Goal: Task Accomplishment & Management: Manage account settings

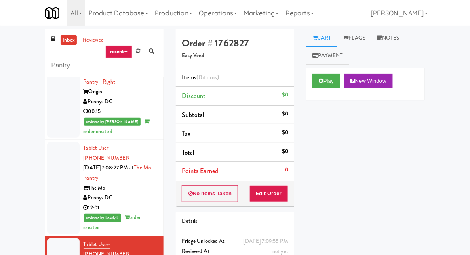
click at [70, 39] on link "inbox" at bounding box center [69, 40] width 17 height 10
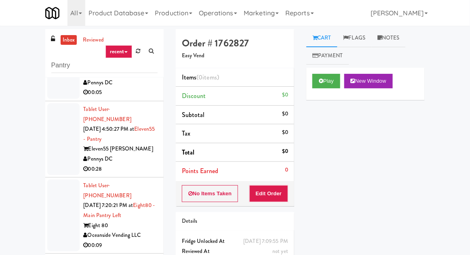
scroll to position [740, 0]
click at [56, 180] on div at bounding box center [63, 216] width 32 height 72
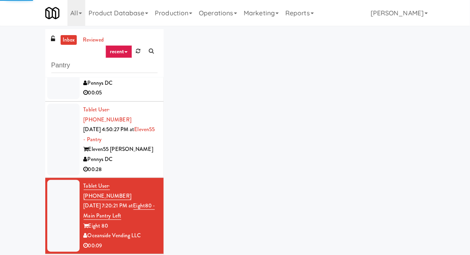
scroll to position [31, 0]
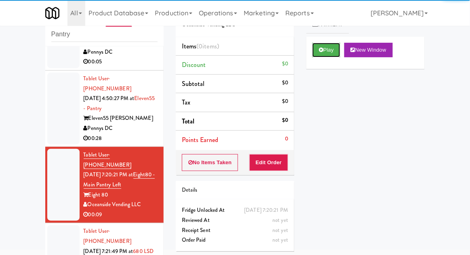
click at [331, 48] on button "Play" at bounding box center [326, 50] width 28 height 15
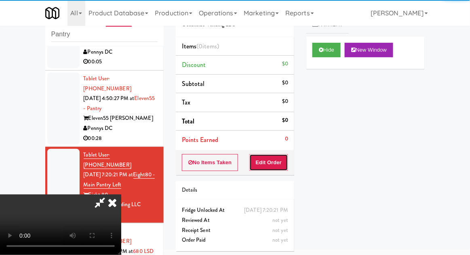
click at [276, 162] on button "Edit Order" at bounding box center [268, 162] width 39 height 17
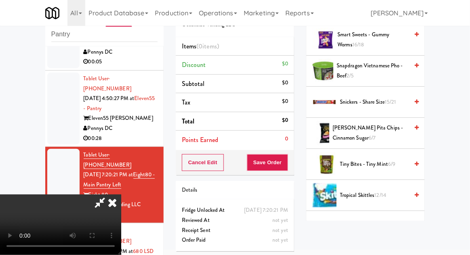
scroll to position [30, 0]
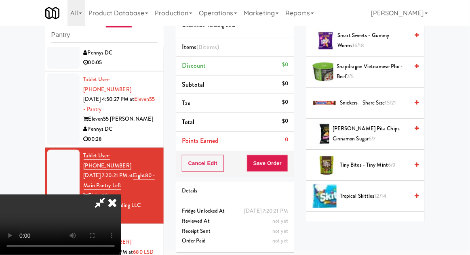
click at [378, 194] on span "12/14" at bounding box center [381, 196] width 12 height 8
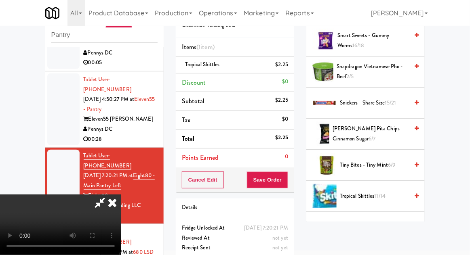
scroll to position [31, 0]
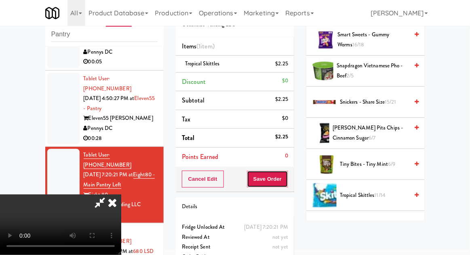
click at [285, 181] on button "Save Order" at bounding box center [267, 179] width 41 height 17
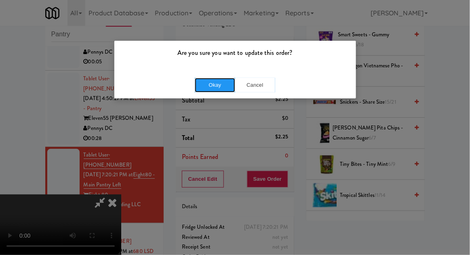
click at [211, 84] on button "Okay" at bounding box center [215, 85] width 40 height 15
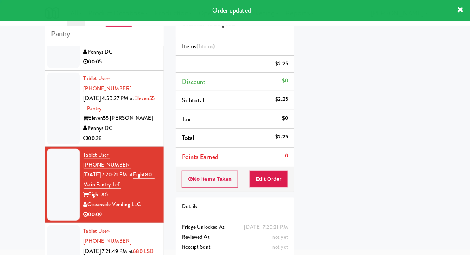
scroll to position [0, 0]
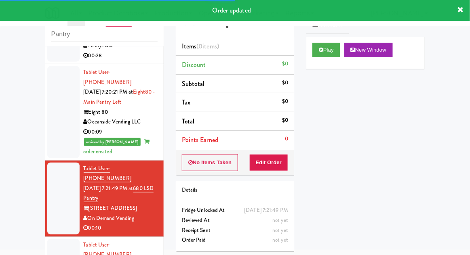
scroll to position [824, 0]
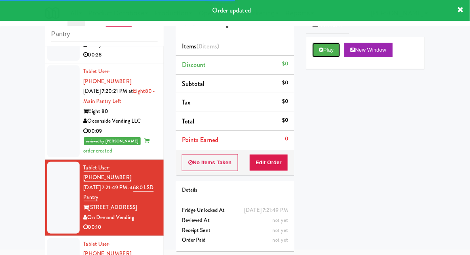
click at [330, 46] on button "Play" at bounding box center [326, 50] width 28 height 15
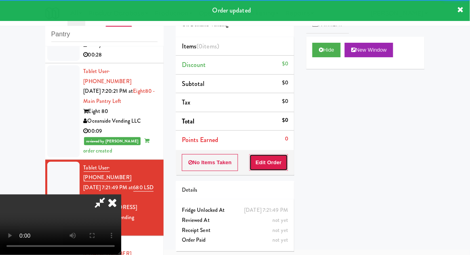
click at [280, 154] on button "Edit Order" at bounding box center [268, 162] width 39 height 17
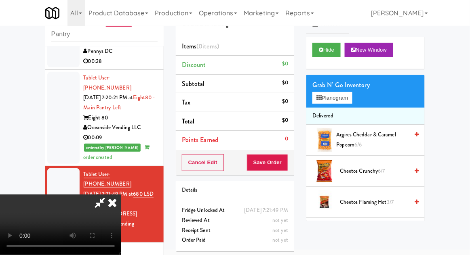
scroll to position [820, 0]
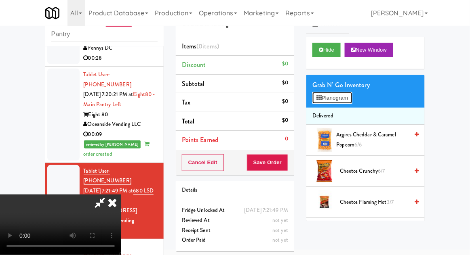
click at [344, 95] on button "Planogram" at bounding box center [332, 98] width 40 height 12
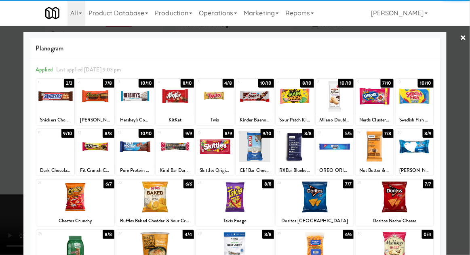
click at [91, 107] on div at bounding box center [95, 96] width 38 height 31
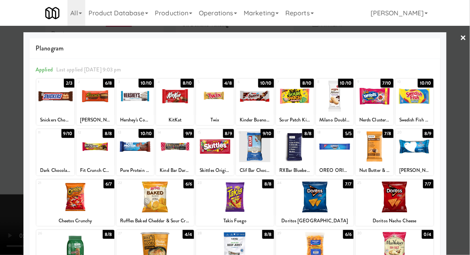
click at [467, 151] on div at bounding box center [235, 127] width 470 height 255
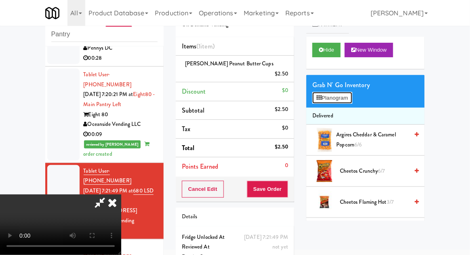
click at [349, 95] on button "Planogram" at bounding box center [332, 98] width 40 height 12
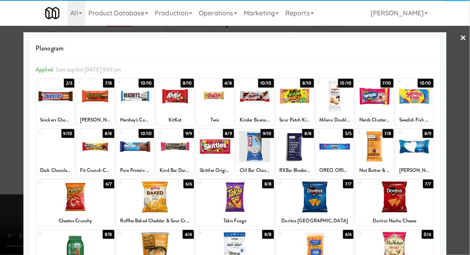
click at [369, 102] on div at bounding box center [375, 96] width 38 height 31
click at [370, 102] on div at bounding box center [375, 96] width 38 height 31
click at [370, 105] on div at bounding box center [375, 96] width 38 height 31
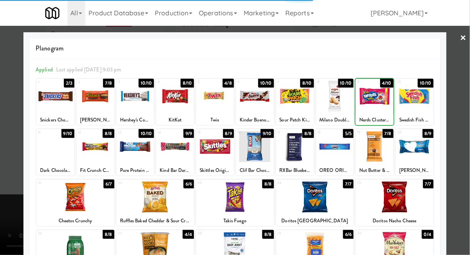
click at [464, 105] on div at bounding box center [235, 127] width 470 height 255
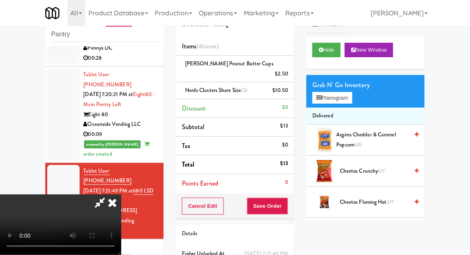
click at [289, 84] on li "Nerds Clusters Share Size (3) $10.50" at bounding box center [235, 90] width 118 height 17
click at [289, 91] on icon at bounding box center [289, 93] width 4 height 5
click at [349, 99] on button "Planogram" at bounding box center [332, 98] width 40 height 12
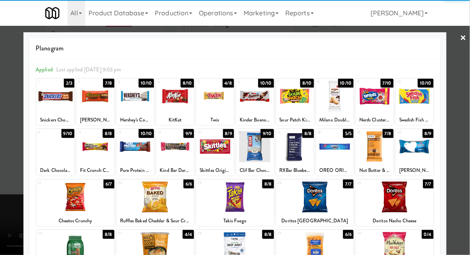
click at [209, 152] on div at bounding box center [215, 146] width 38 height 31
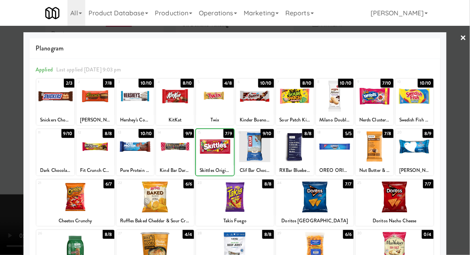
click at [468, 154] on div at bounding box center [235, 127] width 470 height 255
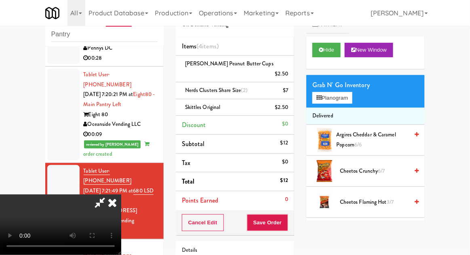
scroll to position [38, 0]
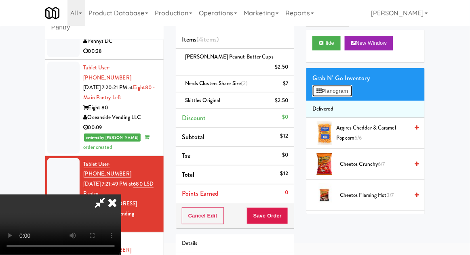
click at [346, 95] on button "Planogram" at bounding box center [332, 91] width 40 height 12
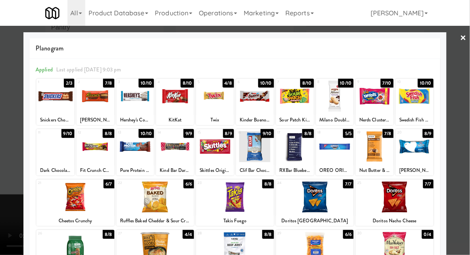
click at [465, 142] on div at bounding box center [235, 127] width 470 height 255
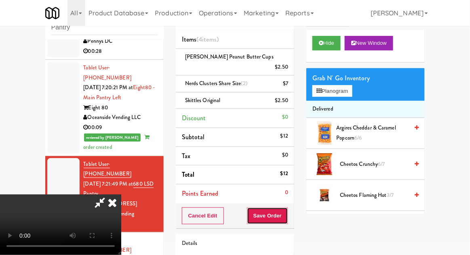
click at [287, 208] on button "Save Order" at bounding box center [267, 216] width 41 height 17
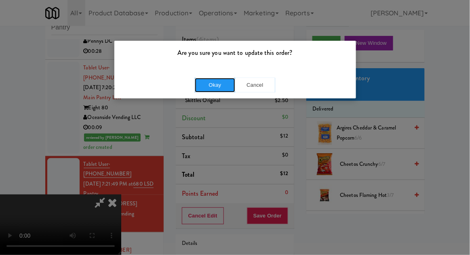
click at [206, 88] on button "Okay" at bounding box center [215, 85] width 40 height 15
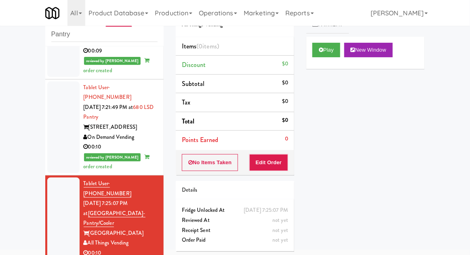
scroll to position [904, 0]
click at [340, 48] on button "Play" at bounding box center [326, 50] width 28 height 15
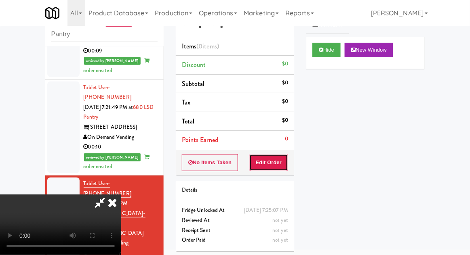
click at [273, 161] on button "Edit Order" at bounding box center [268, 162] width 39 height 17
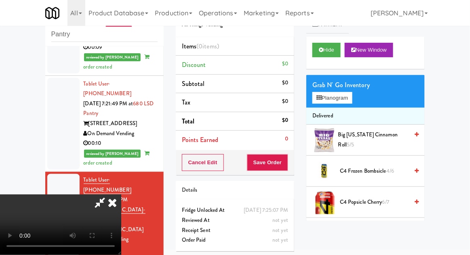
scroll to position [0, 0]
click at [348, 101] on button "Planogram" at bounding box center [332, 98] width 40 height 12
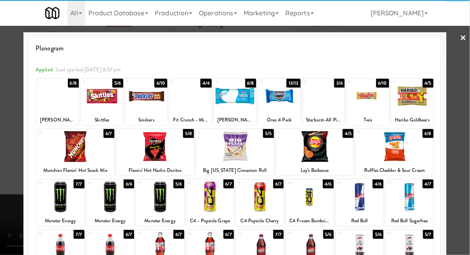
click at [327, 151] on div at bounding box center [315, 146] width 78 height 31
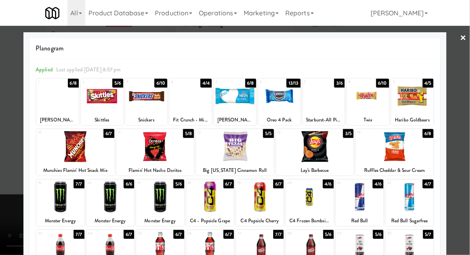
click at [465, 133] on div at bounding box center [235, 127] width 470 height 255
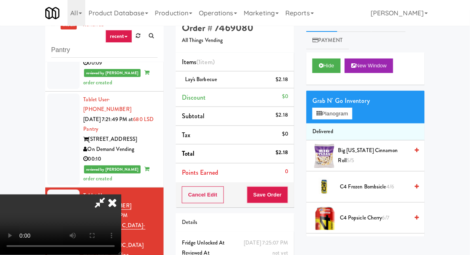
scroll to position [31, 0]
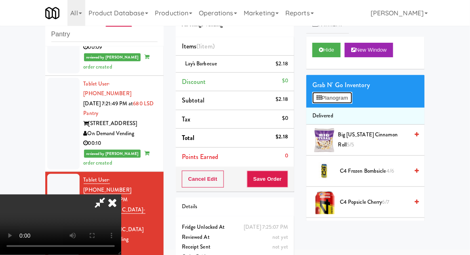
click at [345, 103] on button "Planogram" at bounding box center [332, 98] width 40 height 12
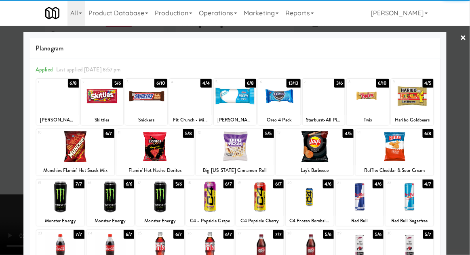
click at [137, 110] on div at bounding box center [146, 96] width 42 height 31
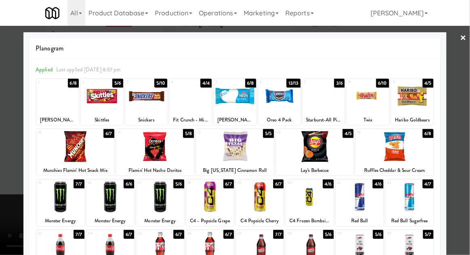
click at [466, 147] on div at bounding box center [235, 127] width 470 height 255
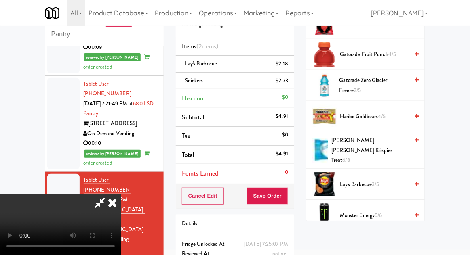
scroll to position [582, 0]
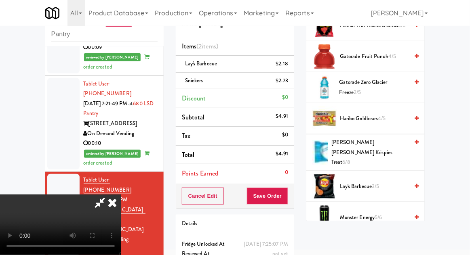
click at [386, 182] on span "Lay's Barbecue 3/5" at bounding box center [374, 187] width 69 height 10
click at [287, 199] on button "Save Order" at bounding box center [267, 196] width 41 height 17
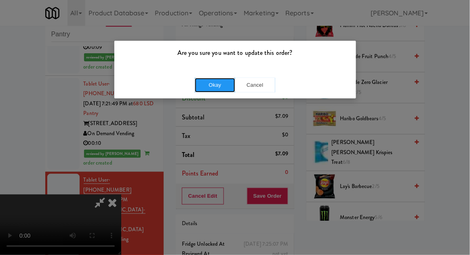
click at [202, 89] on button "Okay" at bounding box center [215, 85] width 40 height 15
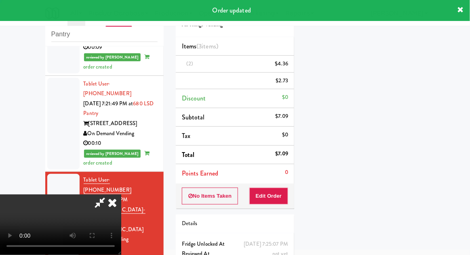
scroll to position [0, 0]
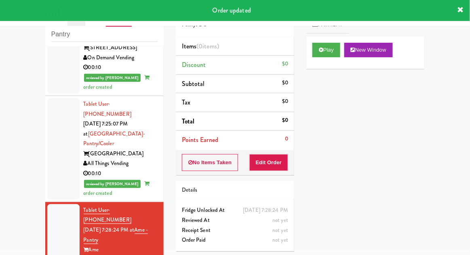
scroll to position [990, 0]
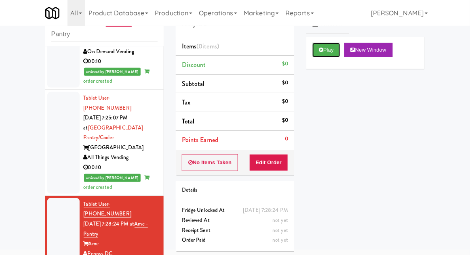
click at [333, 50] on button "Play" at bounding box center [326, 50] width 28 height 15
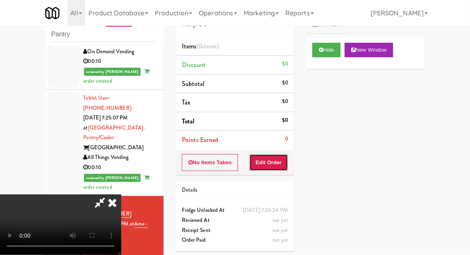
click at [275, 162] on button "Edit Order" at bounding box center [268, 162] width 39 height 17
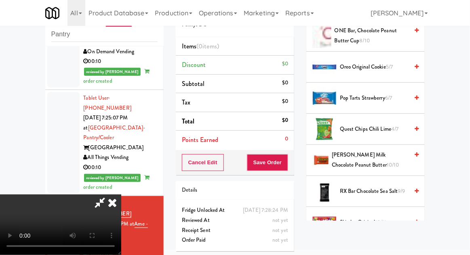
scroll to position [721, 0]
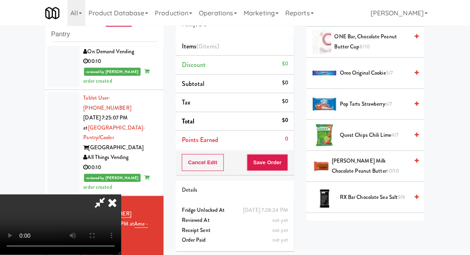
click at [378, 159] on span "[PERSON_NAME] Milk Chocolate Peanut Butter 10/10" at bounding box center [370, 166] width 77 height 20
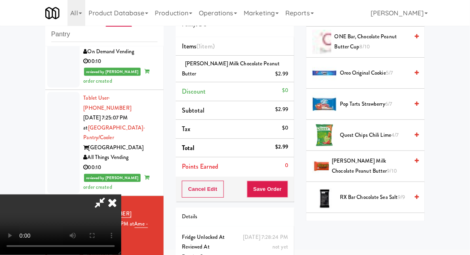
click at [374, 167] on span "[PERSON_NAME] Milk Chocolate Peanut Butter 9/10" at bounding box center [370, 166] width 77 height 20
click at [287, 192] on button "Save Order" at bounding box center [267, 189] width 41 height 17
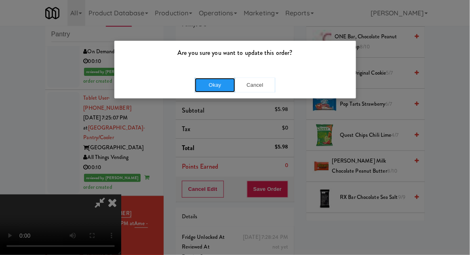
click at [207, 82] on button "Okay" at bounding box center [215, 85] width 40 height 15
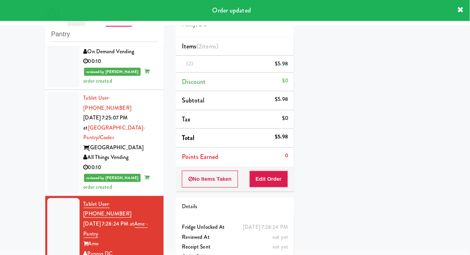
scroll to position [0, 0]
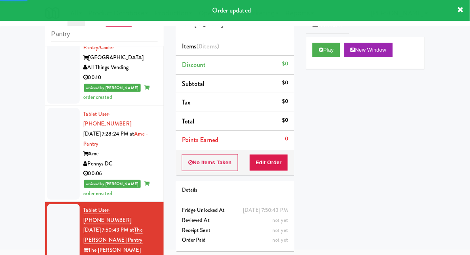
scroll to position [1080, 0]
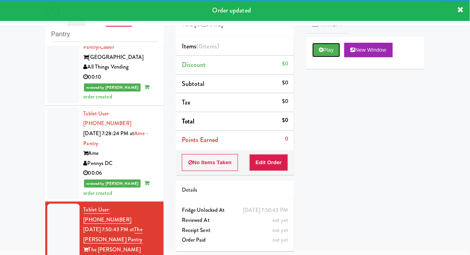
click at [326, 51] on button "Play" at bounding box center [326, 50] width 28 height 15
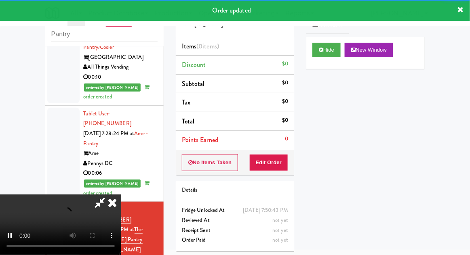
click at [279, 145] on li "Points Earned 0" at bounding box center [235, 140] width 118 height 19
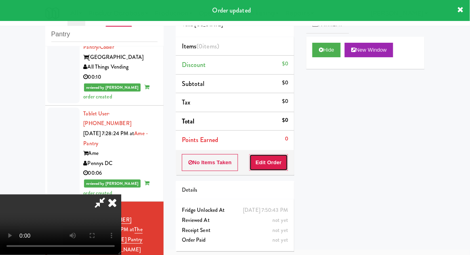
click at [276, 161] on button "Edit Order" at bounding box center [268, 162] width 39 height 17
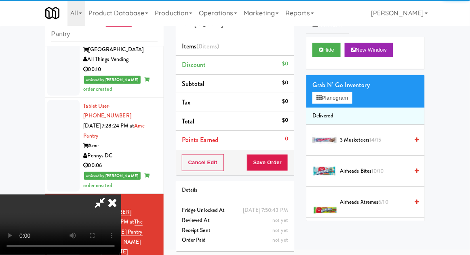
scroll to position [1085, 0]
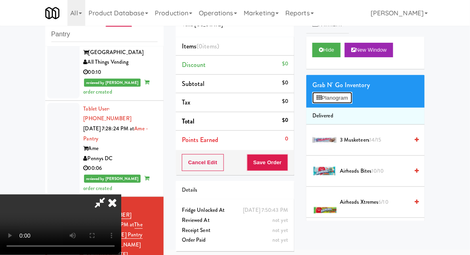
click at [352, 101] on button "Planogram" at bounding box center [332, 98] width 40 height 12
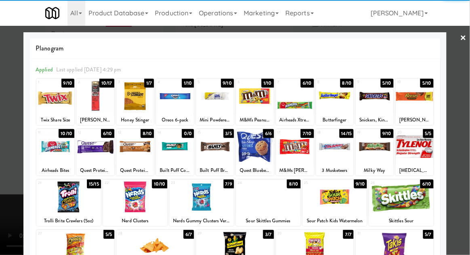
click at [63, 201] on div at bounding box center [68, 197] width 65 height 31
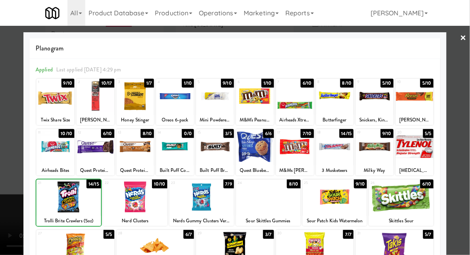
click at [461, 151] on div at bounding box center [235, 127] width 470 height 255
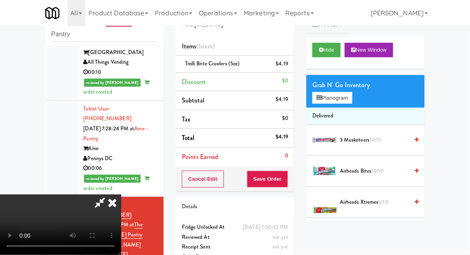
click at [288, 57] on li "Trolli Brite Crawlers (5oz) $4.19" at bounding box center [235, 64] width 118 height 17
click at [289, 65] on icon at bounding box center [289, 66] width 4 height 5
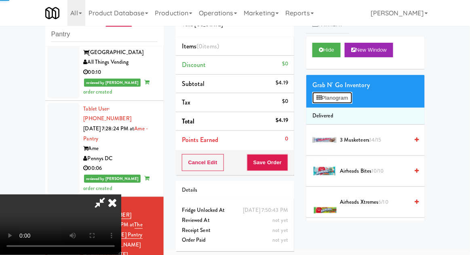
click at [339, 99] on button "Planogram" at bounding box center [332, 98] width 40 height 12
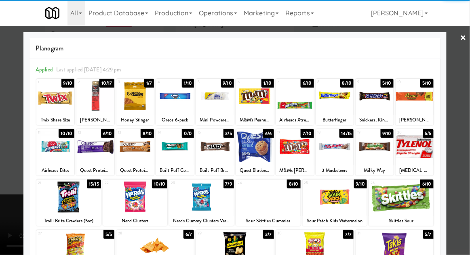
click at [51, 159] on div at bounding box center [55, 146] width 38 height 31
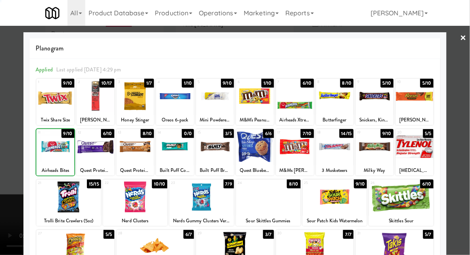
click at [468, 151] on div at bounding box center [235, 127] width 470 height 255
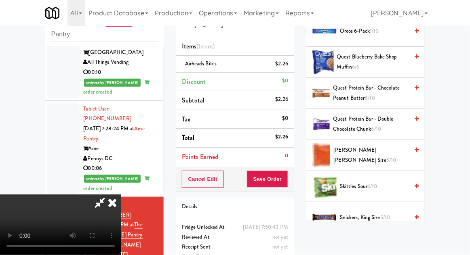
scroll to position [732, 0]
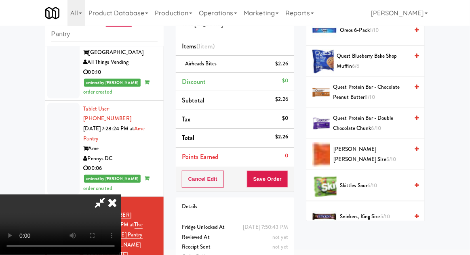
click at [380, 184] on span "Skittles Sour 6/10" at bounding box center [374, 186] width 69 height 10
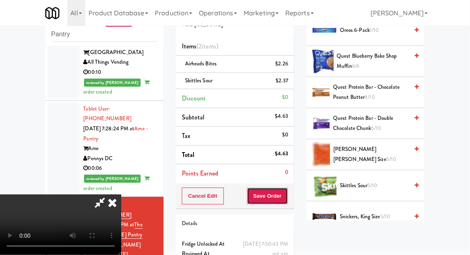
click at [286, 200] on button "Save Order" at bounding box center [267, 196] width 41 height 17
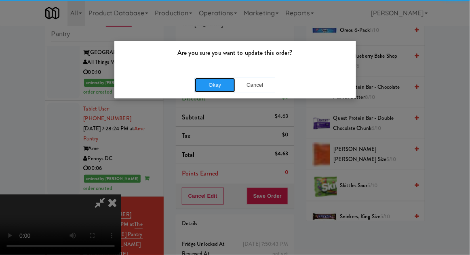
click at [202, 91] on button "Okay" at bounding box center [215, 85] width 40 height 15
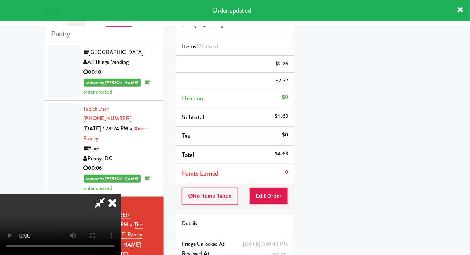
scroll to position [80, 0]
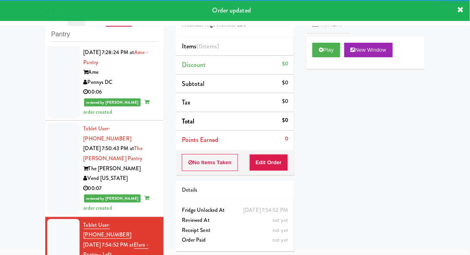
scroll to position [1163, 0]
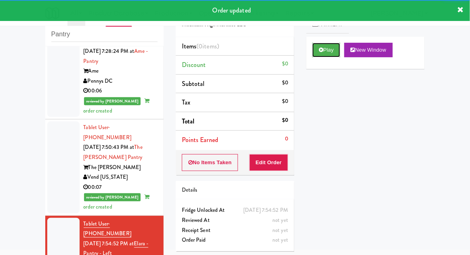
click at [327, 51] on button "Play" at bounding box center [326, 50] width 28 height 15
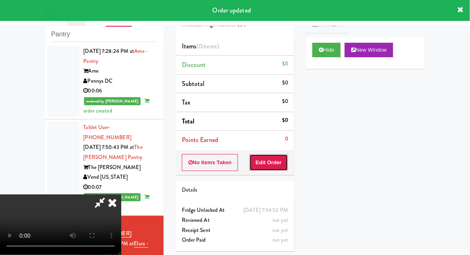
click at [279, 159] on button "Edit Order" at bounding box center [268, 162] width 39 height 17
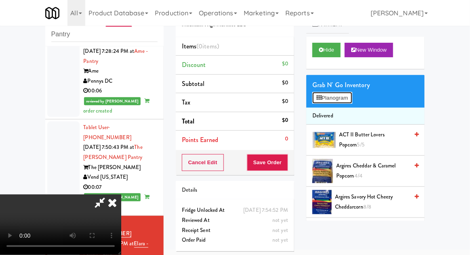
click at [350, 102] on button "Planogram" at bounding box center [332, 98] width 40 height 12
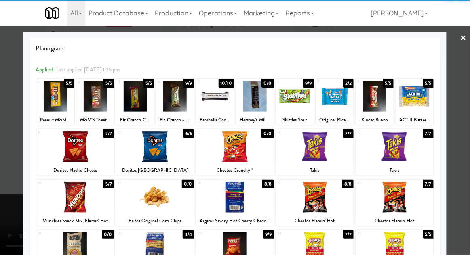
click at [330, 158] on div at bounding box center [315, 146] width 78 height 31
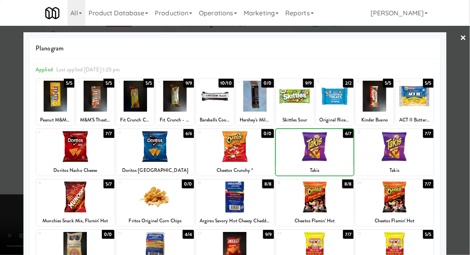
click at [469, 133] on div at bounding box center [235, 127] width 470 height 255
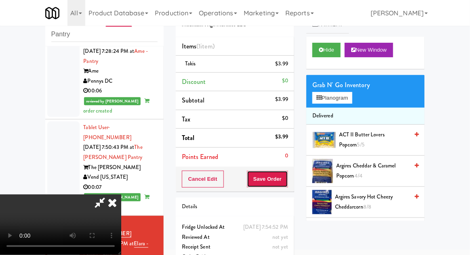
click at [287, 182] on button "Save Order" at bounding box center [267, 179] width 41 height 17
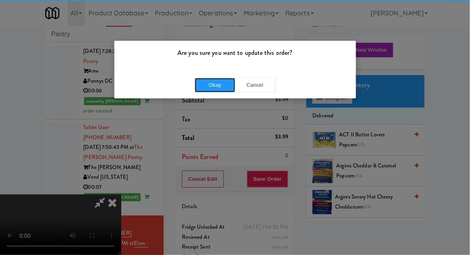
click at [199, 90] on button "Okay" at bounding box center [215, 85] width 40 height 15
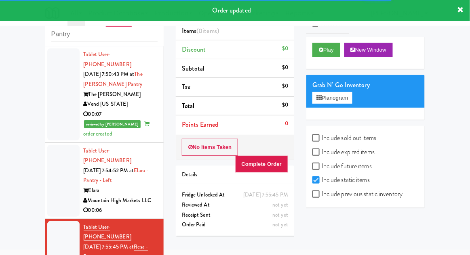
scroll to position [1256, 0]
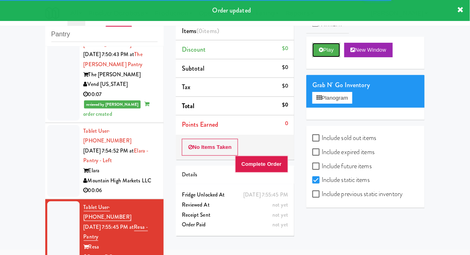
click at [325, 53] on button "Play" at bounding box center [326, 50] width 28 height 15
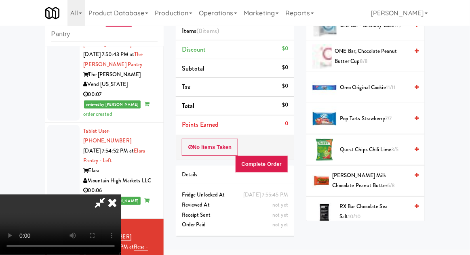
scroll to position [705, 0]
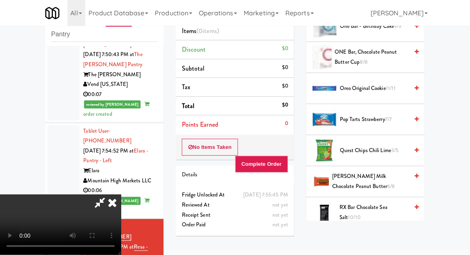
click at [377, 175] on span "[PERSON_NAME] Milk Chocolate Peanut Butter 6/8" at bounding box center [370, 182] width 76 height 20
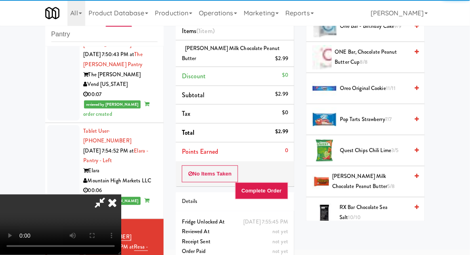
scroll to position [29, 0]
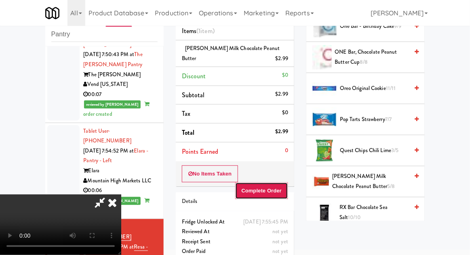
click at [284, 191] on button "Complete Order" at bounding box center [261, 191] width 53 height 17
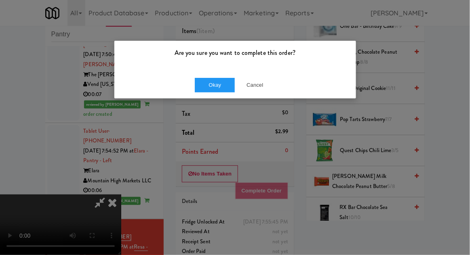
click at [198, 98] on div "Okay Cancel" at bounding box center [235, 85] width 242 height 27
click at [203, 89] on button "Okay" at bounding box center [215, 85] width 40 height 15
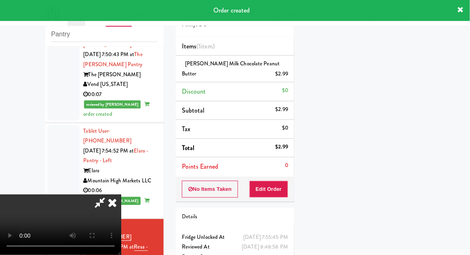
scroll to position [0, 0]
click at [121, 195] on icon at bounding box center [112, 203] width 18 height 16
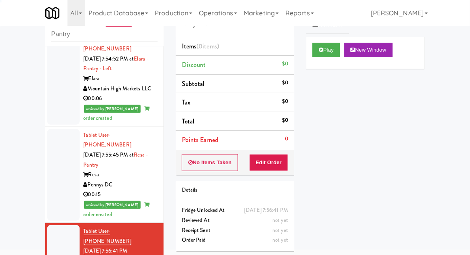
scroll to position [1338, 0]
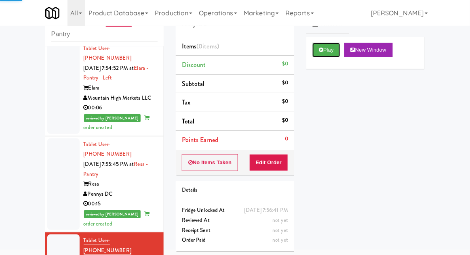
click at [337, 51] on button "Play" at bounding box center [326, 50] width 28 height 15
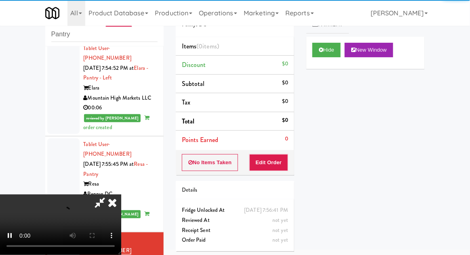
click at [279, 175] on div "Order # 5999120 Pennys DC Items (0 items ) Discount $0 Subtotal $0 Tax $0 Total…" at bounding box center [235, 128] width 131 height 260
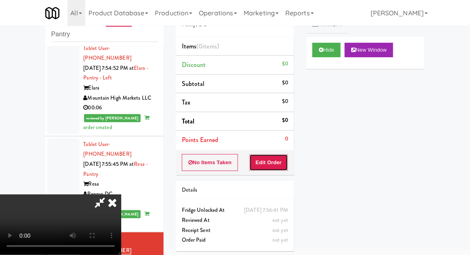
click at [281, 162] on button "Edit Order" at bounding box center [268, 162] width 39 height 17
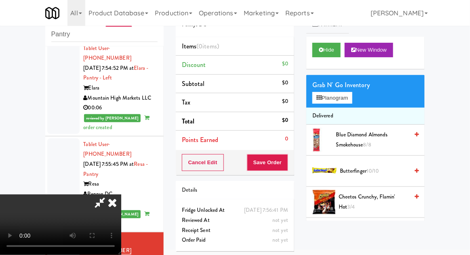
click at [349, 109] on li "Delivered" at bounding box center [365, 116] width 118 height 17
click at [348, 103] on button "Planogram" at bounding box center [332, 98] width 40 height 12
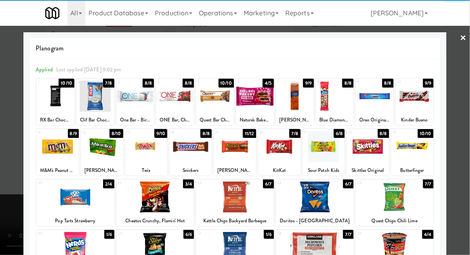
click at [375, 156] on div at bounding box center [368, 146] width 42 height 31
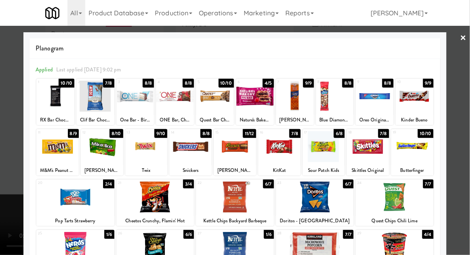
click at [468, 146] on div at bounding box center [235, 127] width 470 height 255
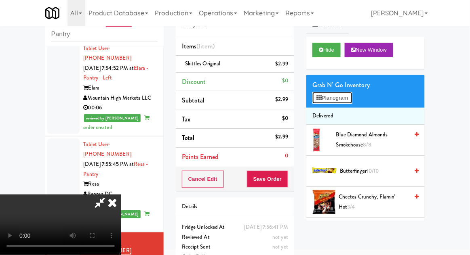
click at [351, 95] on button "Planogram" at bounding box center [332, 98] width 40 height 12
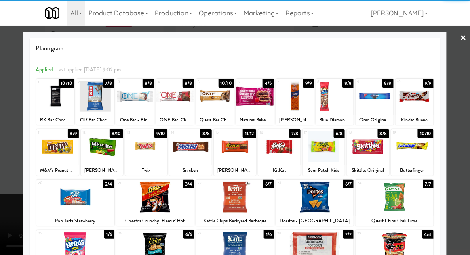
click at [98, 166] on div "[PERSON_NAME] and [PERSON_NAME] Original" at bounding box center [102, 171] width 40 height 10
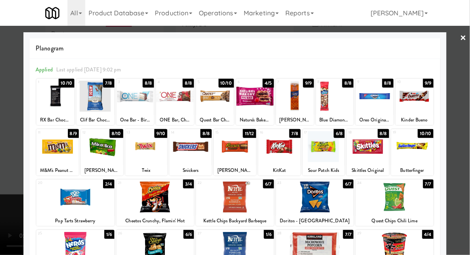
click at [462, 152] on div at bounding box center [235, 127] width 470 height 255
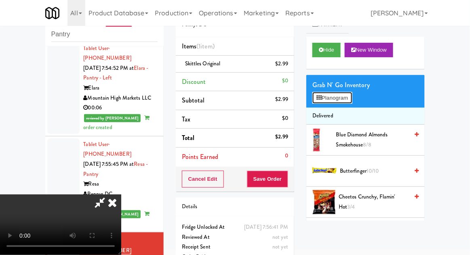
click at [342, 93] on button "Planogram" at bounding box center [332, 98] width 40 height 12
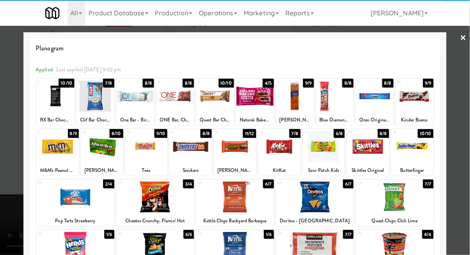
click at [99, 160] on div at bounding box center [102, 146] width 42 height 31
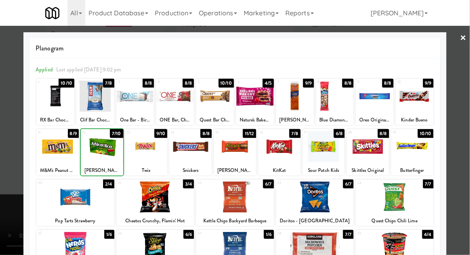
click at [456, 170] on div at bounding box center [235, 127] width 470 height 255
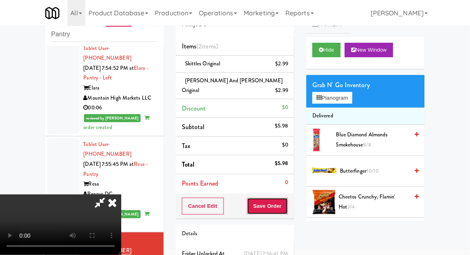
click at [286, 200] on button "Save Order" at bounding box center [267, 206] width 41 height 17
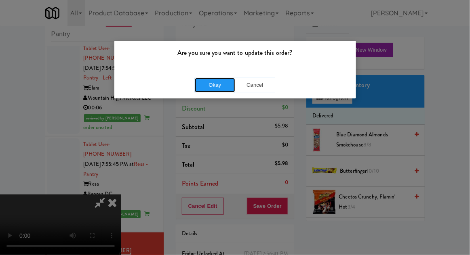
click at [207, 86] on button "Okay" at bounding box center [215, 85] width 40 height 15
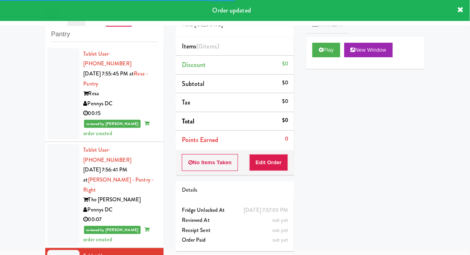
scroll to position [1429, 0]
click at [333, 55] on button "Play" at bounding box center [326, 50] width 28 height 15
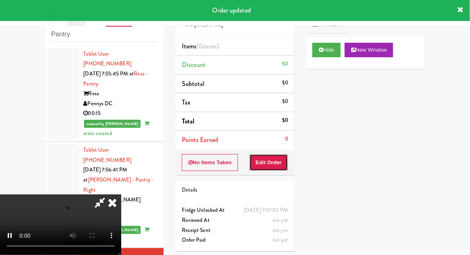
click at [280, 166] on button "Edit Order" at bounding box center [268, 162] width 39 height 17
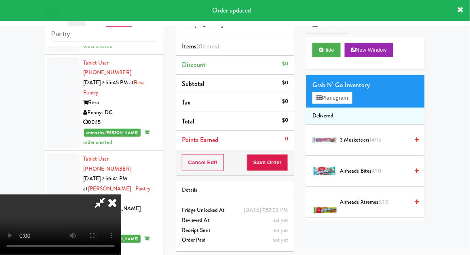
scroll to position [1420, 0]
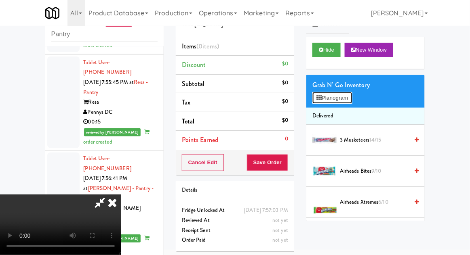
click at [340, 103] on button "Planogram" at bounding box center [332, 98] width 40 height 12
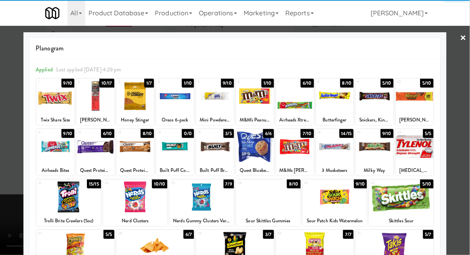
click at [91, 159] on div at bounding box center [95, 146] width 38 height 31
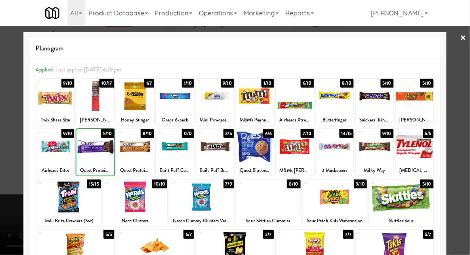
click at [460, 152] on div at bounding box center [235, 127] width 470 height 255
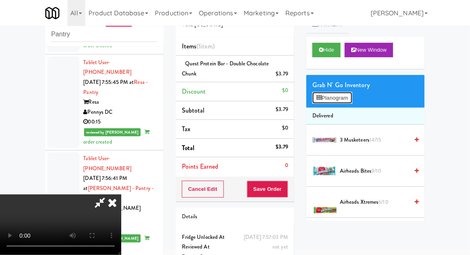
click at [334, 97] on button "Planogram" at bounding box center [332, 98] width 40 height 12
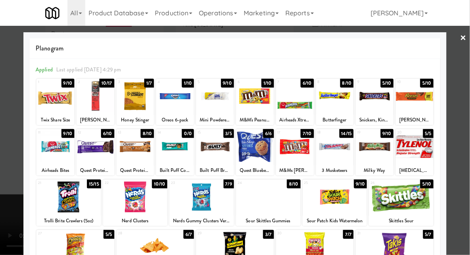
click at [4, 172] on div at bounding box center [235, 127] width 470 height 255
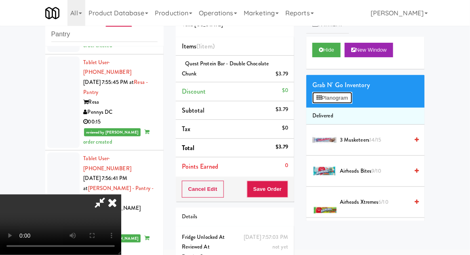
click at [340, 95] on button "Planogram" at bounding box center [332, 98] width 40 height 12
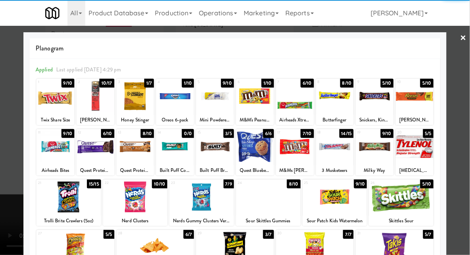
click at [247, 154] on div at bounding box center [255, 146] width 38 height 31
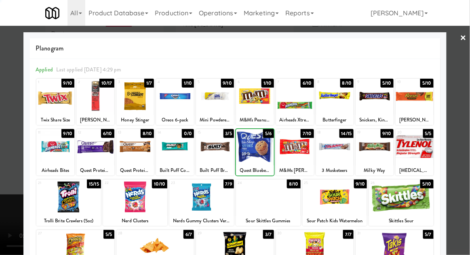
click at [466, 160] on div at bounding box center [235, 127] width 470 height 255
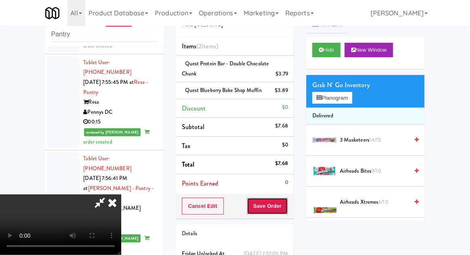
click at [287, 212] on button "Save Order" at bounding box center [267, 206] width 41 height 17
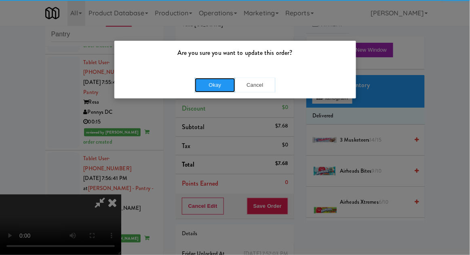
click at [212, 90] on button "Okay" at bounding box center [215, 85] width 40 height 15
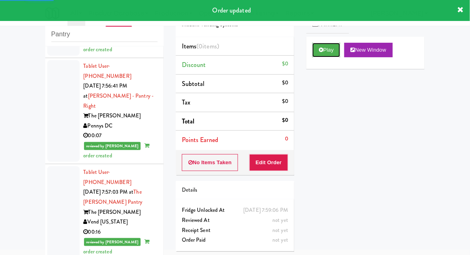
click at [326, 54] on button "Play" at bounding box center [326, 50] width 28 height 15
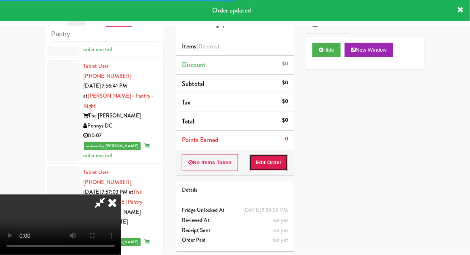
click at [278, 167] on button "Edit Order" at bounding box center [268, 162] width 39 height 17
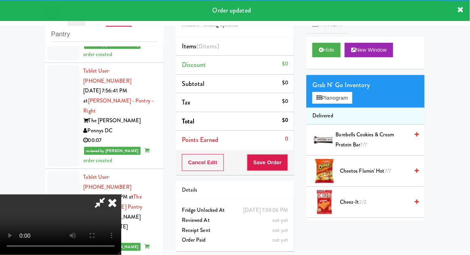
scroll to position [1509, 0]
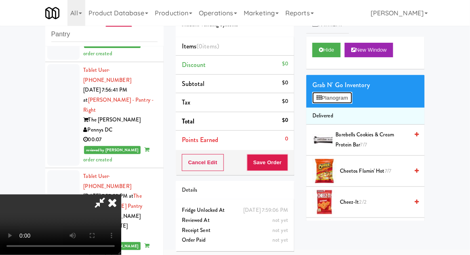
click at [349, 93] on button "Planogram" at bounding box center [332, 98] width 40 height 12
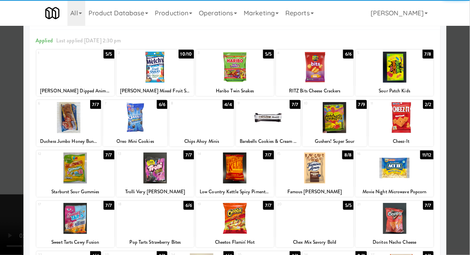
scroll to position [33, 0]
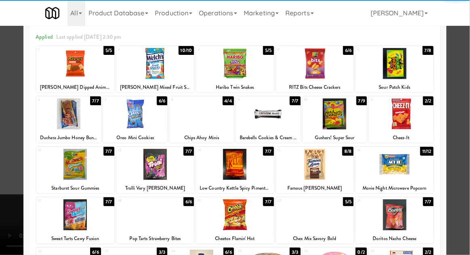
click at [73, 208] on div at bounding box center [75, 215] width 78 height 31
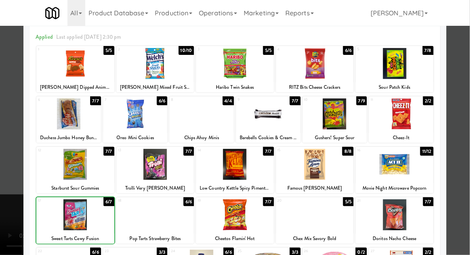
click at [464, 176] on div at bounding box center [235, 127] width 470 height 255
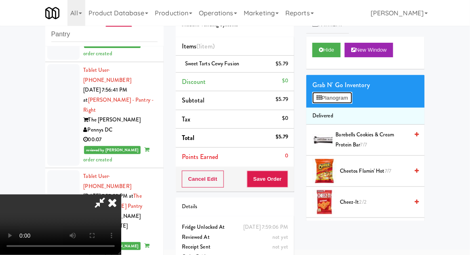
click at [344, 97] on button "Planogram" at bounding box center [332, 98] width 40 height 12
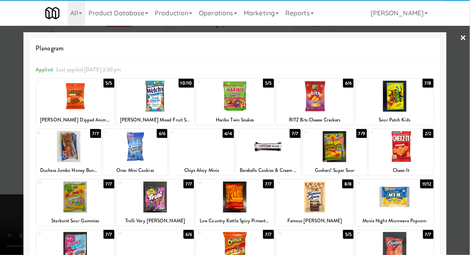
click at [123, 156] on div at bounding box center [135, 146] width 65 height 31
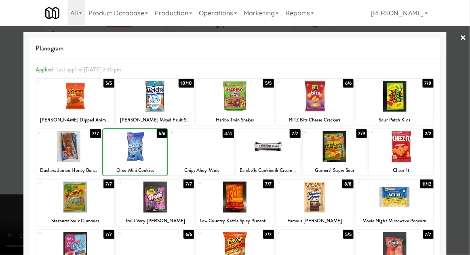
click at [461, 142] on div at bounding box center [235, 127] width 470 height 255
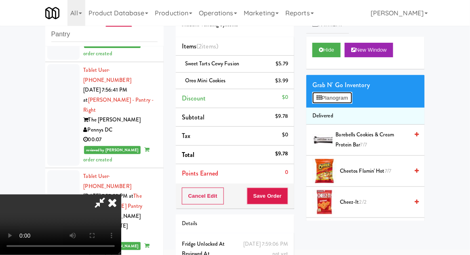
click at [340, 95] on button "Planogram" at bounding box center [332, 98] width 40 height 12
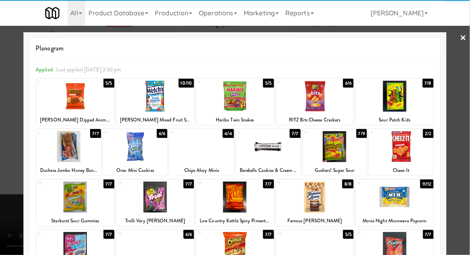
click at [351, 154] on div at bounding box center [335, 146] width 65 height 31
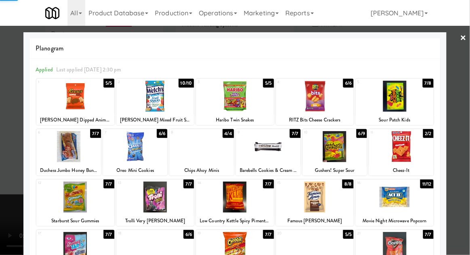
click at [464, 141] on div at bounding box center [235, 127] width 470 height 255
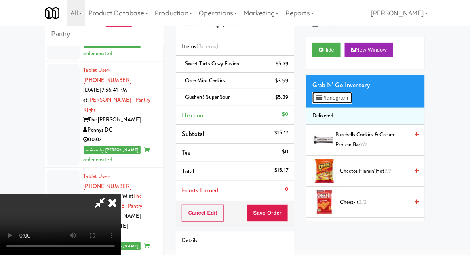
click at [340, 101] on button "Planogram" at bounding box center [332, 98] width 40 height 12
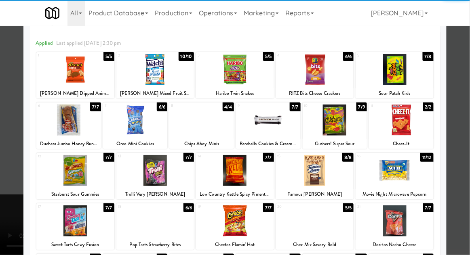
scroll to position [27, 0]
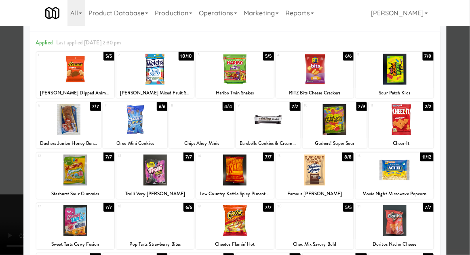
click at [333, 223] on div at bounding box center [315, 220] width 78 height 31
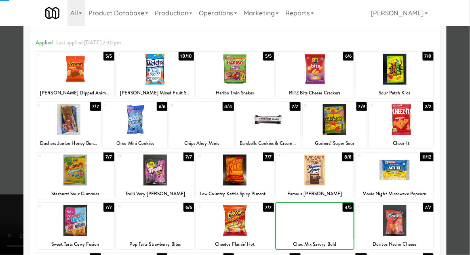
click at [466, 182] on div at bounding box center [235, 127] width 470 height 255
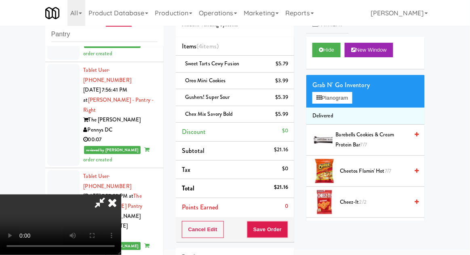
click at [293, 228] on div "Cancel Edit Save Order" at bounding box center [235, 229] width 118 height 25
click at [300, 225] on div "Order # 4357920 Modern Vending Systems Items (4 items ) Sweet Tarts Cewy Fusion…" at bounding box center [235, 161] width 131 height 327
click at [284, 230] on button "Save Order" at bounding box center [267, 229] width 41 height 17
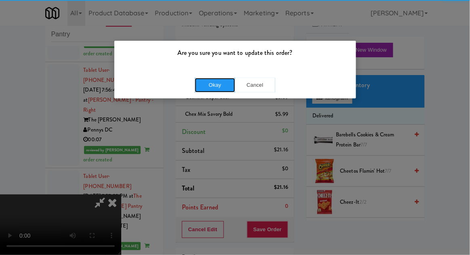
click at [209, 84] on button "Okay" at bounding box center [215, 85] width 40 height 15
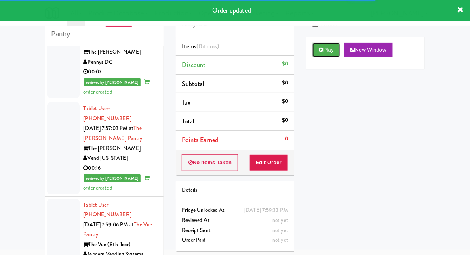
click at [332, 53] on button "Play" at bounding box center [326, 50] width 28 height 15
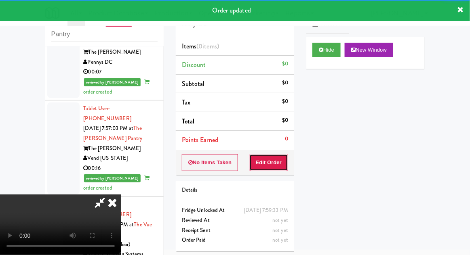
click at [280, 157] on button "Edit Order" at bounding box center [268, 162] width 39 height 17
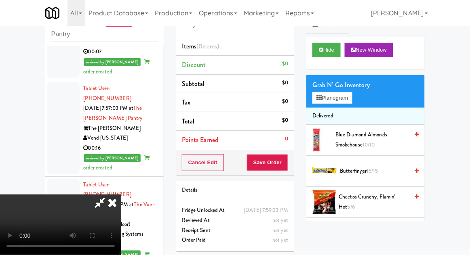
click at [366, 203] on span "Cheetos Crunchy, Flamin' Hot 5/6" at bounding box center [374, 202] width 70 height 20
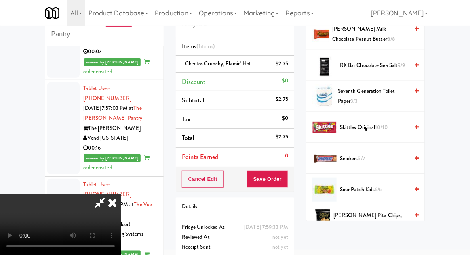
scroll to position [858, 0]
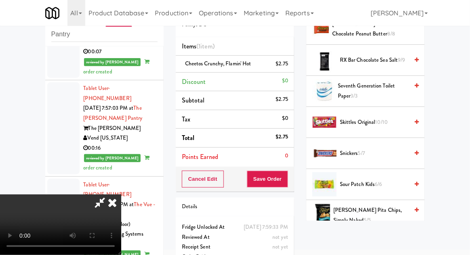
click at [380, 181] on span "6/6" at bounding box center [378, 185] width 7 height 8
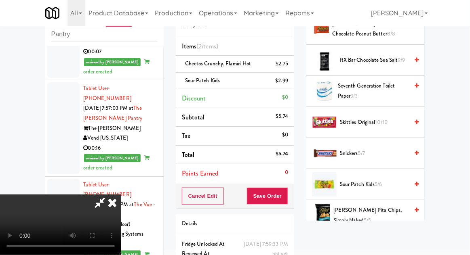
scroll to position [29, 0]
click at [286, 199] on button "Save Order" at bounding box center [267, 196] width 41 height 17
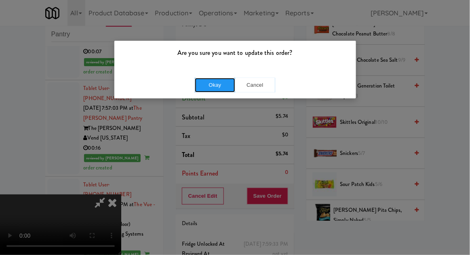
click at [198, 91] on button "Okay" at bounding box center [215, 85] width 40 height 15
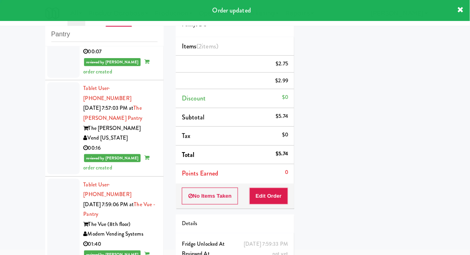
scroll to position [0, 0]
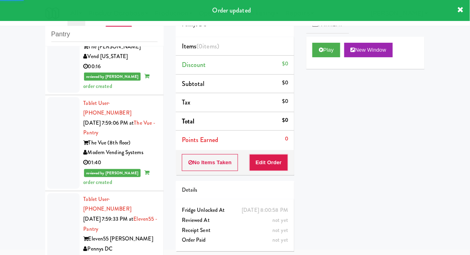
scroll to position [1683, 0]
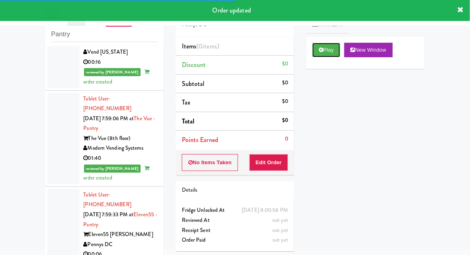
click at [327, 51] on button "Play" at bounding box center [326, 50] width 28 height 15
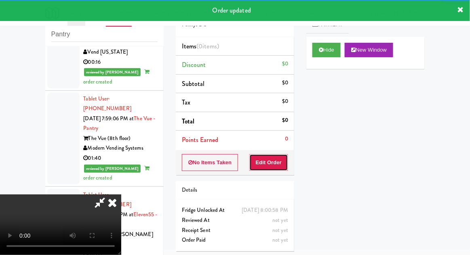
click at [277, 162] on button "Edit Order" at bounding box center [268, 162] width 39 height 17
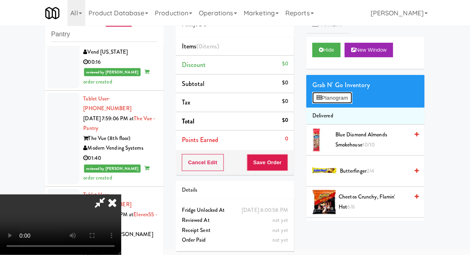
click at [338, 102] on button "Planogram" at bounding box center [332, 98] width 40 height 12
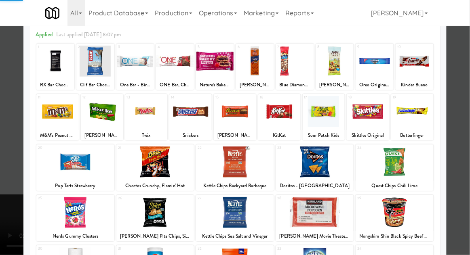
scroll to position [42, 0]
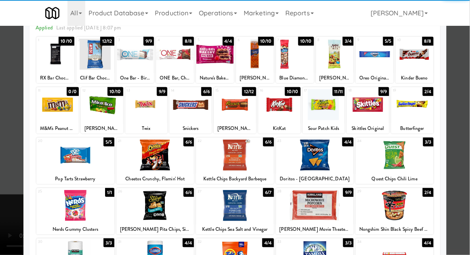
click at [74, 206] on div at bounding box center [75, 205] width 78 height 31
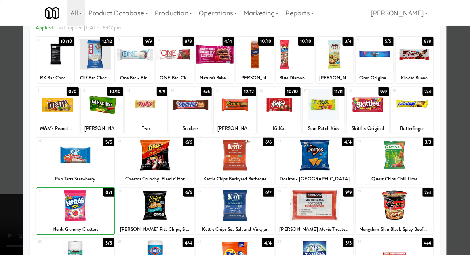
click at [458, 162] on div at bounding box center [235, 127] width 470 height 255
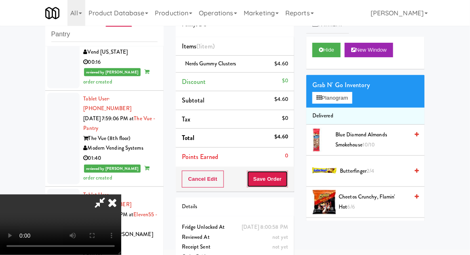
click at [287, 185] on button "Save Order" at bounding box center [267, 179] width 41 height 17
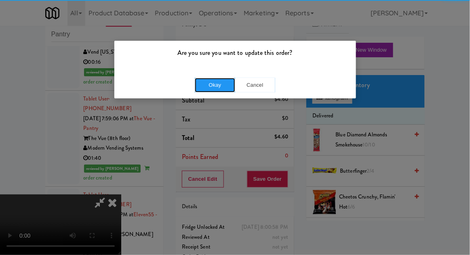
click at [207, 87] on button "Okay" at bounding box center [215, 85] width 40 height 15
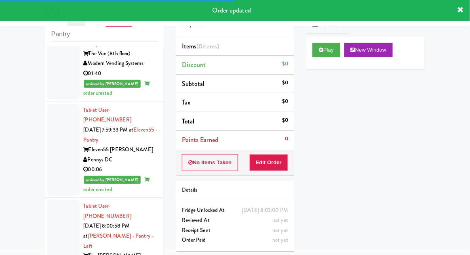
scroll to position [1768, 0]
click at [339, 55] on button "Play" at bounding box center [326, 50] width 28 height 15
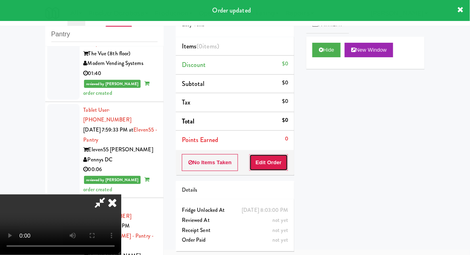
click at [279, 170] on button "Edit Order" at bounding box center [268, 162] width 39 height 17
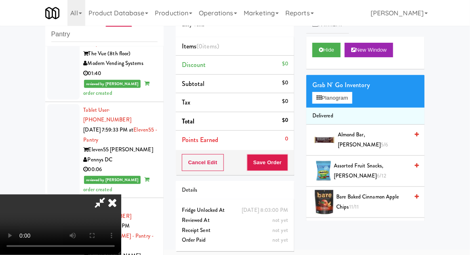
scroll to position [0, 0]
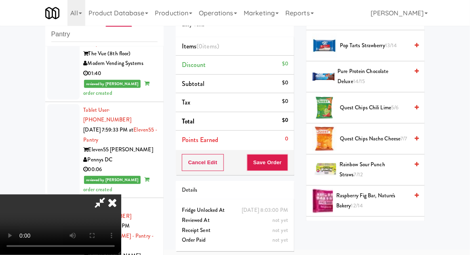
click at [387, 160] on span "Rainbow Sour Punch Straws 7/12" at bounding box center [373, 170] width 69 height 20
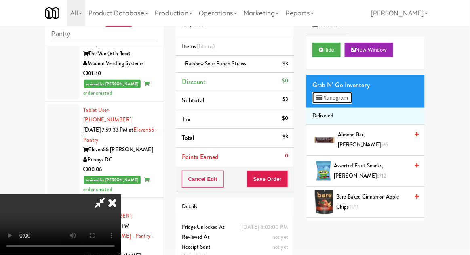
click at [344, 99] on button "Planogram" at bounding box center [332, 98] width 40 height 12
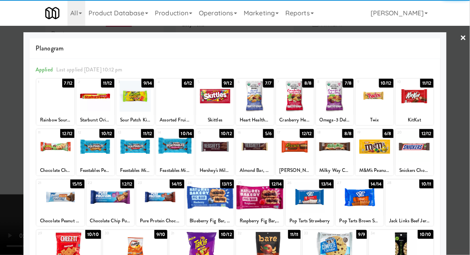
click at [464, 160] on div at bounding box center [235, 127] width 470 height 255
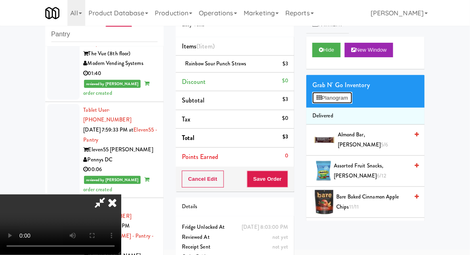
click at [352, 95] on button "Planogram" at bounding box center [332, 98] width 40 height 12
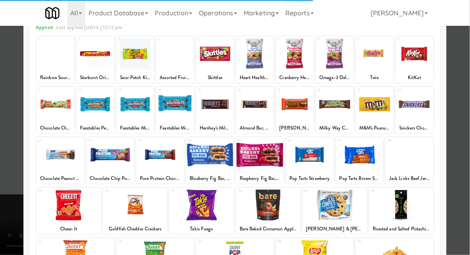
scroll to position [102, 0]
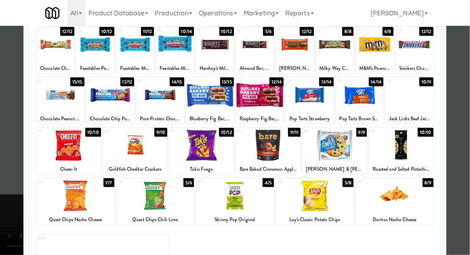
click at [191, 152] on div at bounding box center [201, 145] width 65 height 31
click at [465, 158] on div at bounding box center [235, 127] width 470 height 255
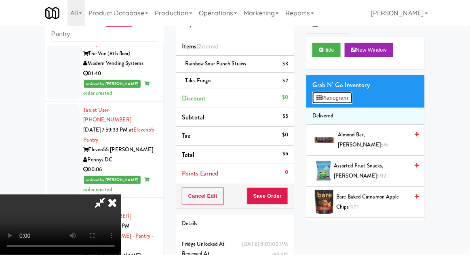
click at [343, 94] on button "Planogram" at bounding box center [332, 98] width 40 height 12
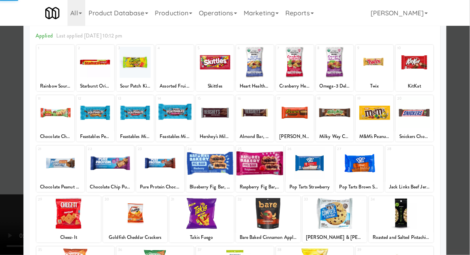
scroll to position [45, 0]
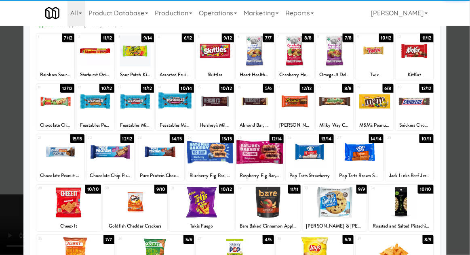
click at [190, 202] on div at bounding box center [201, 202] width 65 height 31
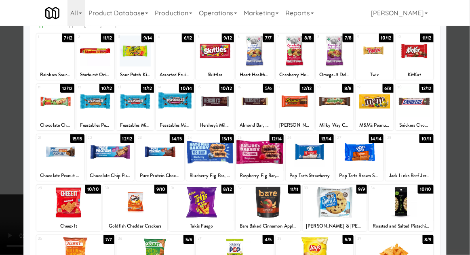
click at [468, 172] on div at bounding box center [235, 127] width 470 height 255
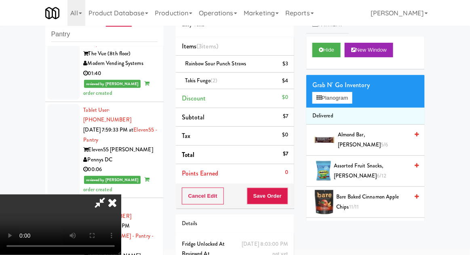
click at [109, 195] on icon at bounding box center [100, 203] width 19 height 16
click at [290, 82] on li "Takis Fuego (2) $4" at bounding box center [235, 81] width 118 height 17
click at [289, 85] on icon at bounding box center [289, 83] width 4 height 5
click at [109, 195] on icon at bounding box center [100, 203] width 19 height 16
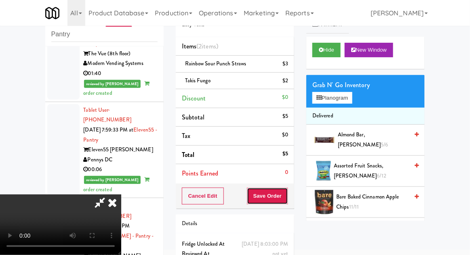
click at [287, 196] on button "Save Order" at bounding box center [267, 196] width 41 height 17
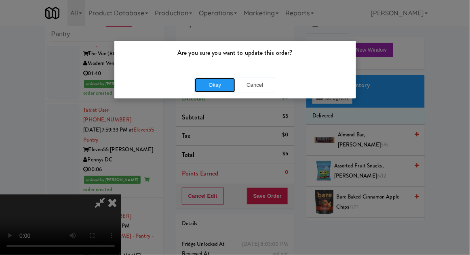
click at [204, 89] on button "Okay" at bounding box center [215, 85] width 40 height 15
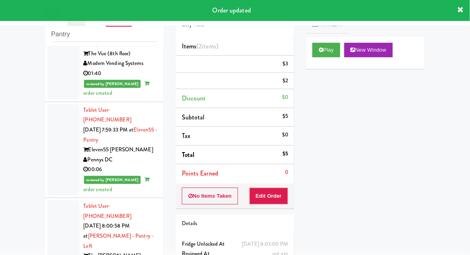
scroll to position [0, 0]
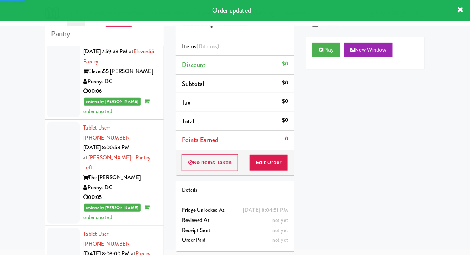
scroll to position [1846, 0]
click at [335, 52] on button "Play" at bounding box center [326, 50] width 28 height 15
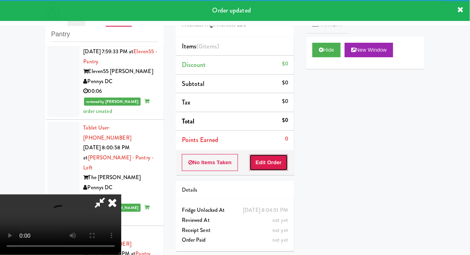
click at [276, 155] on button "Edit Order" at bounding box center [268, 162] width 39 height 17
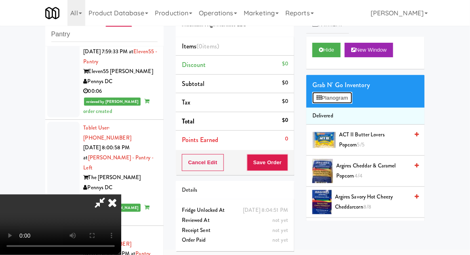
click at [335, 99] on button "Planogram" at bounding box center [332, 98] width 40 height 12
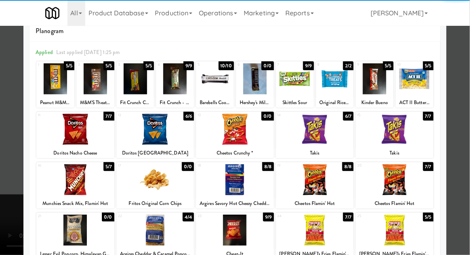
scroll to position [35, 0]
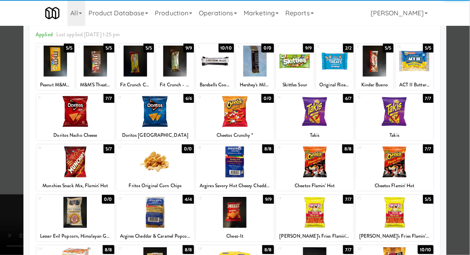
click at [344, 206] on div at bounding box center [315, 212] width 78 height 31
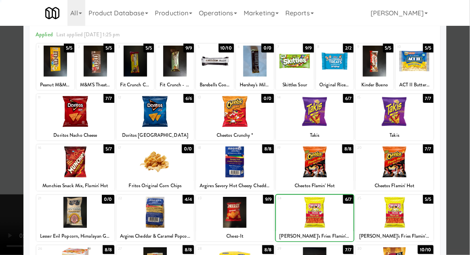
click at [2, 186] on div at bounding box center [235, 127] width 470 height 255
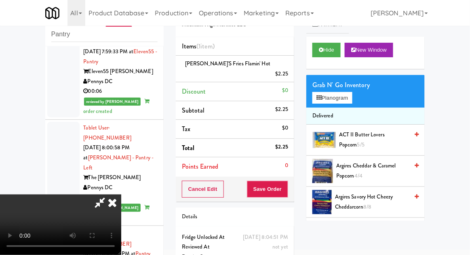
click at [294, 189] on div "Cancel Edit Save Order" at bounding box center [235, 189] width 118 height 25
click at [286, 185] on button "Save Order" at bounding box center [267, 189] width 41 height 17
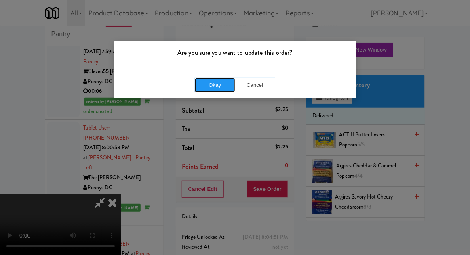
click at [204, 88] on button "Okay" at bounding box center [215, 85] width 40 height 15
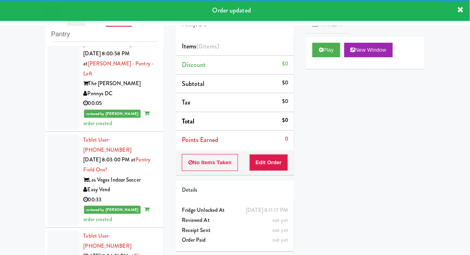
scroll to position [1942, 0]
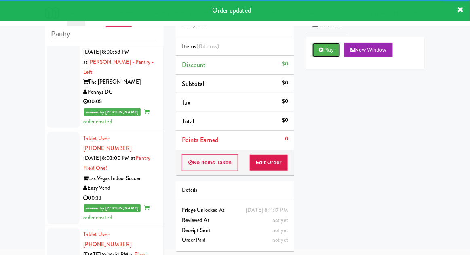
click at [328, 47] on button "Play" at bounding box center [326, 50] width 28 height 15
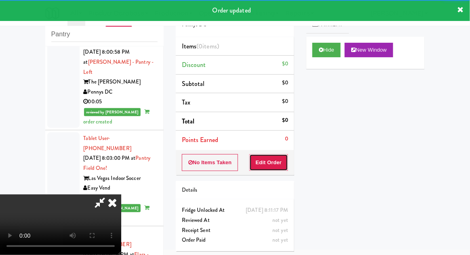
click at [277, 161] on button "Edit Order" at bounding box center [268, 162] width 39 height 17
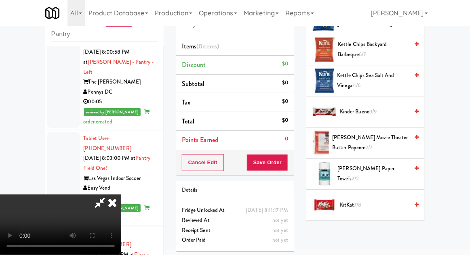
scroll to position [280, 0]
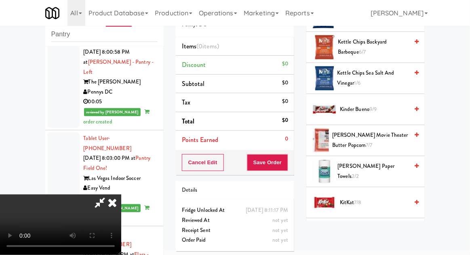
click at [376, 139] on span "[PERSON_NAME] Movie Theater Butter Popcorn 7/7" at bounding box center [370, 141] width 76 height 20
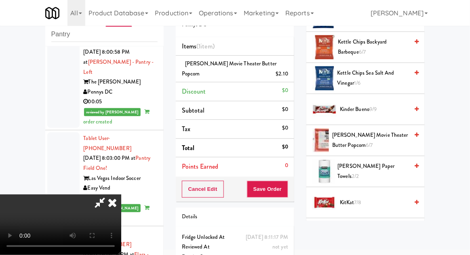
click at [376, 141] on span "[PERSON_NAME] Movie Theater Butter Popcorn 6/7" at bounding box center [370, 141] width 76 height 20
click at [287, 188] on button "Save Order" at bounding box center [267, 189] width 41 height 17
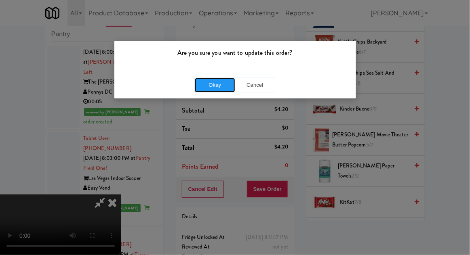
click at [198, 90] on button "Okay" at bounding box center [215, 85] width 40 height 15
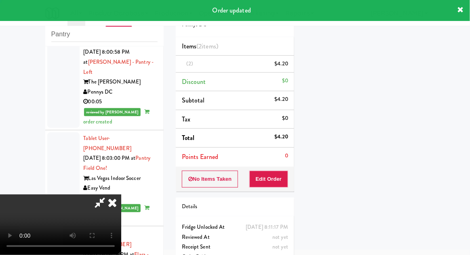
scroll to position [80, 0]
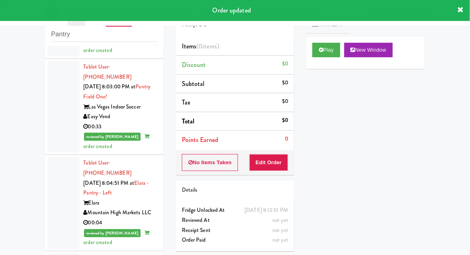
scroll to position [2030, 0]
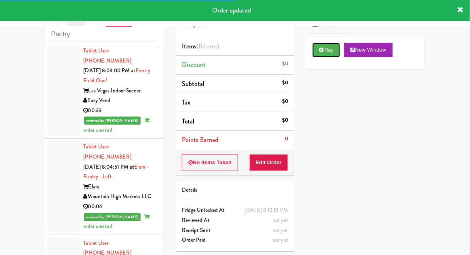
click at [327, 55] on button "Play" at bounding box center [326, 50] width 28 height 15
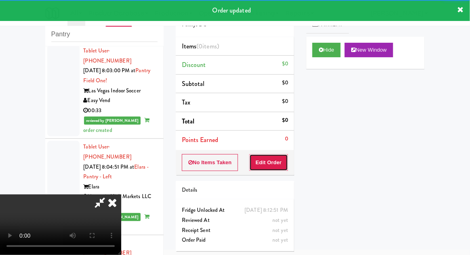
click at [278, 165] on button "Edit Order" at bounding box center [268, 162] width 39 height 17
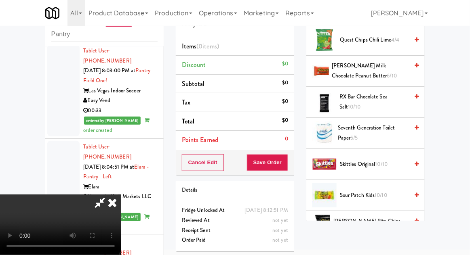
scroll to position [815, 0]
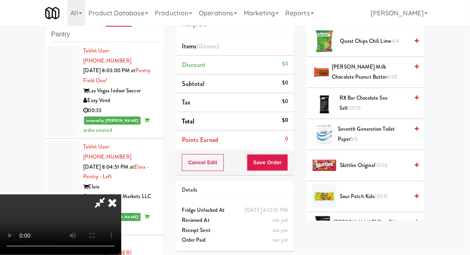
click at [377, 196] on span "10/10" at bounding box center [381, 197] width 13 height 8
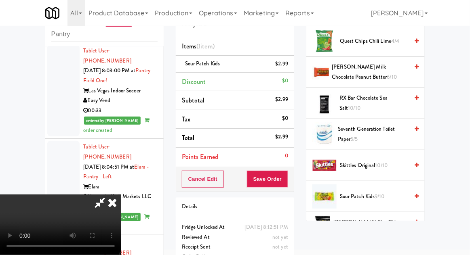
scroll to position [29, 0]
click at [288, 185] on button "Save Order" at bounding box center [267, 179] width 41 height 17
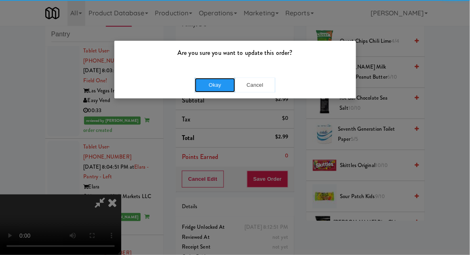
click at [206, 91] on button "Okay" at bounding box center [215, 85] width 40 height 15
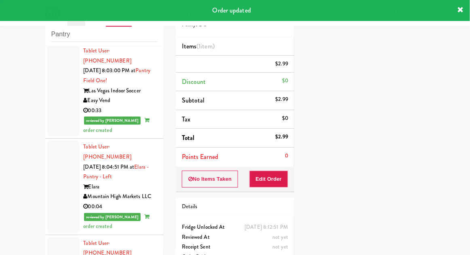
scroll to position [0, 0]
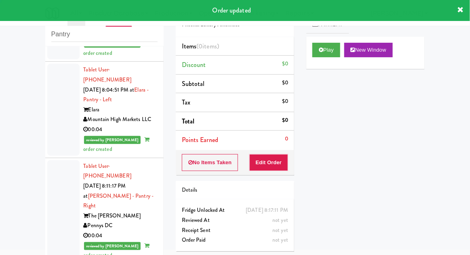
scroll to position [2113, 0]
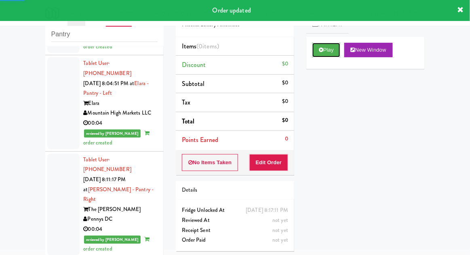
click at [331, 55] on button "Play" at bounding box center [326, 50] width 28 height 15
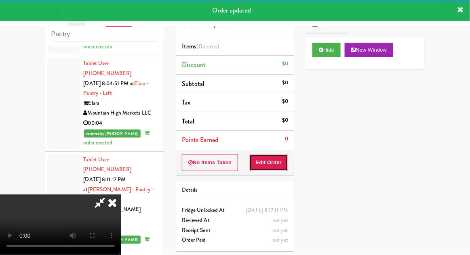
click at [278, 164] on button "Edit Order" at bounding box center [268, 162] width 39 height 17
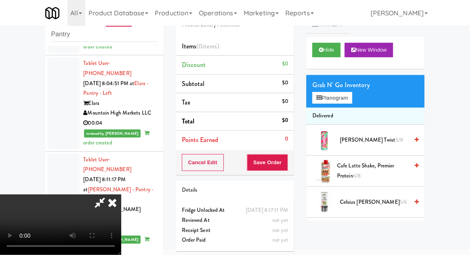
scroll to position [0, 0]
click at [343, 99] on button "Planogram" at bounding box center [332, 98] width 40 height 12
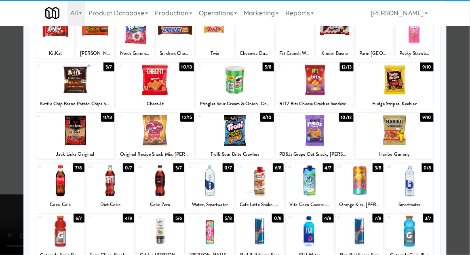
scroll to position [67, 0]
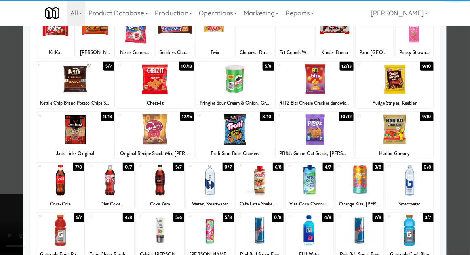
click at [319, 241] on div at bounding box center [310, 230] width 48 height 31
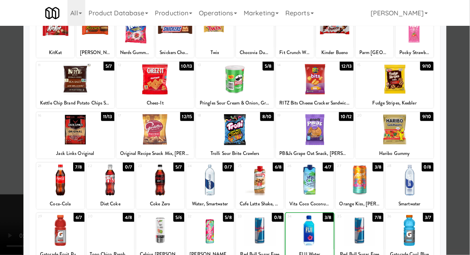
click at [459, 198] on div at bounding box center [235, 127] width 470 height 255
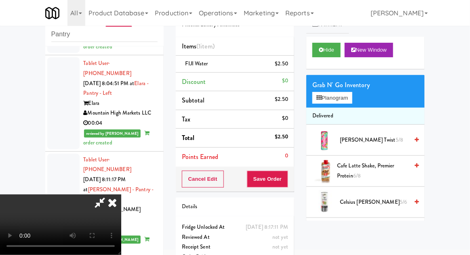
scroll to position [29, 0]
click at [285, 185] on button "Save Order" at bounding box center [267, 179] width 41 height 17
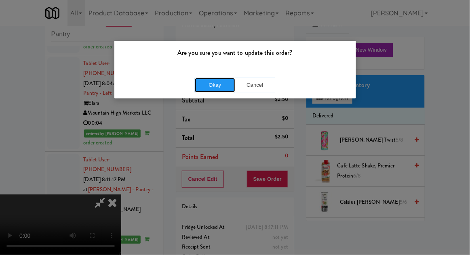
click at [195, 89] on button "Okay" at bounding box center [215, 85] width 40 height 15
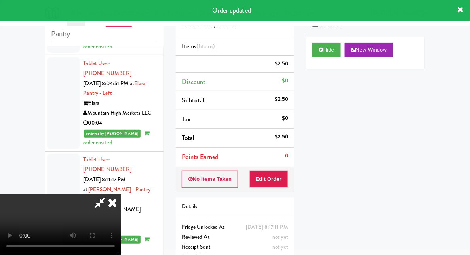
scroll to position [0, 0]
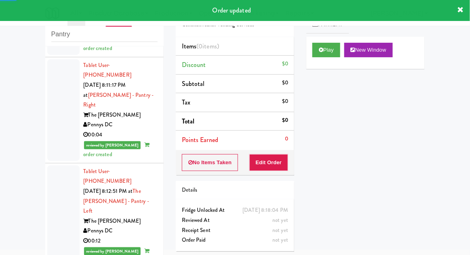
scroll to position [2208, 0]
click at [329, 46] on button "Play" at bounding box center [326, 50] width 28 height 15
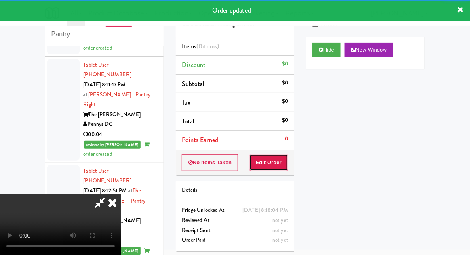
click at [275, 161] on button "Edit Order" at bounding box center [268, 162] width 39 height 17
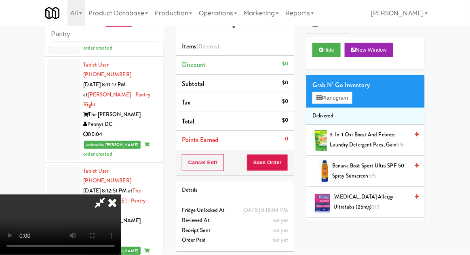
scroll to position [0, 0]
click at [339, 97] on button "Planogram" at bounding box center [332, 98] width 40 height 12
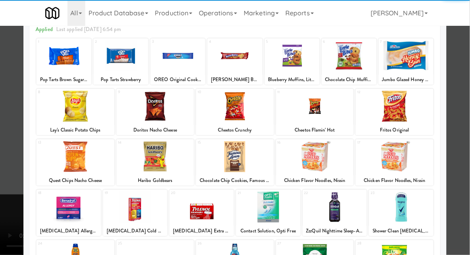
scroll to position [48, 0]
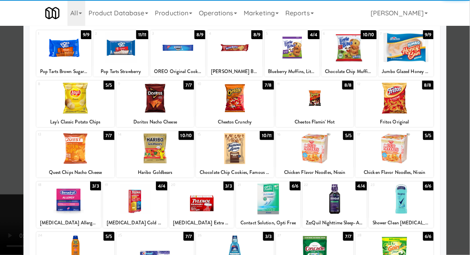
click at [66, 158] on div at bounding box center [75, 148] width 78 height 31
click at [464, 159] on div at bounding box center [235, 127] width 470 height 255
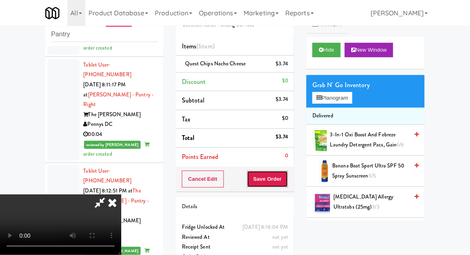
click at [287, 179] on button "Save Order" at bounding box center [267, 179] width 41 height 17
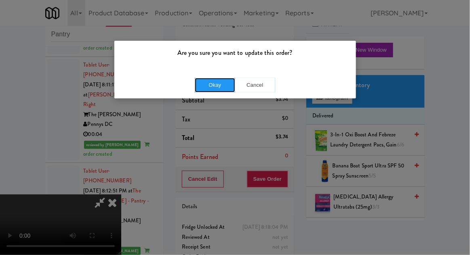
click at [206, 91] on button "Okay" at bounding box center [215, 85] width 40 height 15
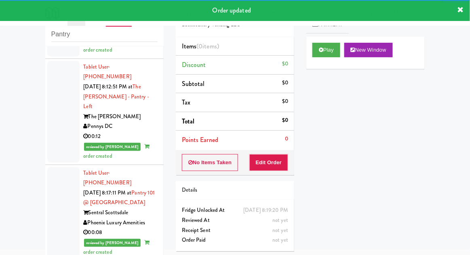
scroll to position [2313, 0]
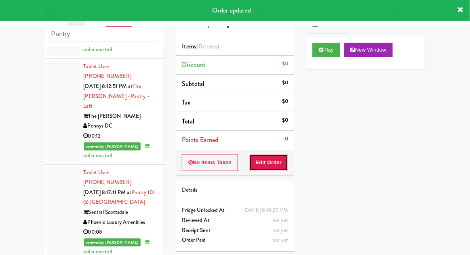
click at [274, 168] on button "Edit Order" at bounding box center [268, 162] width 39 height 17
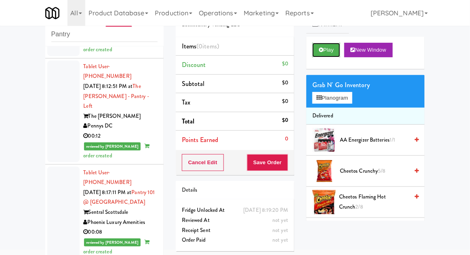
click at [328, 55] on button "Play" at bounding box center [326, 50] width 28 height 15
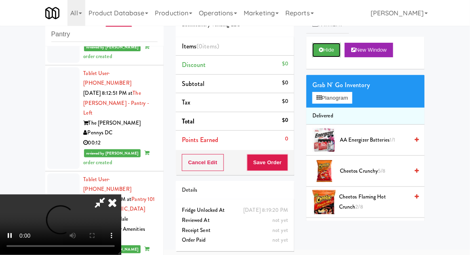
scroll to position [2307, 0]
click at [335, 114] on li "Delivered" at bounding box center [365, 116] width 118 height 17
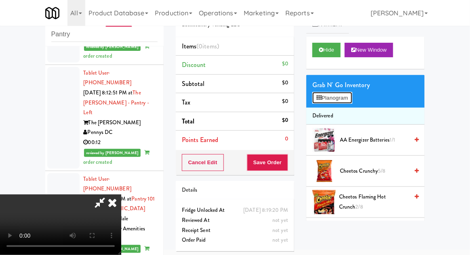
click at [336, 103] on button "Planogram" at bounding box center [332, 98] width 40 height 12
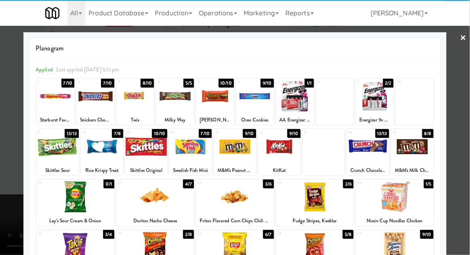
click at [408, 200] on div at bounding box center [395, 197] width 78 height 31
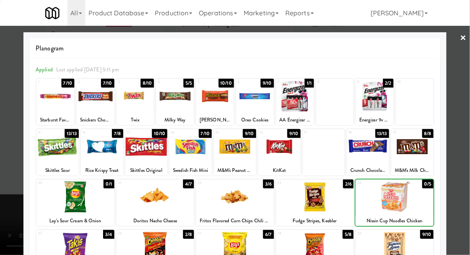
click at [464, 173] on div at bounding box center [235, 127] width 470 height 255
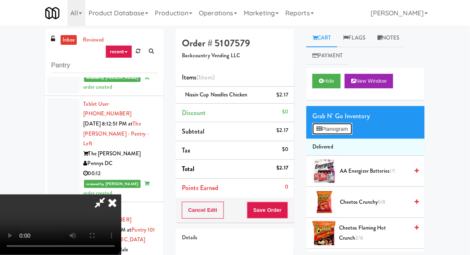
click at [339, 132] on button "Planogram" at bounding box center [332, 129] width 40 height 12
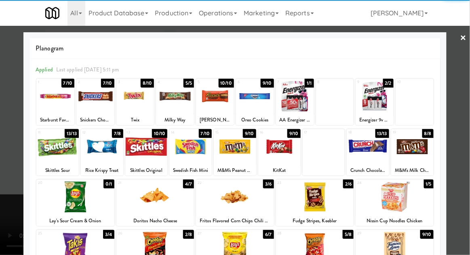
click at [52, 101] on div at bounding box center [55, 96] width 38 height 31
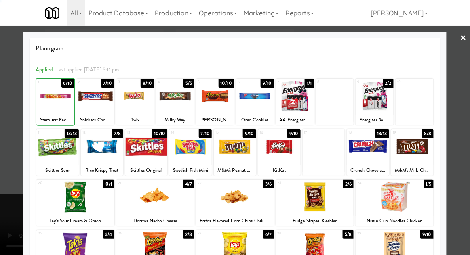
click at [464, 120] on div at bounding box center [235, 127] width 470 height 255
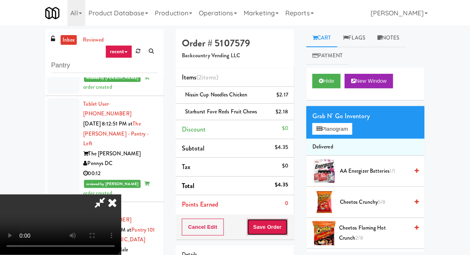
click at [286, 228] on button "Save Order" at bounding box center [267, 227] width 41 height 17
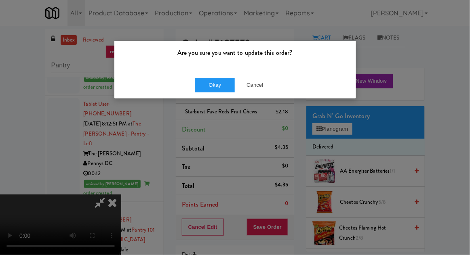
click at [202, 71] on div "Are you sure you want to update this order?" at bounding box center [235, 56] width 242 height 31
click at [207, 81] on button "Okay" at bounding box center [215, 85] width 40 height 15
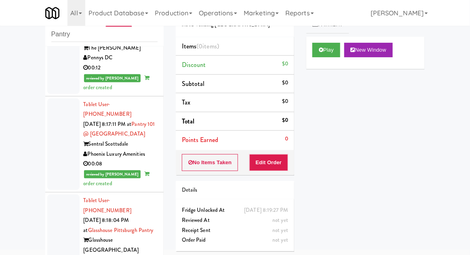
scroll to position [2389, 0]
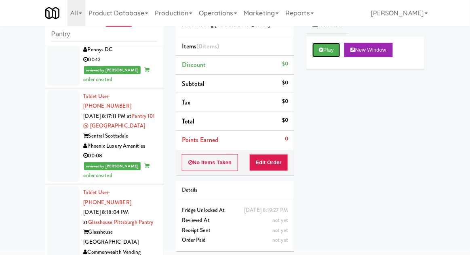
click at [334, 50] on button "Play" at bounding box center [326, 50] width 28 height 15
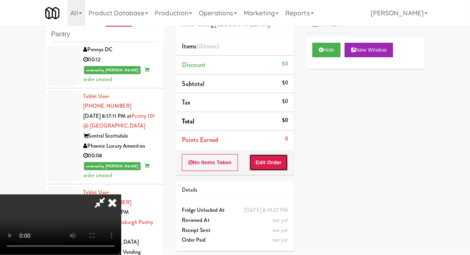
click at [279, 168] on button "Edit Order" at bounding box center [268, 162] width 39 height 17
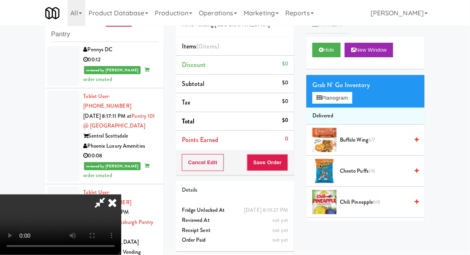
scroll to position [29, 0]
click at [345, 86] on div "Grab N' Go Inventory" at bounding box center [365, 85] width 106 height 12
click at [348, 101] on button "Planogram" at bounding box center [332, 98] width 40 height 12
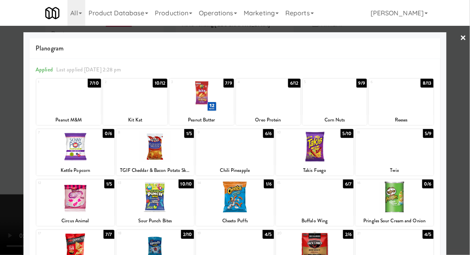
click at [413, 157] on div at bounding box center [395, 146] width 78 height 31
click at [462, 152] on div at bounding box center [235, 127] width 470 height 255
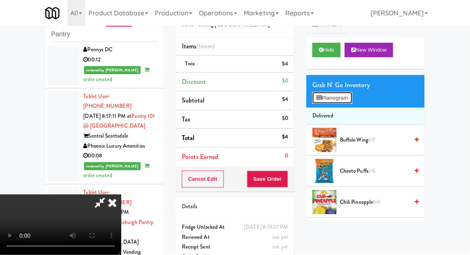
click at [349, 97] on button "Planogram" at bounding box center [332, 98] width 40 height 12
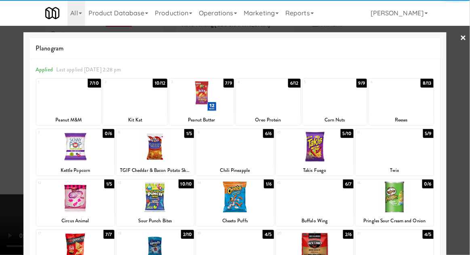
click at [417, 109] on div at bounding box center [401, 96] width 65 height 31
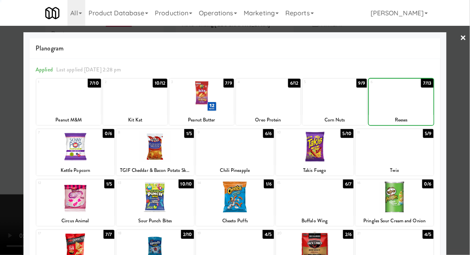
click at [463, 112] on div at bounding box center [235, 127] width 470 height 255
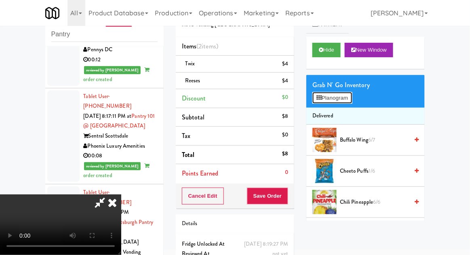
click at [350, 92] on button "Planogram" at bounding box center [332, 98] width 40 height 12
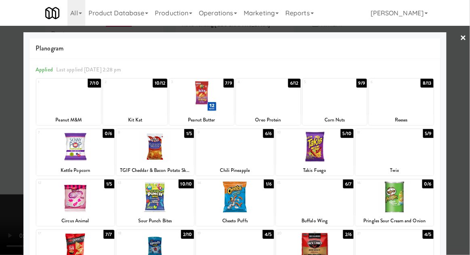
click at [59, 108] on div at bounding box center [68, 96] width 65 height 31
click at [466, 132] on div at bounding box center [235, 127] width 470 height 255
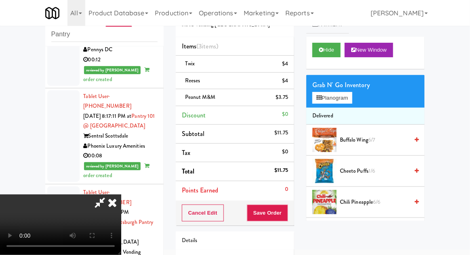
scroll to position [29, 0]
click at [293, 101] on li "Peanut M&M $3.75" at bounding box center [235, 97] width 118 height 17
click at [289, 102] on icon at bounding box center [289, 100] width 4 height 5
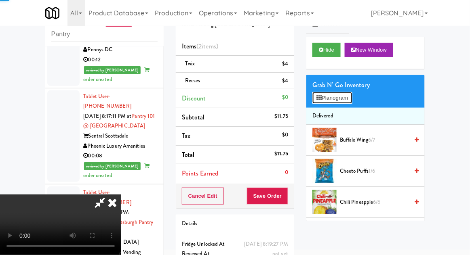
click at [334, 98] on button "Planogram" at bounding box center [332, 98] width 40 height 12
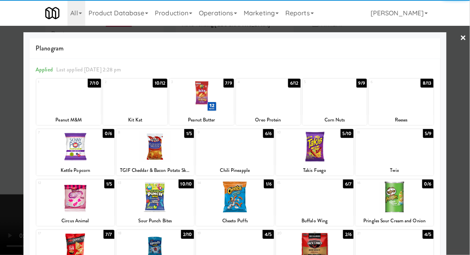
click at [129, 100] on div at bounding box center [135, 96] width 65 height 31
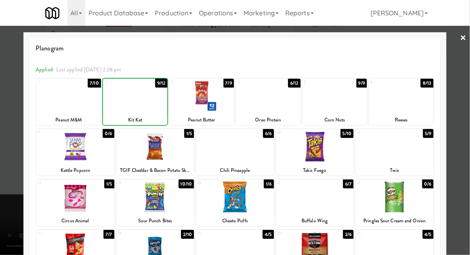
click at [464, 147] on div at bounding box center [235, 127] width 470 height 255
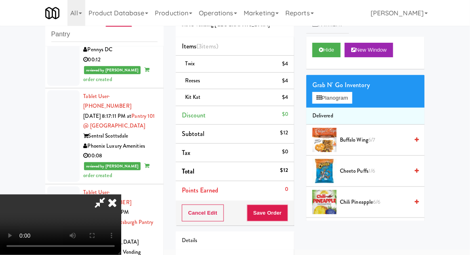
click at [293, 212] on div "Cancel Edit Save Order" at bounding box center [235, 213] width 118 height 25
click at [285, 216] on button "Save Order" at bounding box center [267, 213] width 41 height 17
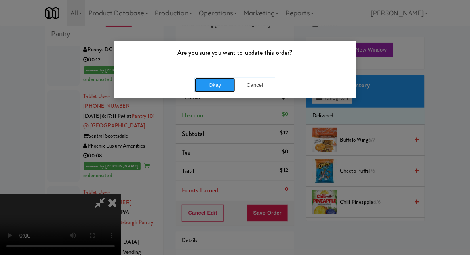
click at [203, 87] on button "Okay" at bounding box center [215, 85] width 40 height 15
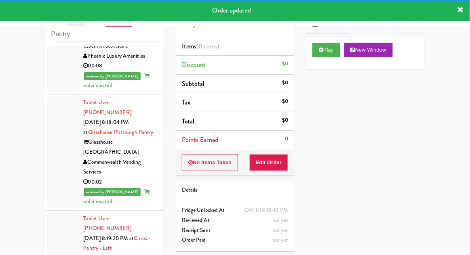
scroll to position [2480, 0]
click at [337, 52] on button "Play" at bounding box center [326, 50] width 28 height 15
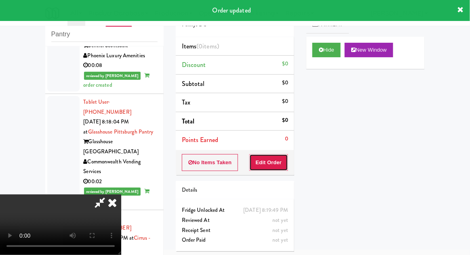
click at [281, 166] on button "Edit Order" at bounding box center [268, 162] width 39 height 17
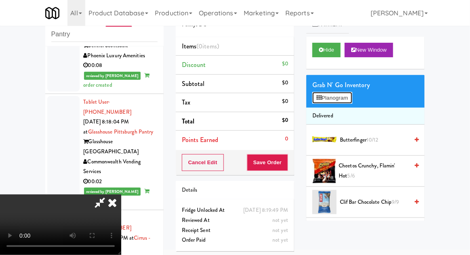
click at [347, 97] on button "Planogram" at bounding box center [332, 98] width 40 height 12
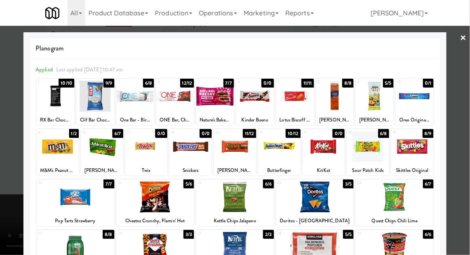
click at [331, 102] on div at bounding box center [335, 96] width 38 height 31
click at [465, 116] on div at bounding box center [235, 127] width 470 height 255
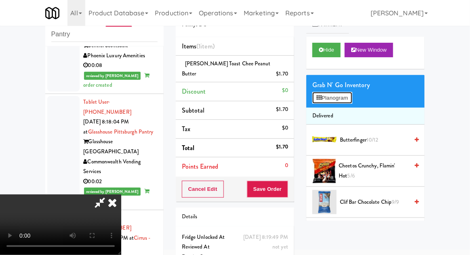
click at [352, 95] on button "Planogram" at bounding box center [332, 98] width 40 height 12
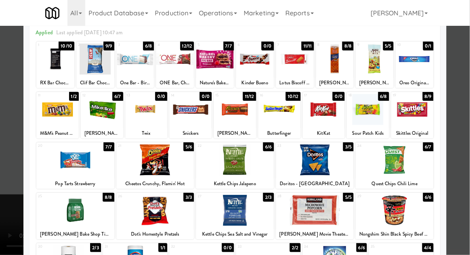
scroll to position [38, 0]
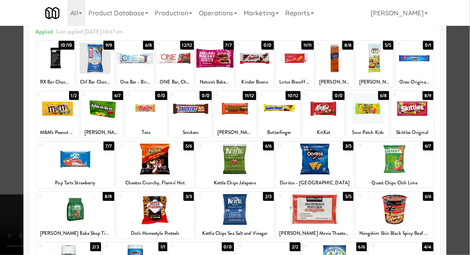
click at [238, 115] on div at bounding box center [235, 108] width 42 height 31
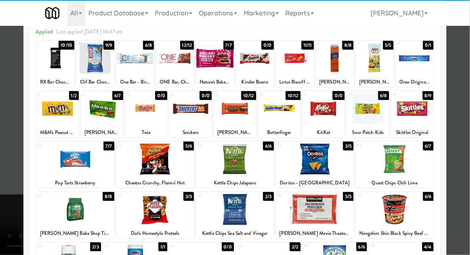
click at [466, 123] on div at bounding box center [235, 127] width 470 height 255
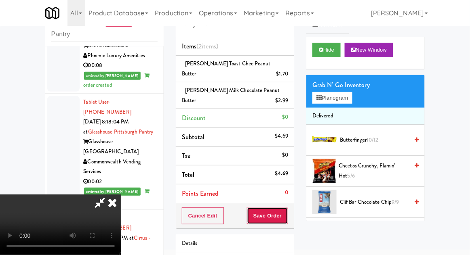
click at [287, 210] on button "Save Order" at bounding box center [267, 216] width 41 height 17
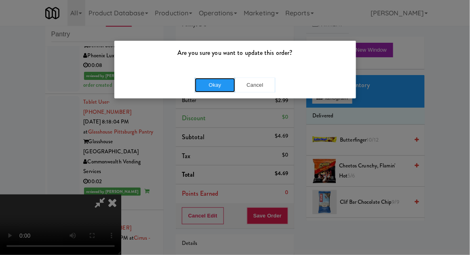
click at [209, 83] on button "Okay" at bounding box center [215, 85] width 40 height 15
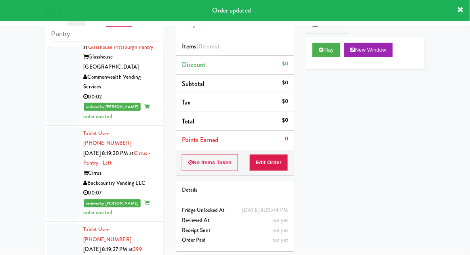
scroll to position [2565, 0]
click at [327, 49] on button "Play" at bounding box center [326, 50] width 28 height 15
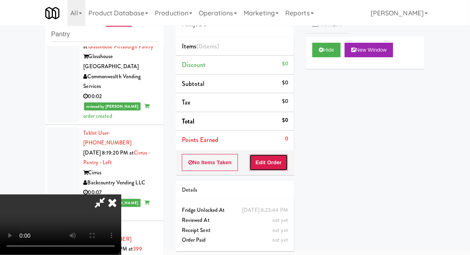
click at [272, 160] on button "Edit Order" at bounding box center [268, 162] width 39 height 17
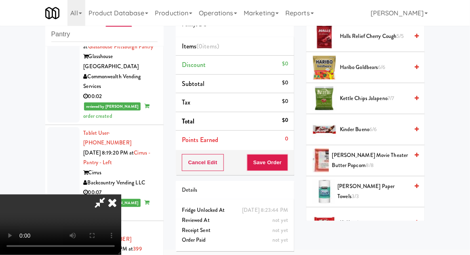
scroll to position [219, 0]
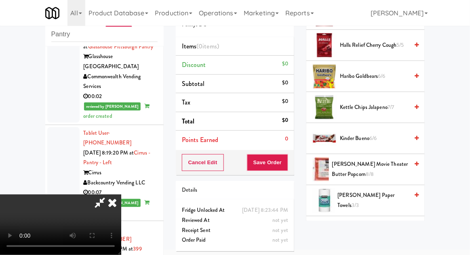
click at [364, 230] on span "KitKat 7/7" at bounding box center [374, 232] width 69 height 10
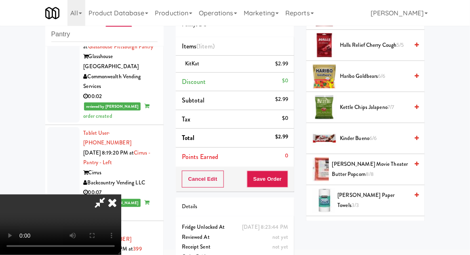
scroll to position [29, 0]
click at [287, 182] on button "Save Order" at bounding box center [267, 179] width 41 height 17
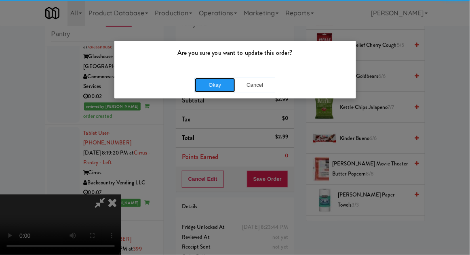
click at [202, 90] on button "Okay" at bounding box center [215, 85] width 40 height 15
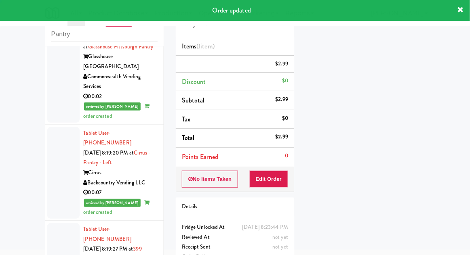
scroll to position [0, 0]
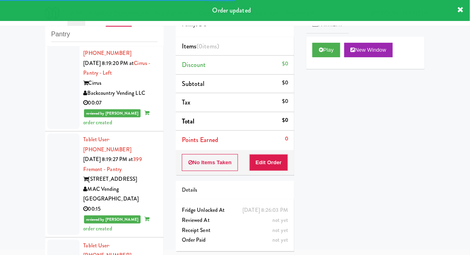
scroll to position [2655, 0]
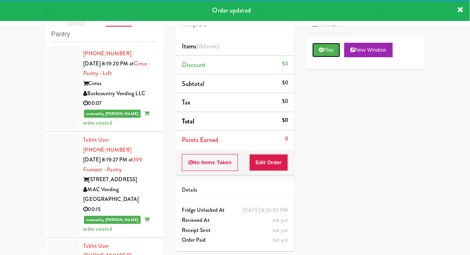
click at [333, 53] on button "Play" at bounding box center [326, 50] width 28 height 15
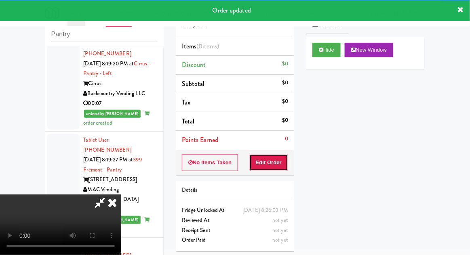
click at [276, 162] on button "Edit Order" at bounding box center [268, 162] width 39 height 17
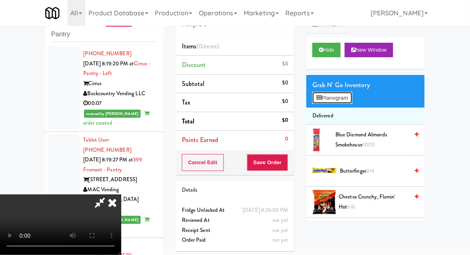
click at [349, 97] on button "Planogram" at bounding box center [332, 98] width 40 height 12
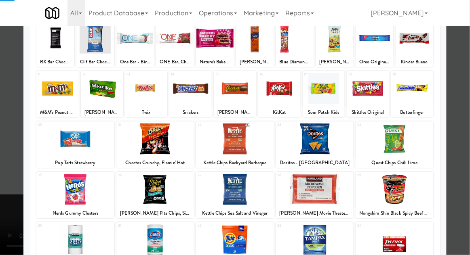
scroll to position [102, 0]
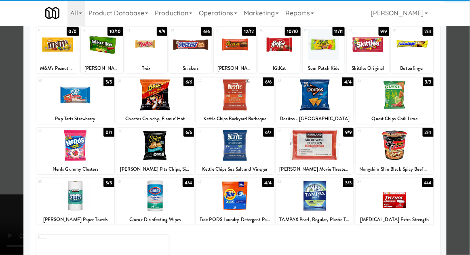
click at [407, 200] on div at bounding box center [395, 196] width 78 height 31
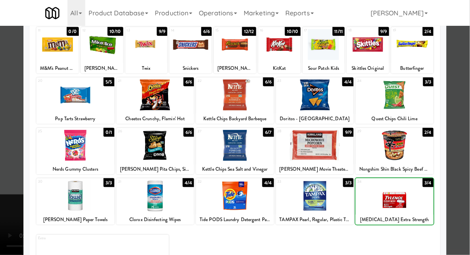
click at [465, 184] on div at bounding box center [235, 127] width 470 height 255
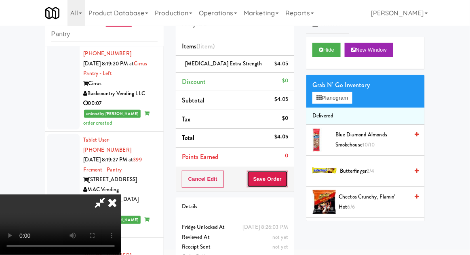
click at [287, 183] on button "Save Order" at bounding box center [267, 179] width 41 height 17
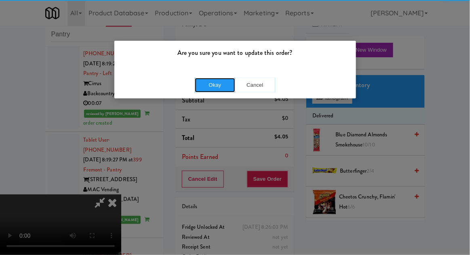
click at [209, 90] on button "Okay" at bounding box center [215, 85] width 40 height 15
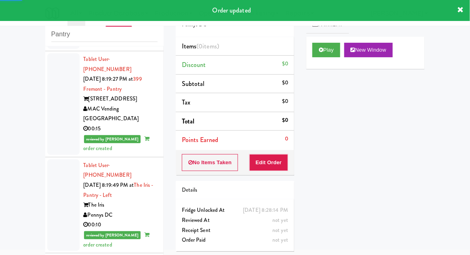
scroll to position [2736, 0]
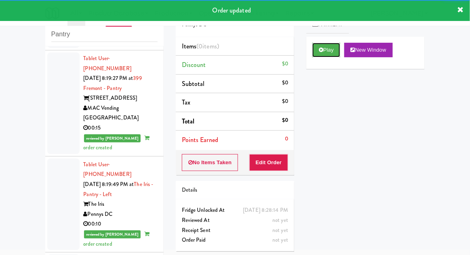
click at [335, 52] on button "Play" at bounding box center [326, 50] width 28 height 15
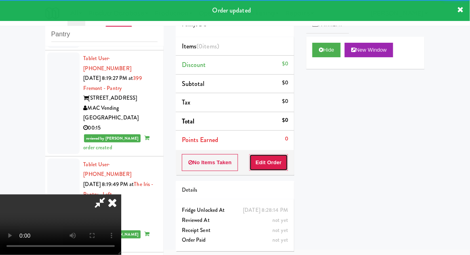
click at [280, 154] on button "Edit Order" at bounding box center [268, 162] width 39 height 17
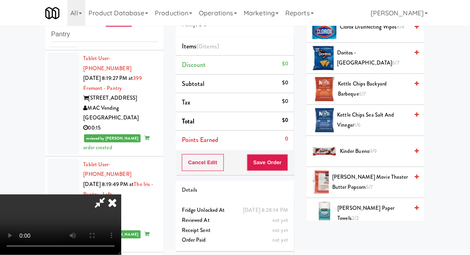
scroll to position [238, 0]
click at [379, 213] on span "[PERSON_NAME] Paper Towels 2/2" at bounding box center [373, 214] width 71 height 20
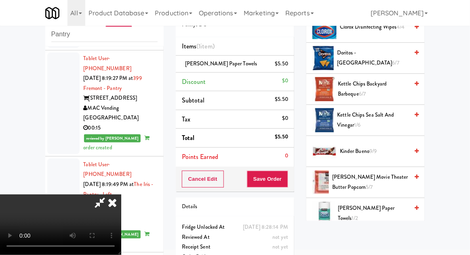
click at [366, 215] on span "[PERSON_NAME] Paper Towels 1/2" at bounding box center [373, 214] width 71 height 20
click at [283, 183] on button "Save Order" at bounding box center [267, 179] width 41 height 17
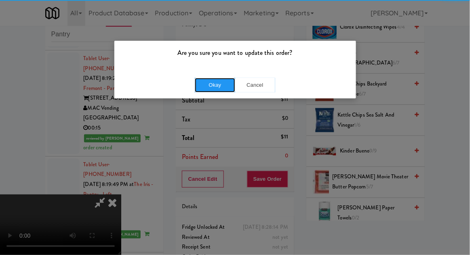
click at [204, 78] on button "Okay" at bounding box center [215, 85] width 40 height 15
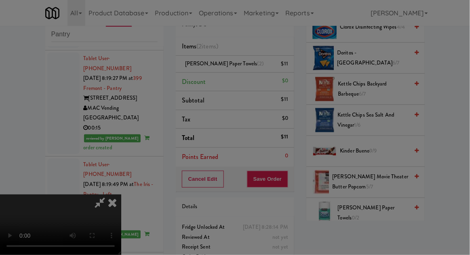
click at [204, 81] on div at bounding box center [235, 127] width 470 height 255
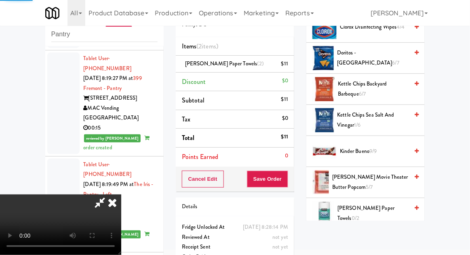
scroll to position [80, 0]
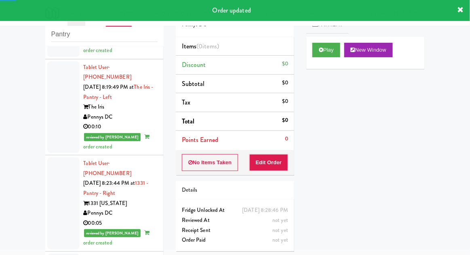
scroll to position [2834, 0]
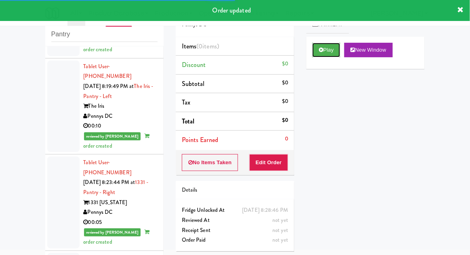
click at [329, 51] on button "Play" at bounding box center [326, 50] width 28 height 15
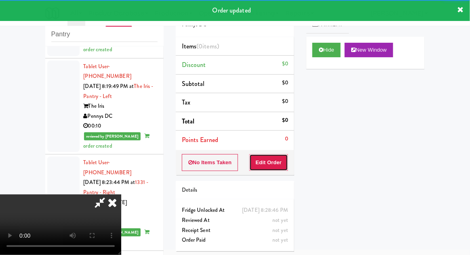
click at [278, 169] on button "Edit Order" at bounding box center [268, 162] width 39 height 17
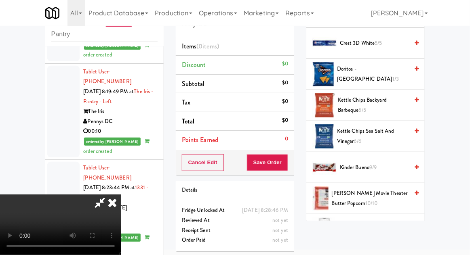
scroll to position [219, 0]
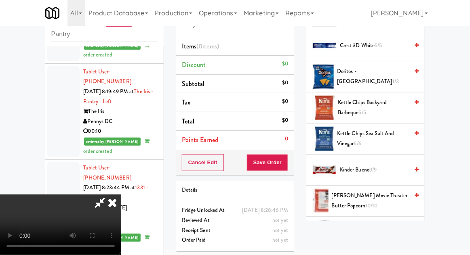
click at [374, 143] on span "Kettle Chips Sea Salt and Vinegar 6/6" at bounding box center [373, 139] width 72 height 20
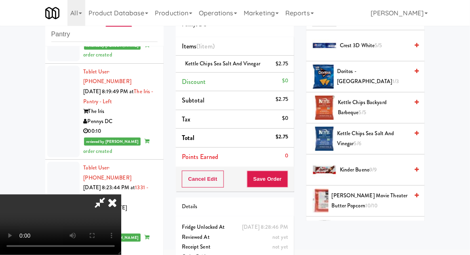
click at [288, 182] on button "Save Order" at bounding box center [267, 179] width 41 height 17
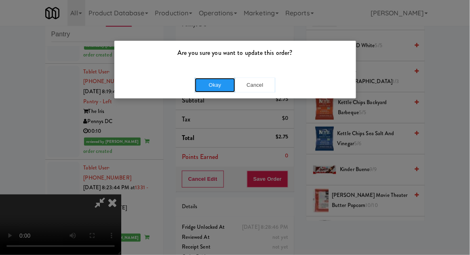
click at [211, 90] on button "Okay" at bounding box center [215, 85] width 40 height 15
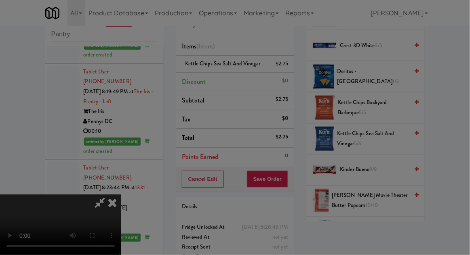
click at [198, 86] on div at bounding box center [235, 127] width 470 height 255
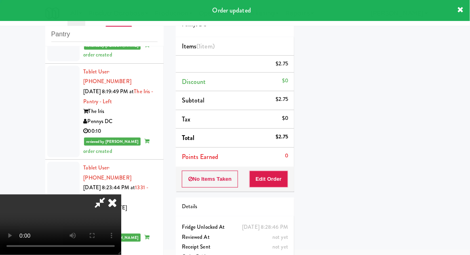
scroll to position [80, 0]
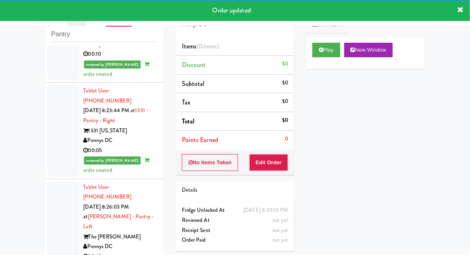
scroll to position [2908, 0]
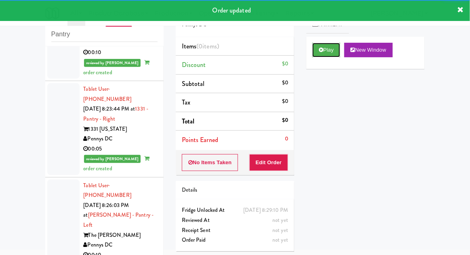
click at [330, 44] on button "Play" at bounding box center [326, 50] width 28 height 15
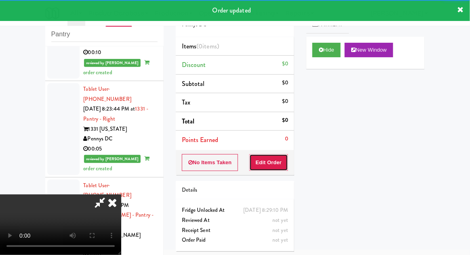
click at [276, 156] on button "Edit Order" at bounding box center [268, 162] width 39 height 17
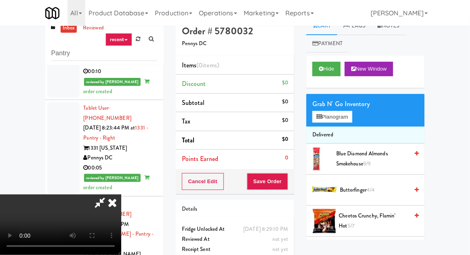
scroll to position [31, 0]
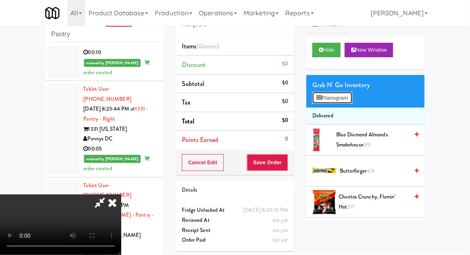
click at [348, 103] on button "Planogram" at bounding box center [332, 98] width 40 height 12
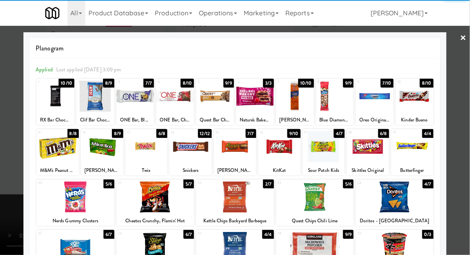
click at [328, 158] on div at bounding box center [324, 146] width 42 height 31
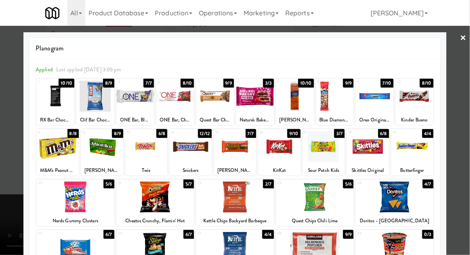
click at [465, 140] on div at bounding box center [235, 127] width 470 height 255
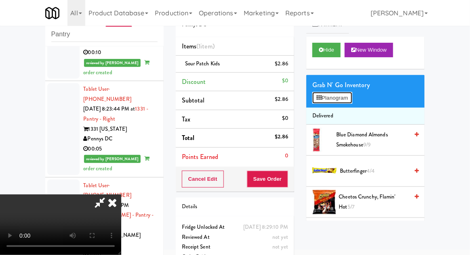
click at [349, 102] on button "Planogram" at bounding box center [332, 98] width 40 height 12
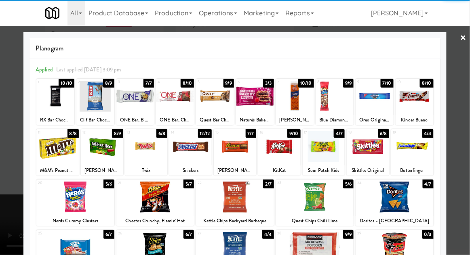
click at [375, 157] on div at bounding box center [368, 146] width 42 height 31
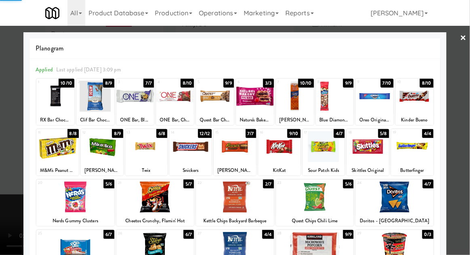
click at [466, 149] on div at bounding box center [235, 127] width 470 height 255
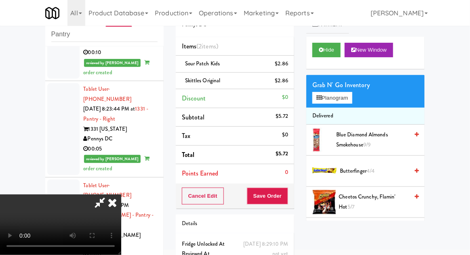
scroll to position [29, 0]
click at [285, 198] on button "Save Order" at bounding box center [267, 196] width 41 height 17
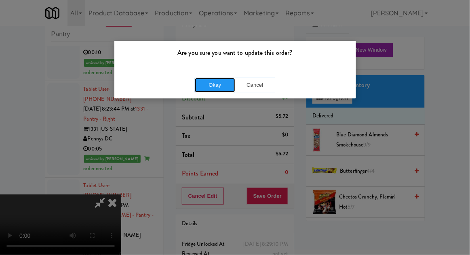
click at [206, 86] on button "Okay" at bounding box center [215, 85] width 40 height 15
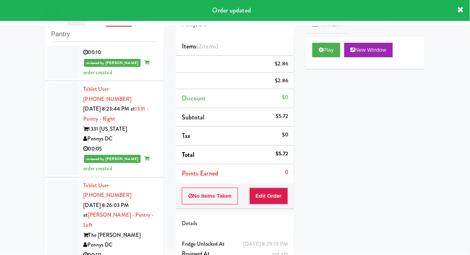
scroll to position [0, 0]
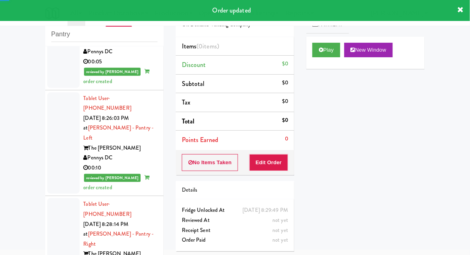
scroll to position [2997, 0]
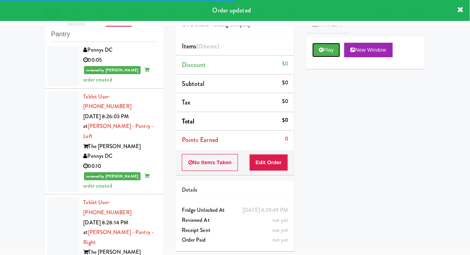
click at [332, 53] on button "Play" at bounding box center [326, 50] width 28 height 15
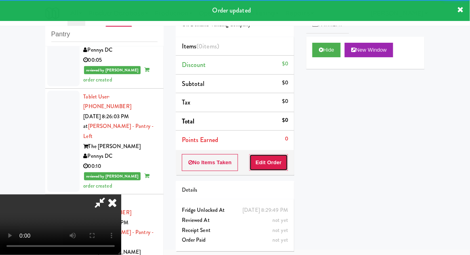
click at [272, 165] on button "Edit Order" at bounding box center [268, 162] width 39 height 17
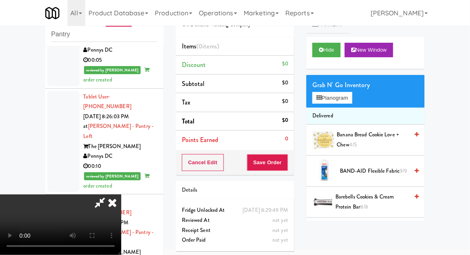
scroll to position [0, 0]
click at [347, 101] on button "Planogram" at bounding box center [332, 98] width 40 height 12
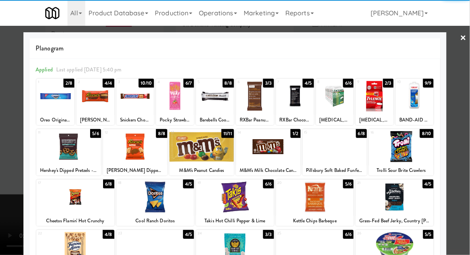
click at [67, 150] on div at bounding box center [68, 146] width 65 height 31
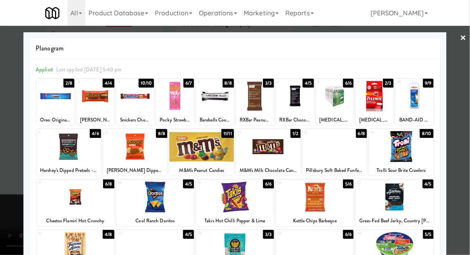
click at [133, 105] on div at bounding box center [135, 96] width 38 height 31
click at [464, 98] on div at bounding box center [235, 127] width 470 height 255
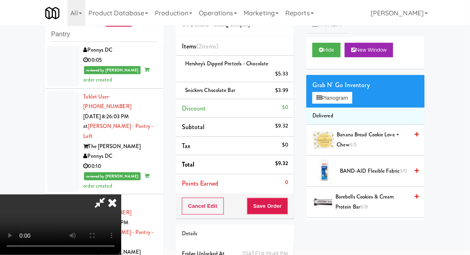
click at [286, 78] on div "$5.33" at bounding box center [282, 74] width 13 height 10
click at [290, 75] on icon at bounding box center [289, 76] width 4 height 5
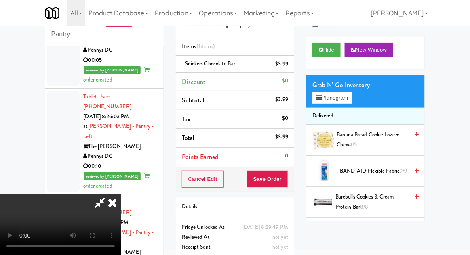
click at [109, 195] on icon at bounding box center [100, 203] width 19 height 16
click at [287, 183] on button "Save Order" at bounding box center [267, 179] width 41 height 17
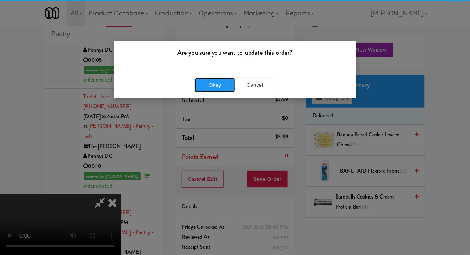
click at [202, 91] on button "Okay" at bounding box center [215, 85] width 40 height 15
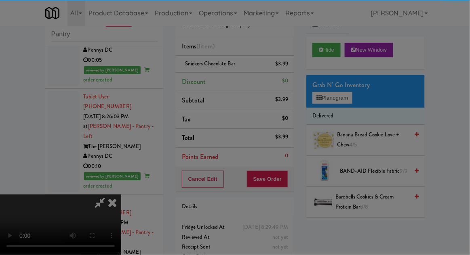
click at [202, 84] on div at bounding box center [235, 127] width 470 height 255
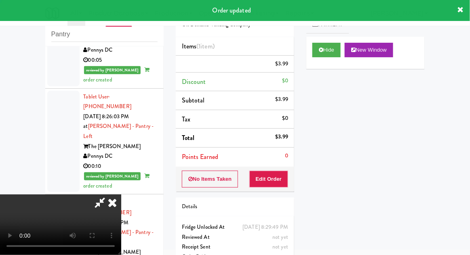
scroll to position [0, 0]
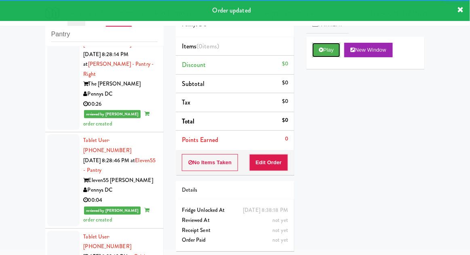
click at [340, 48] on button "Play" at bounding box center [326, 50] width 28 height 15
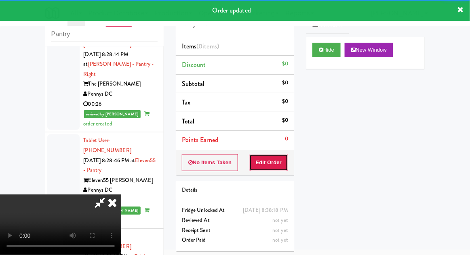
click at [277, 164] on button "Edit Order" at bounding box center [268, 162] width 39 height 17
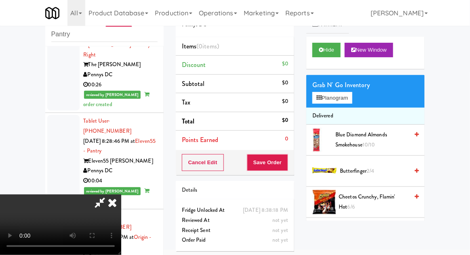
scroll to position [3267, 0]
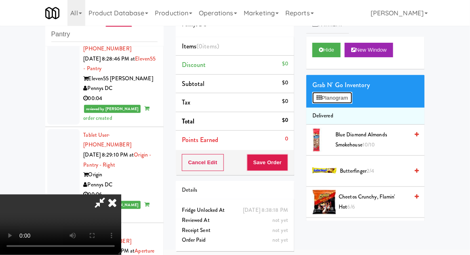
click at [348, 103] on button "Planogram" at bounding box center [332, 98] width 40 height 12
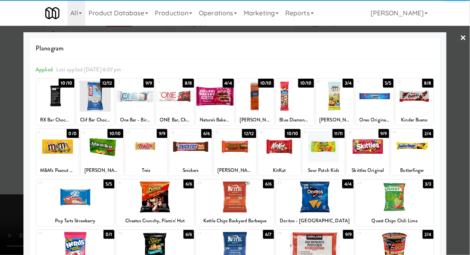
click at [385, 116] on div "Oreo Original Cookie" at bounding box center [375, 120] width 36 height 10
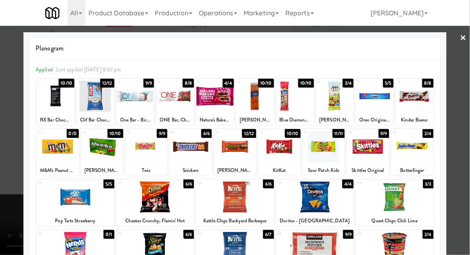
click at [425, 105] on div at bounding box center [415, 96] width 38 height 31
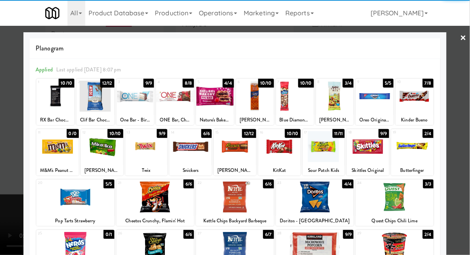
click at [378, 107] on div at bounding box center [375, 96] width 38 height 31
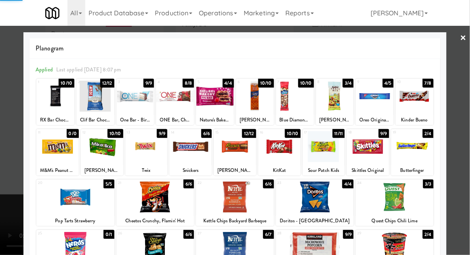
click at [455, 44] on div at bounding box center [235, 127] width 470 height 255
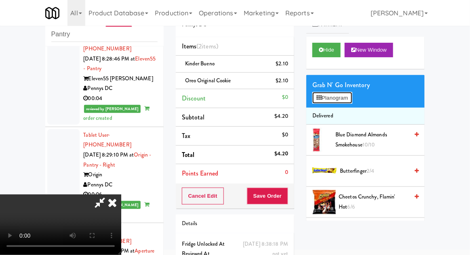
click at [352, 98] on button "Planogram" at bounding box center [332, 98] width 40 height 12
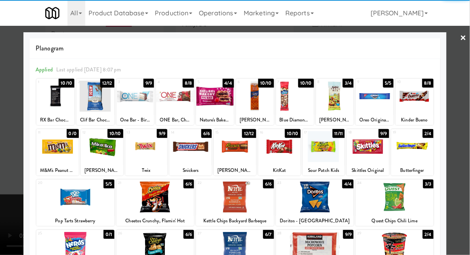
click at [287, 154] on div at bounding box center [279, 146] width 42 height 31
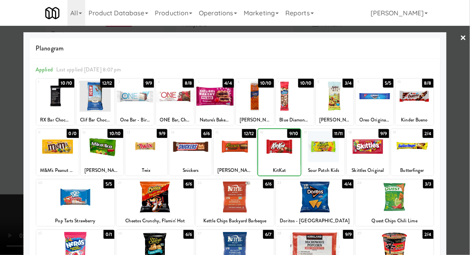
click at [11, 189] on div at bounding box center [235, 127] width 470 height 255
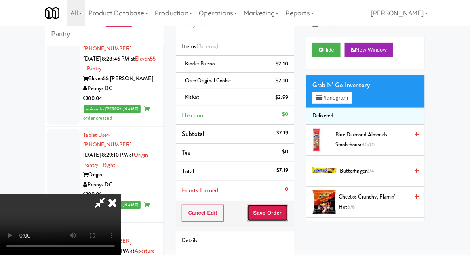
click at [287, 216] on button "Save Order" at bounding box center [267, 213] width 41 height 17
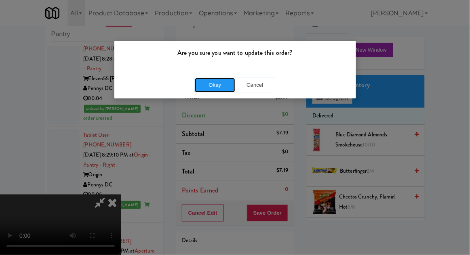
click at [206, 91] on button "Okay" at bounding box center [215, 85] width 40 height 15
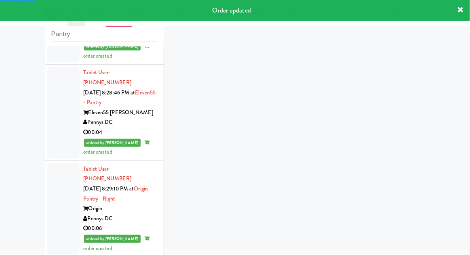
scroll to position [3287, 0]
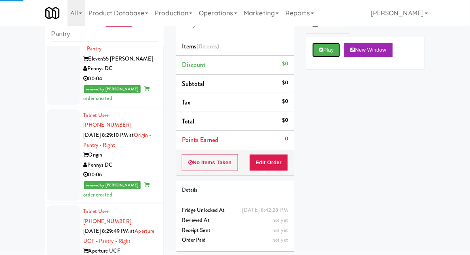
click at [331, 56] on button "Play" at bounding box center [326, 50] width 28 height 15
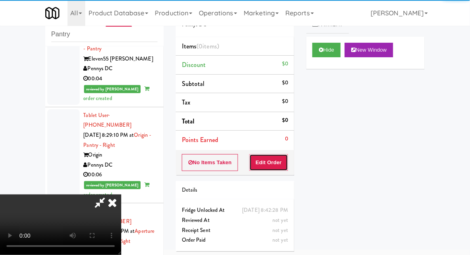
click at [280, 164] on button "Edit Order" at bounding box center [268, 162] width 39 height 17
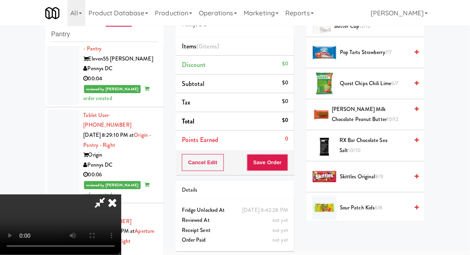
scroll to position [710, 0]
click at [377, 204] on span "6/8" at bounding box center [379, 208] width 8 height 8
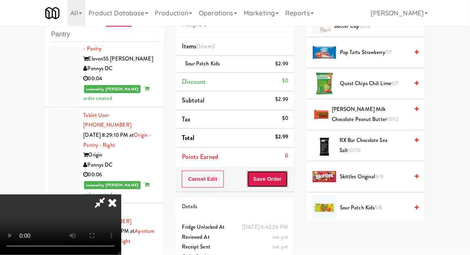
click at [288, 184] on button "Save Order" at bounding box center [267, 179] width 41 height 17
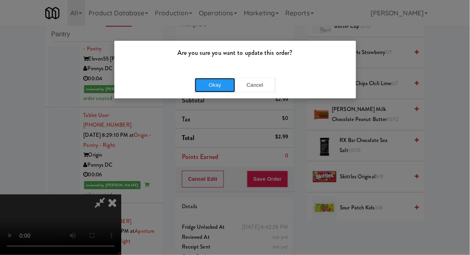
click at [196, 86] on button "Okay" at bounding box center [215, 85] width 40 height 15
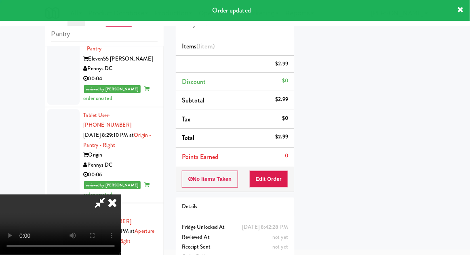
scroll to position [80, 0]
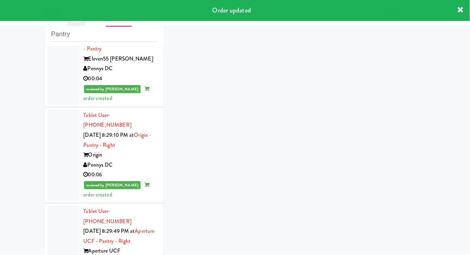
scroll to position [3307, 0]
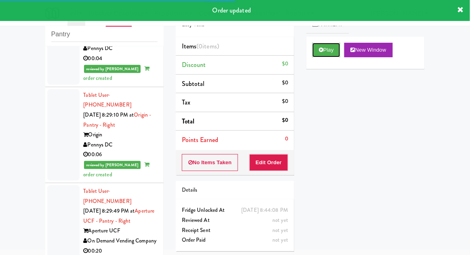
click at [333, 53] on button "Play" at bounding box center [326, 50] width 28 height 15
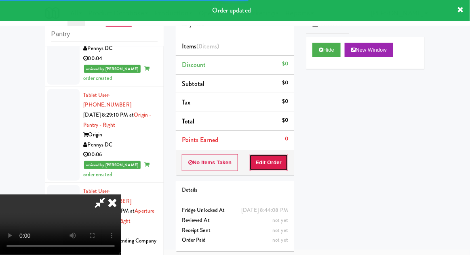
click at [280, 159] on button "Edit Order" at bounding box center [268, 162] width 39 height 17
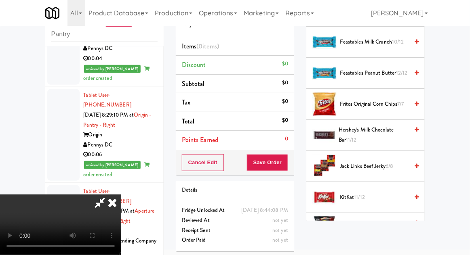
scroll to position [416, 0]
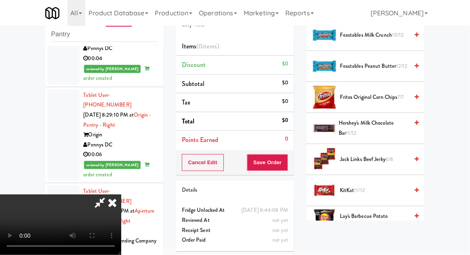
click at [371, 190] on span "KitKat 11/12" at bounding box center [374, 191] width 69 height 10
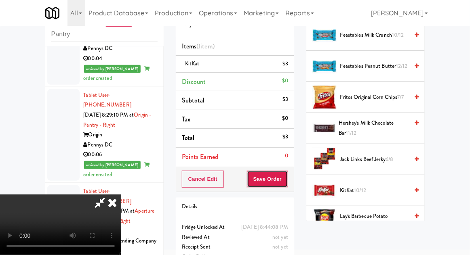
click at [288, 179] on button "Save Order" at bounding box center [267, 179] width 41 height 17
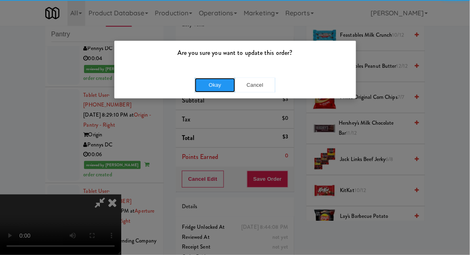
click at [205, 91] on button "Okay" at bounding box center [215, 85] width 40 height 15
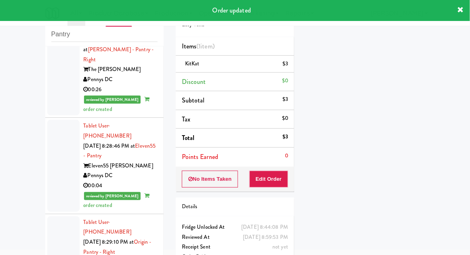
scroll to position [3176, 0]
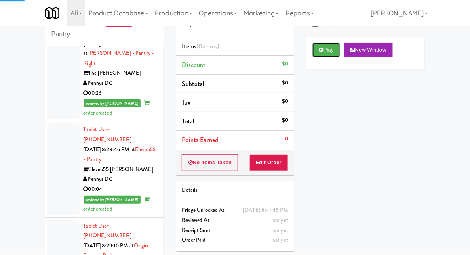
click at [331, 47] on button "Play" at bounding box center [326, 50] width 28 height 15
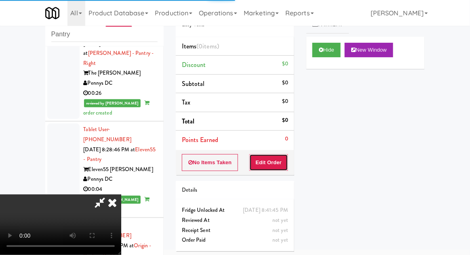
click at [280, 162] on button "Edit Order" at bounding box center [268, 162] width 39 height 17
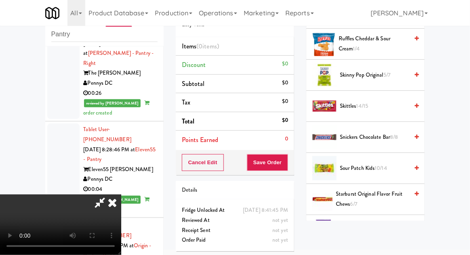
scroll to position [942, 0]
click at [383, 164] on span "Sour Patch Kids 10/14" at bounding box center [374, 169] width 69 height 10
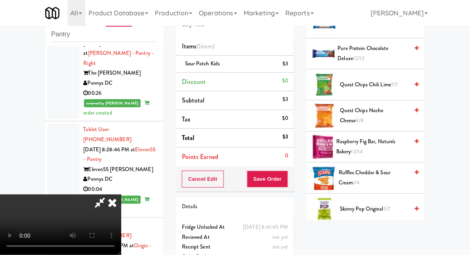
scroll to position [806, 0]
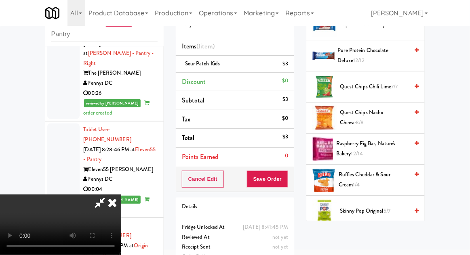
click at [383, 173] on span "Ruffles Cheddar & Sour Cream 1/4" at bounding box center [374, 180] width 70 height 20
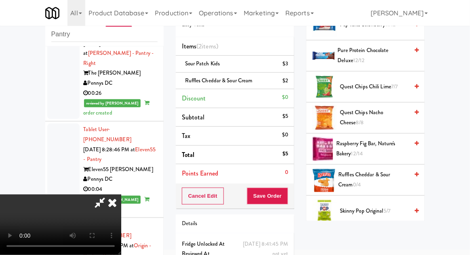
click at [287, 82] on icon at bounding box center [289, 83] width 4 height 5
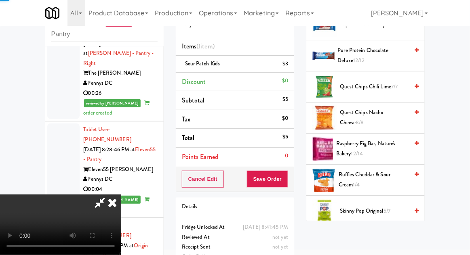
click at [289, 86] on li "Discount $0" at bounding box center [235, 82] width 118 height 19
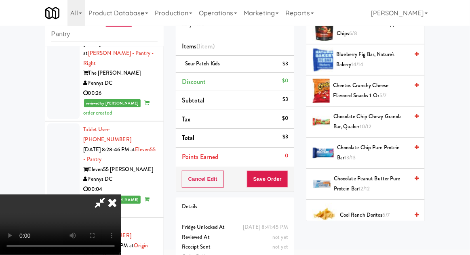
scroll to position [0, 0]
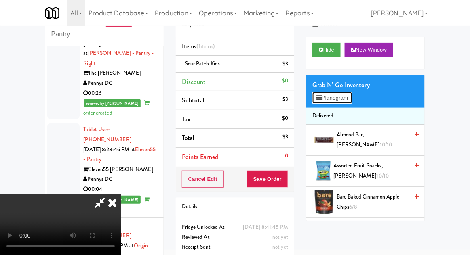
click at [347, 103] on button "Planogram" at bounding box center [332, 98] width 40 height 12
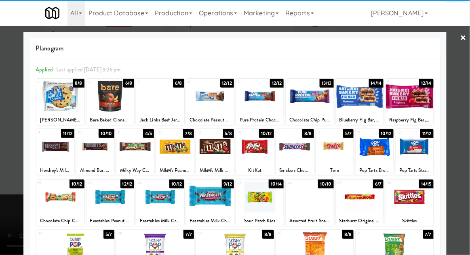
click at [48, 151] on div at bounding box center [55, 146] width 38 height 31
click at [466, 158] on div at bounding box center [235, 127] width 470 height 255
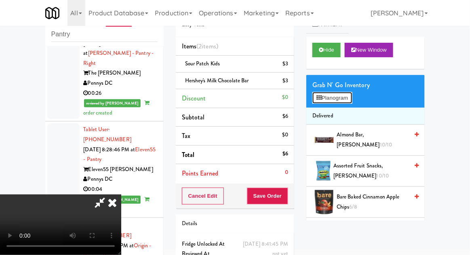
click at [340, 103] on button "Planogram" at bounding box center [332, 98] width 40 height 12
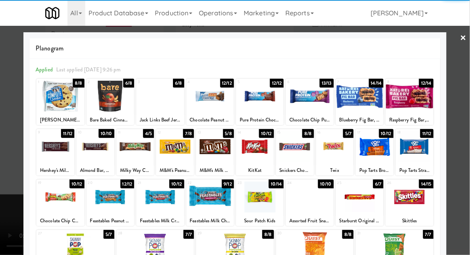
click at [93, 154] on div at bounding box center [95, 146] width 38 height 31
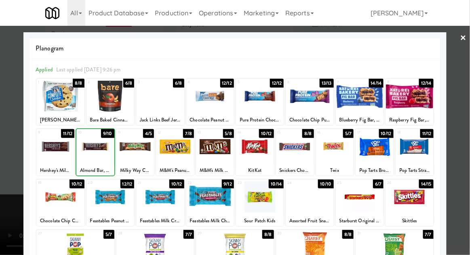
click at [466, 128] on div at bounding box center [235, 127] width 470 height 255
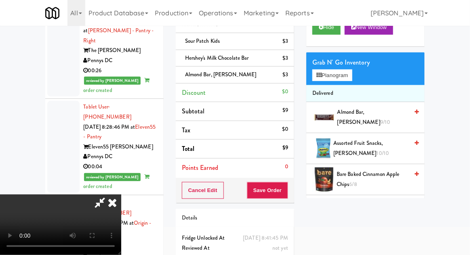
click at [109, 195] on icon at bounding box center [100, 203] width 19 height 16
click at [286, 79] on div "$3" at bounding box center [285, 75] width 6 height 10
click at [289, 78] on icon at bounding box center [289, 77] width 4 height 5
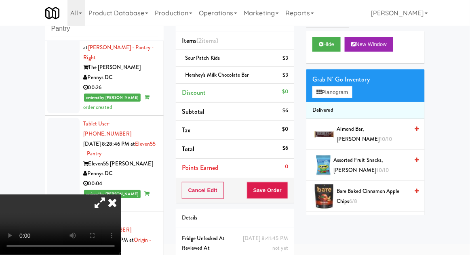
click at [109, 195] on icon at bounding box center [100, 203] width 19 height 16
click at [346, 91] on button "Planogram" at bounding box center [332, 92] width 40 height 12
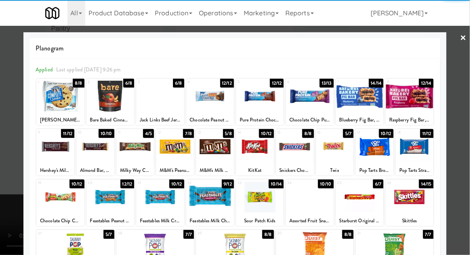
click at [421, 204] on div at bounding box center [410, 197] width 48 height 31
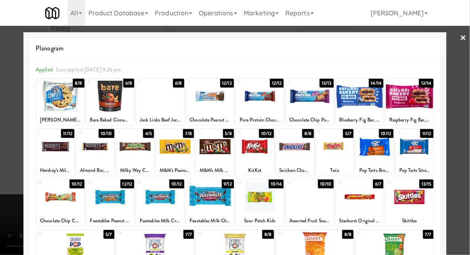
click at [464, 186] on div at bounding box center [235, 127] width 470 height 255
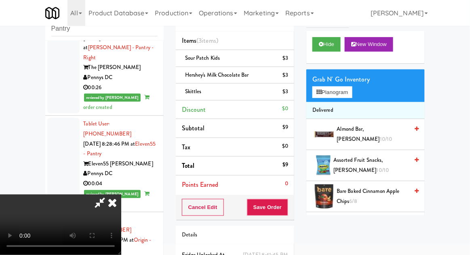
scroll to position [29, 0]
click at [286, 207] on button "Save Order" at bounding box center [267, 207] width 41 height 17
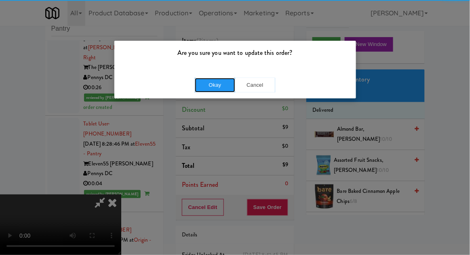
click at [214, 84] on button "Okay" at bounding box center [215, 85] width 40 height 15
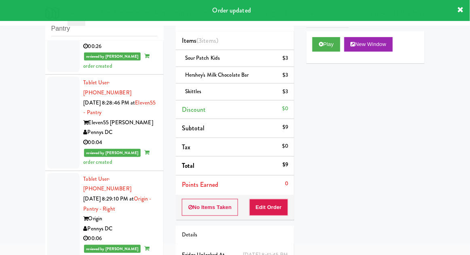
scroll to position [3347, 0]
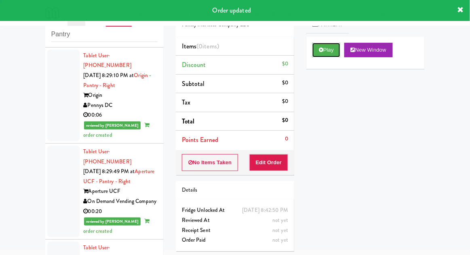
click at [330, 52] on button "Play" at bounding box center [326, 50] width 28 height 15
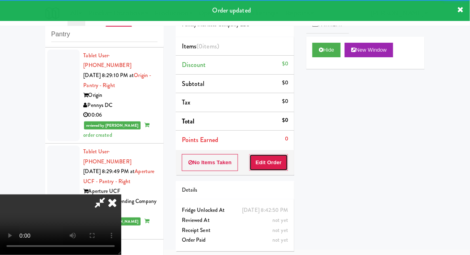
click at [278, 168] on button "Edit Order" at bounding box center [268, 162] width 39 height 17
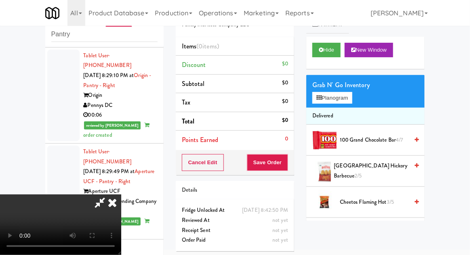
scroll to position [29, 0]
click at [345, 101] on button "Planogram" at bounding box center [332, 98] width 40 height 12
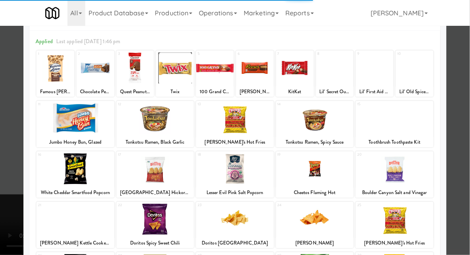
scroll to position [27, 0]
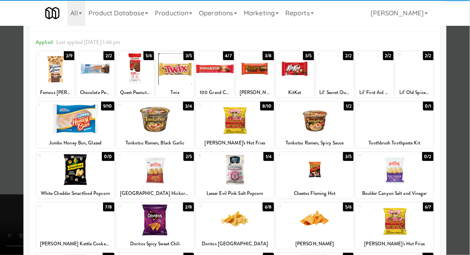
click at [257, 174] on div at bounding box center [235, 169] width 78 height 31
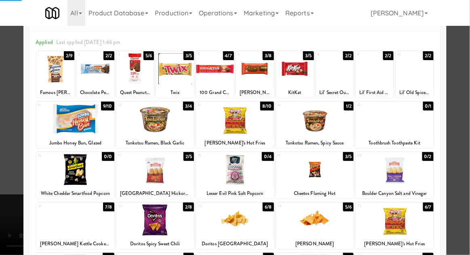
click at [468, 156] on div at bounding box center [235, 127] width 470 height 255
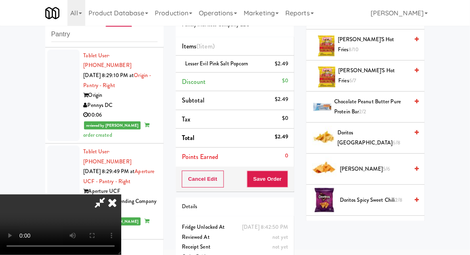
scroll to position [204, 0]
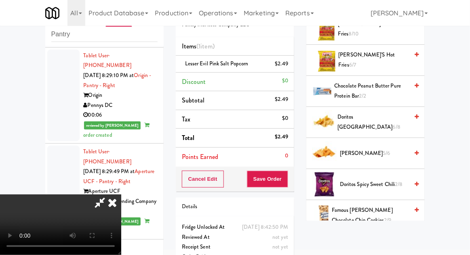
click at [384, 217] on span "2/9" at bounding box center [387, 221] width 7 height 8
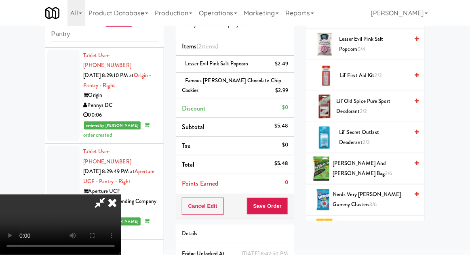
scroll to position [535, 0]
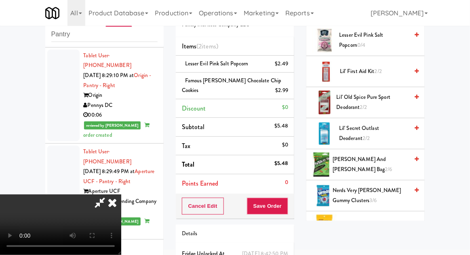
click at [376, 222] on span "Peanut M&M's Peg Bag 4/6" at bounding box center [374, 227] width 69 height 10
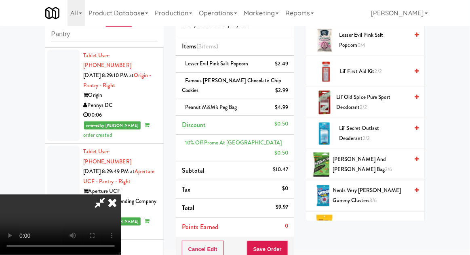
click at [293, 241] on div "Cancel Edit Save Order" at bounding box center [235, 249] width 118 height 25
click at [287, 242] on button "Save Order" at bounding box center [267, 249] width 41 height 17
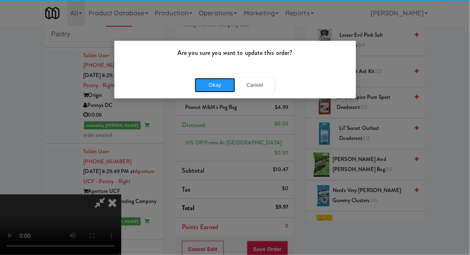
click at [208, 91] on button "Okay" at bounding box center [215, 85] width 40 height 15
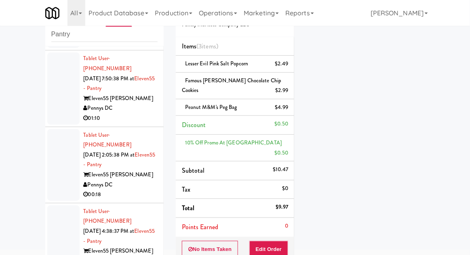
scroll to position [454, 0]
click at [58, 206] on div at bounding box center [63, 242] width 32 height 72
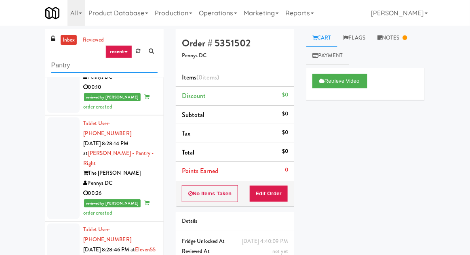
click at [61, 70] on input "Pantry" at bounding box center [104, 65] width 106 height 15
click at [63, 67] on input "Pantry" at bounding box center [104, 65] width 106 height 15
click at [56, 67] on input "Pantry" at bounding box center [104, 65] width 106 height 15
click at [61, 69] on input "Pantry" at bounding box center [104, 65] width 106 height 15
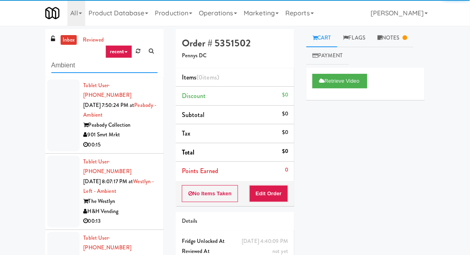
type input "Ambient"
click at [21, 60] on div "inbox reviewed recent all unclear take inventory issue suspicious failed recent…" at bounding box center [235, 177] width 470 height 297
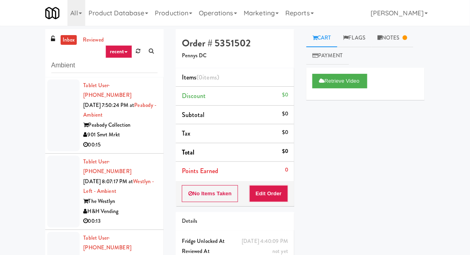
click at [54, 154] on li "Tablet User · (630) 998-3114 [DATE] 8:07:17 PM at [GEOGRAPHIC_DATA] - Left - Am…" at bounding box center [104, 192] width 118 height 76
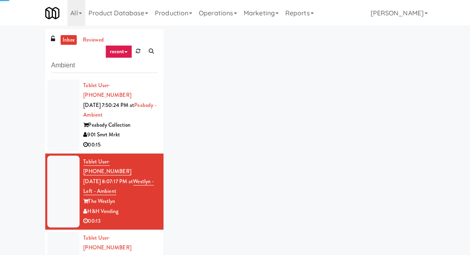
click at [54, 137] on div at bounding box center [63, 116] width 32 height 72
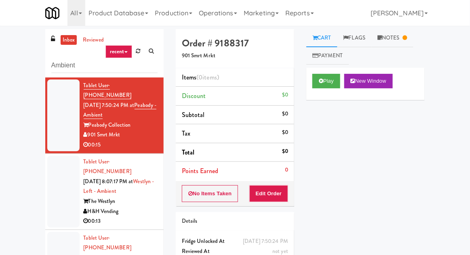
click at [402, 36] on link "Notes" at bounding box center [392, 38] width 42 height 18
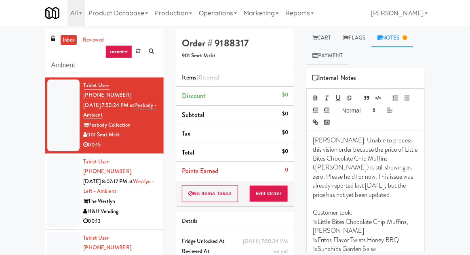
click at [47, 190] on div at bounding box center [63, 192] width 32 height 72
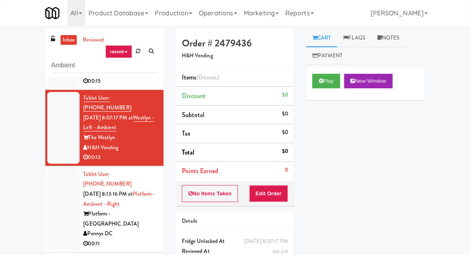
scroll to position [65, 0]
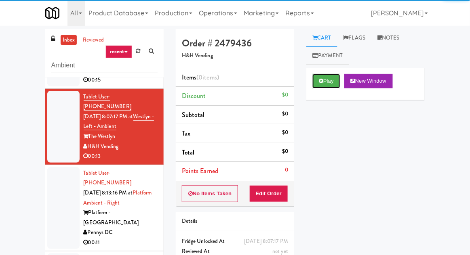
click at [326, 75] on button "Play" at bounding box center [326, 81] width 28 height 15
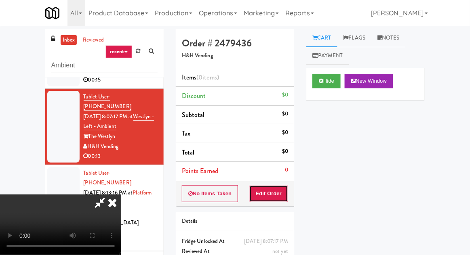
click at [268, 192] on button "Edit Order" at bounding box center [268, 193] width 39 height 17
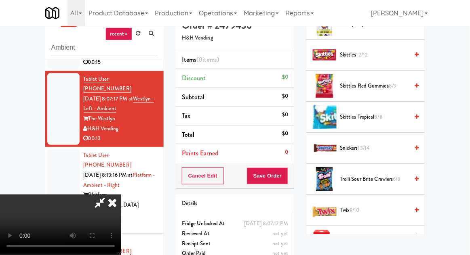
scroll to position [800, 0]
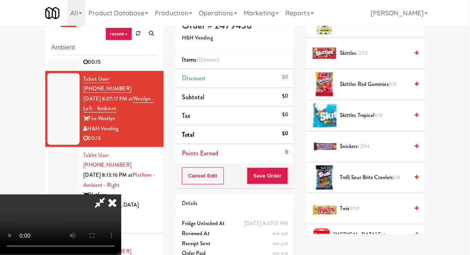
click at [388, 142] on span "Snickers 13/14" at bounding box center [374, 147] width 69 height 10
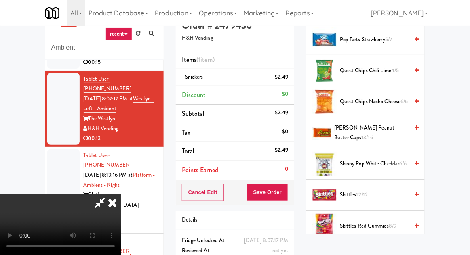
scroll to position [656, 0]
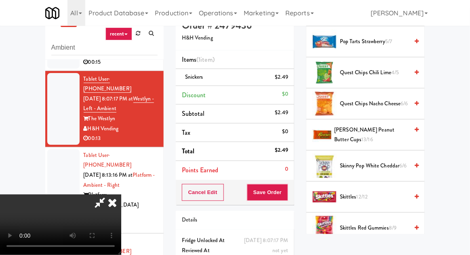
click at [400, 125] on span "[PERSON_NAME] Peanut Butter Cups 13/16" at bounding box center [372, 135] width 74 height 20
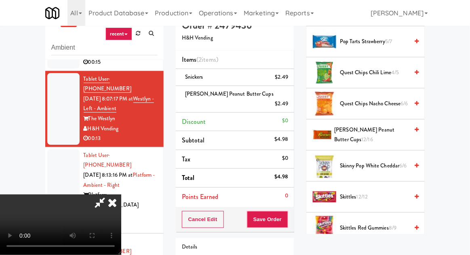
click at [295, 212] on div "Order # 2479436 H&H Vending Items (2 items ) Snickers $2.49 [PERSON_NAME] Peanu…" at bounding box center [235, 162] width 131 height 303
click at [287, 214] on button "Save Order" at bounding box center [267, 219] width 41 height 17
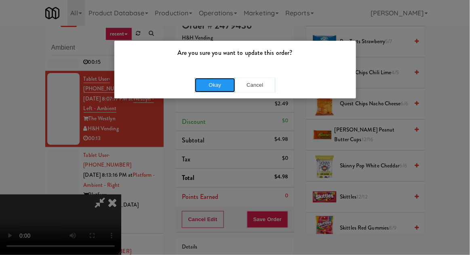
click at [211, 85] on button "Okay" at bounding box center [215, 85] width 40 height 15
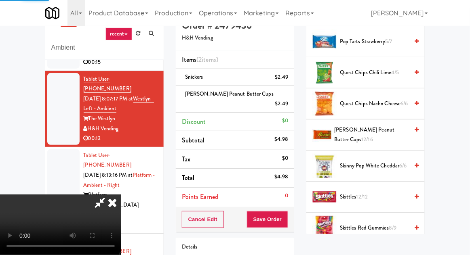
scroll to position [80, 0]
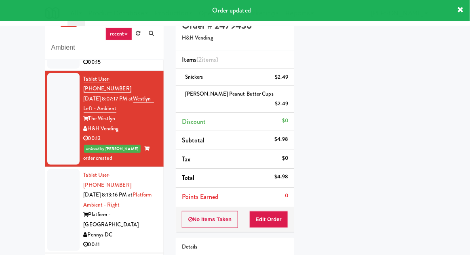
click at [51, 185] on div at bounding box center [63, 210] width 32 height 82
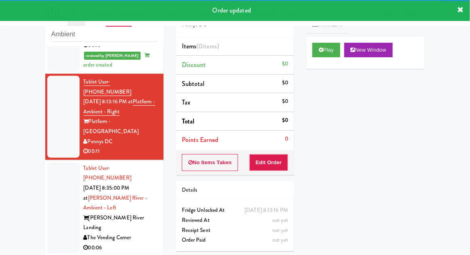
scroll to position [145, 0]
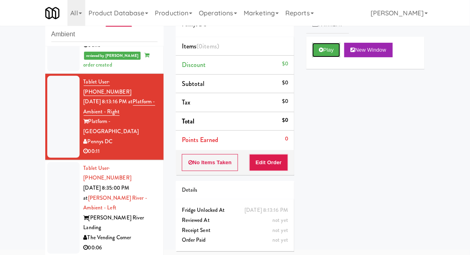
click at [318, 53] on button "Play" at bounding box center [326, 50] width 28 height 15
click at [276, 167] on button "Edit Order" at bounding box center [268, 162] width 39 height 17
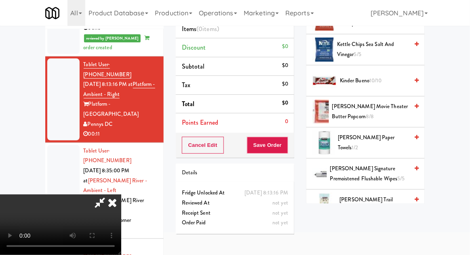
scroll to position [287, 0]
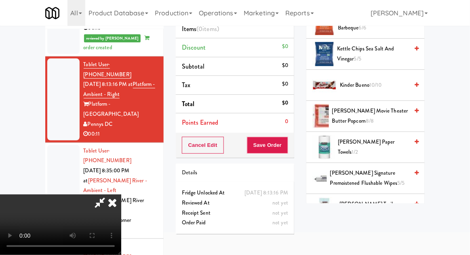
click at [388, 108] on span "[PERSON_NAME] Movie Theater Butter Popcorn 8/8" at bounding box center [370, 116] width 76 height 20
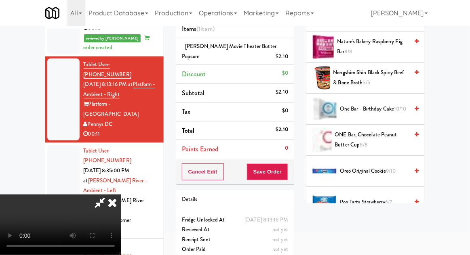
scroll to position [638, 0]
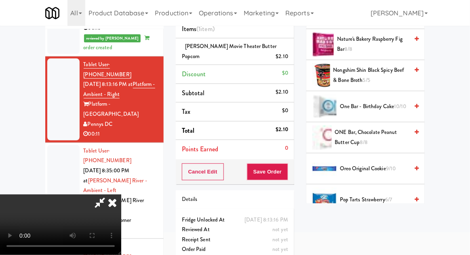
click at [386, 106] on span "One Bar - Birthday Cake 10/10" at bounding box center [374, 107] width 69 height 10
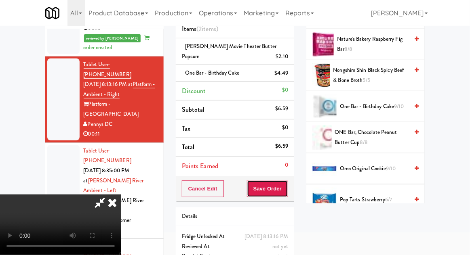
click at [285, 192] on button "Save Order" at bounding box center [267, 189] width 41 height 17
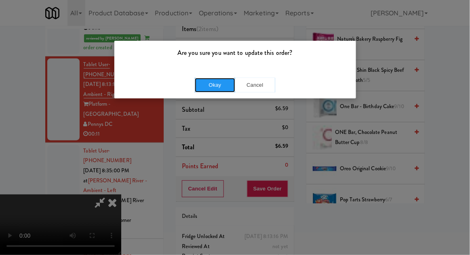
click at [217, 91] on button "Okay" at bounding box center [215, 85] width 40 height 15
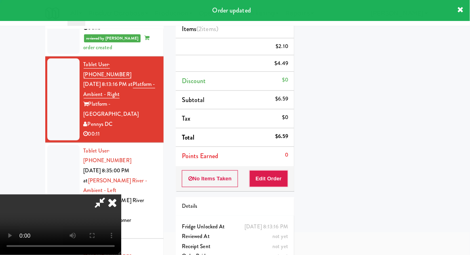
scroll to position [80, 0]
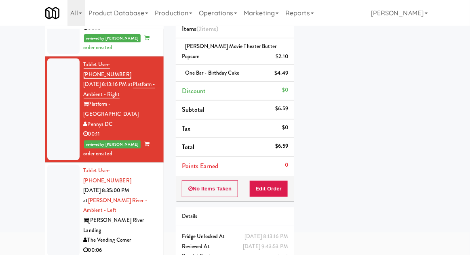
click at [52, 165] on div at bounding box center [63, 211] width 32 height 92
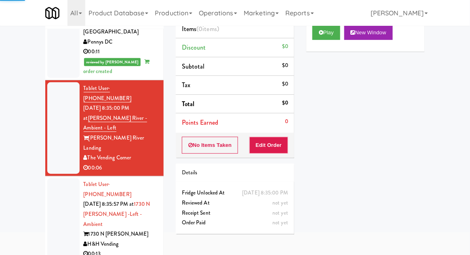
scroll to position [236, 0]
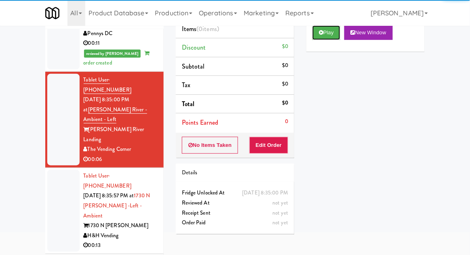
click at [318, 33] on button "Play" at bounding box center [326, 32] width 28 height 15
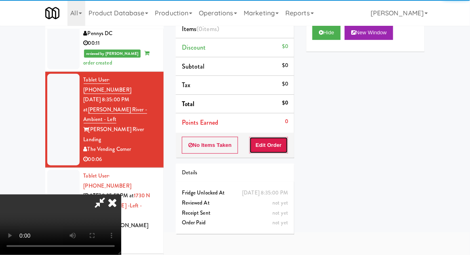
click at [276, 144] on button "Edit Order" at bounding box center [268, 145] width 39 height 17
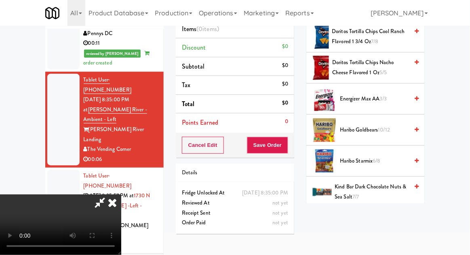
scroll to position [241, 0]
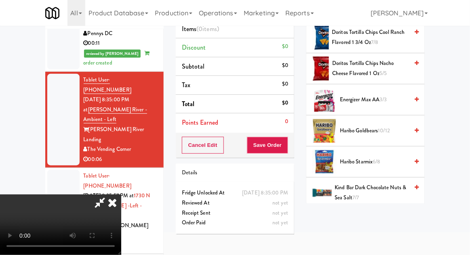
click at [390, 132] on span "10/12" at bounding box center [384, 131] width 12 height 8
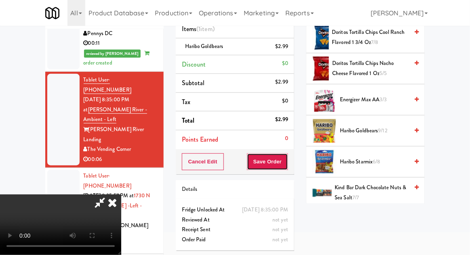
click at [283, 167] on button "Save Order" at bounding box center [267, 162] width 41 height 17
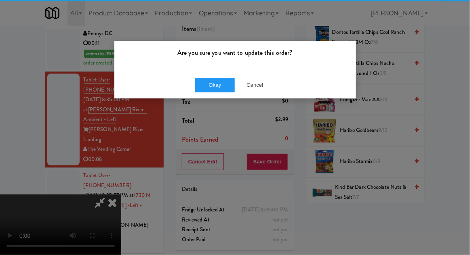
click at [217, 65] on div "Are you sure you want to update this order?" at bounding box center [235, 56] width 242 height 31
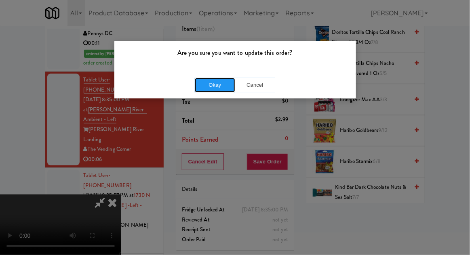
click at [213, 85] on button "Okay" at bounding box center [215, 85] width 40 height 15
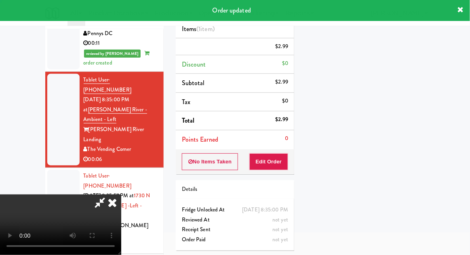
scroll to position [80, 0]
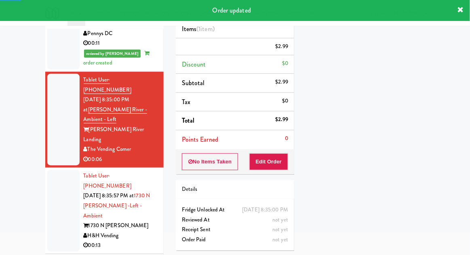
click at [57, 170] on div at bounding box center [63, 211] width 32 height 82
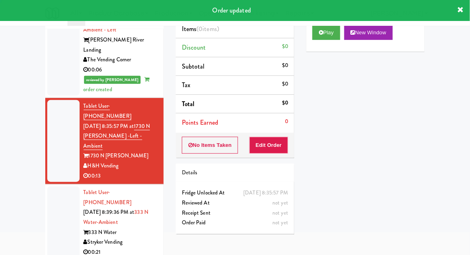
scroll to position [329, 0]
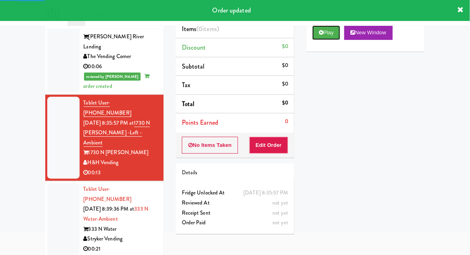
click at [325, 29] on button "Play" at bounding box center [326, 32] width 28 height 15
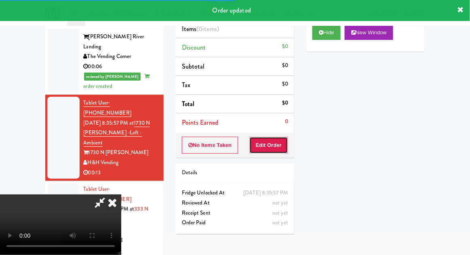
click at [272, 143] on button "Edit Order" at bounding box center [268, 145] width 39 height 17
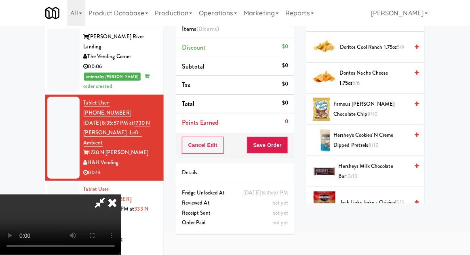
scroll to position [325, 0]
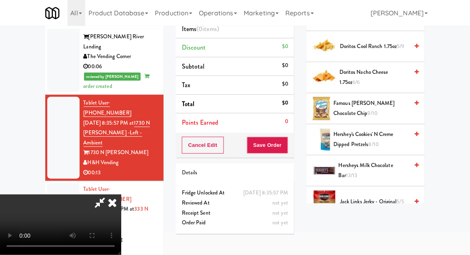
click at [395, 107] on span "Famous [PERSON_NAME] Chocolate Chip 9/10" at bounding box center [371, 109] width 75 height 20
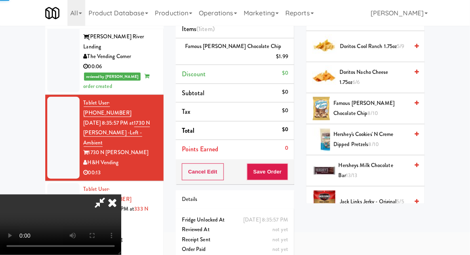
click at [394, 105] on span "Famous [PERSON_NAME] Chocolate Chip 8/10" at bounding box center [370, 109] width 75 height 20
click at [287, 165] on button "Save Order" at bounding box center [267, 172] width 41 height 17
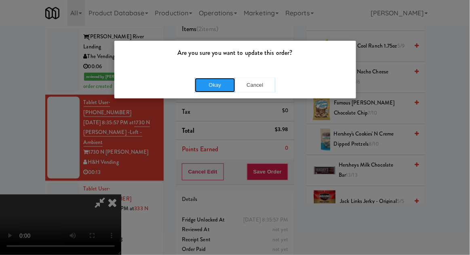
click at [207, 78] on button "Okay" at bounding box center [215, 85] width 40 height 15
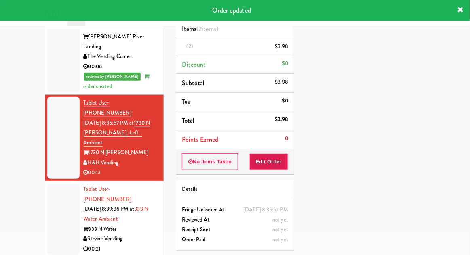
scroll to position [0, 0]
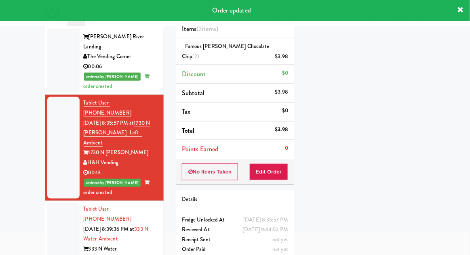
click at [55, 203] on div at bounding box center [63, 239] width 32 height 72
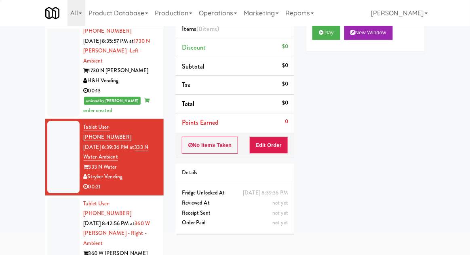
scroll to position [412, 0]
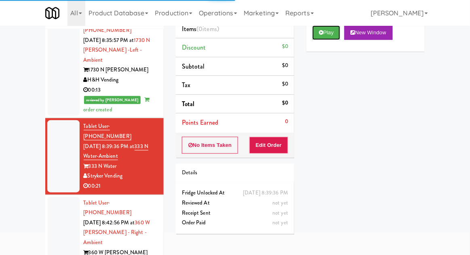
click at [329, 37] on button "Play" at bounding box center [326, 32] width 28 height 15
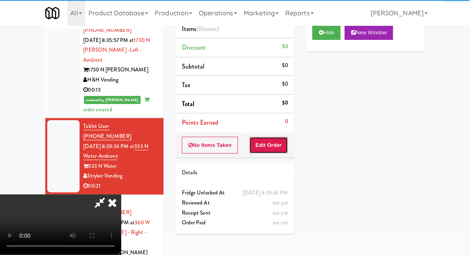
click at [276, 147] on button "Edit Order" at bounding box center [268, 145] width 39 height 17
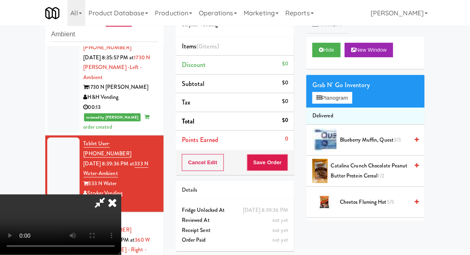
scroll to position [29, 0]
click at [343, 98] on button "Planogram" at bounding box center [332, 98] width 40 height 12
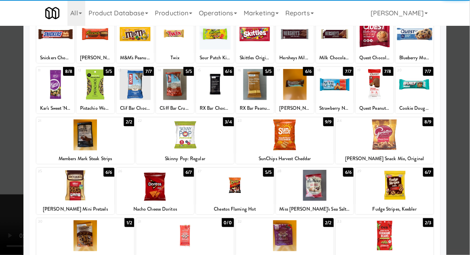
scroll to position [62, 0]
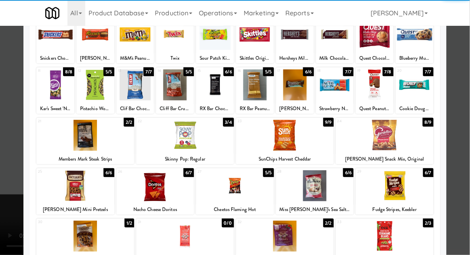
click at [147, 197] on div at bounding box center [155, 186] width 78 height 31
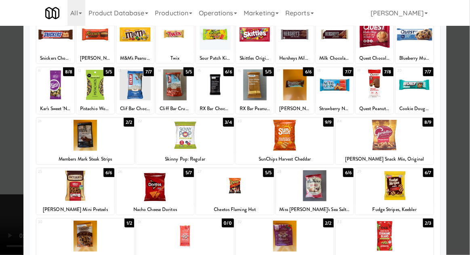
click at [228, 189] on div at bounding box center [235, 186] width 78 height 31
click at [468, 137] on div at bounding box center [235, 127] width 470 height 255
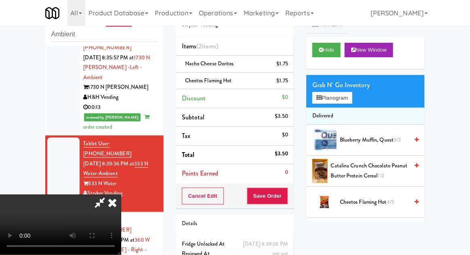
scroll to position [37, 0]
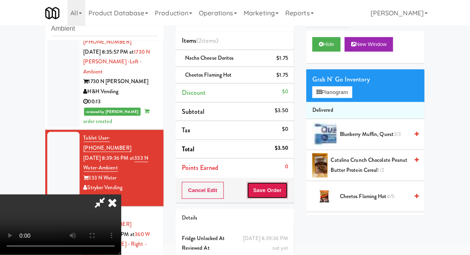
click at [288, 196] on button "Save Order" at bounding box center [267, 190] width 41 height 17
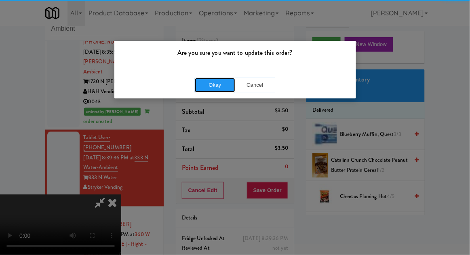
click at [215, 87] on button "Okay" at bounding box center [215, 85] width 40 height 15
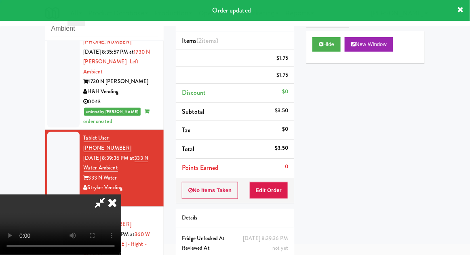
scroll to position [0, 0]
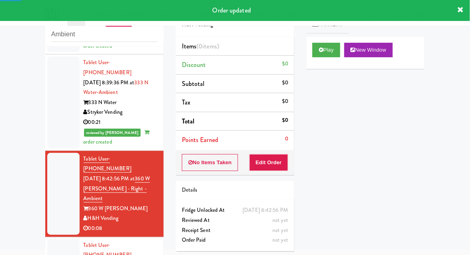
scroll to position [495, 0]
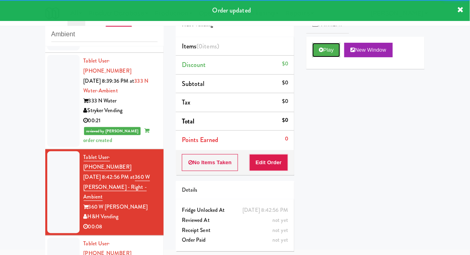
click at [327, 53] on button "Play" at bounding box center [326, 50] width 28 height 15
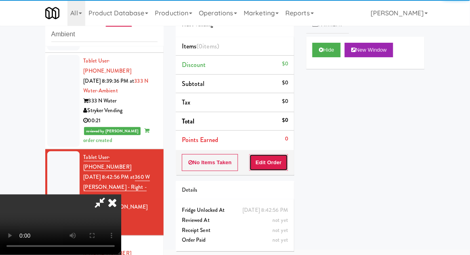
click at [274, 161] on button "Edit Order" at bounding box center [268, 162] width 39 height 17
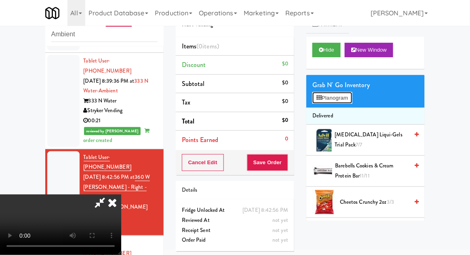
click at [346, 97] on button "Planogram" at bounding box center [332, 98] width 40 height 12
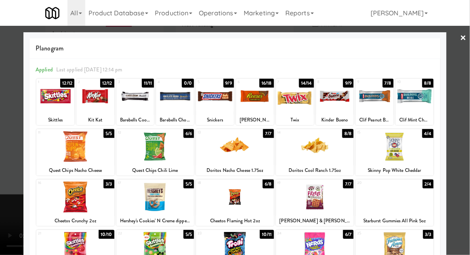
click at [45, 91] on div at bounding box center [55, 96] width 38 height 31
click at [466, 136] on div at bounding box center [235, 127] width 470 height 255
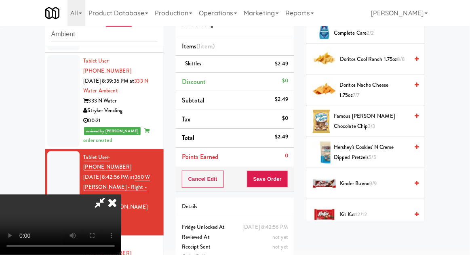
scroll to position [330, 0]
click at [351, 213] on span "Kit Kat 12/12" at bounding box center [374, 215] width 69 height 10
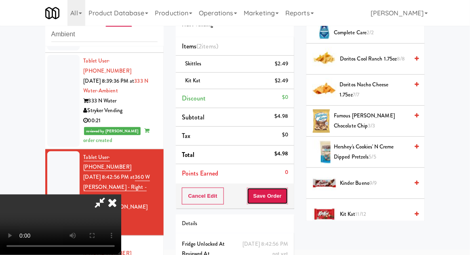
click at [284, 201] on button "Save Order" at bounding box center [267, 196] width 41 height 17
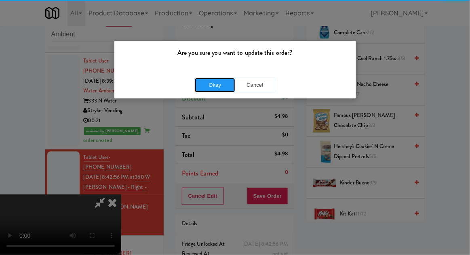
click at [197, 90] on button "Okay" at bounding box center [215, 85] width 40 height 15
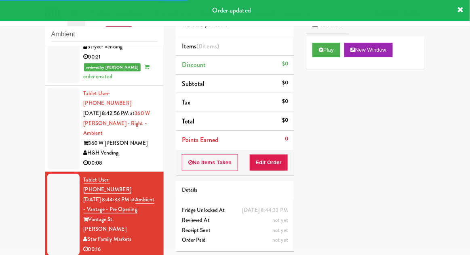
scroll to position [562, 0]
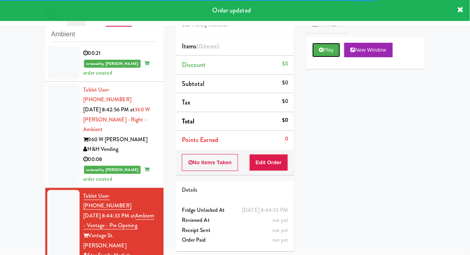
click at [316, 55] on button "Play" at bounding box center [326, 50] width 28 height 15
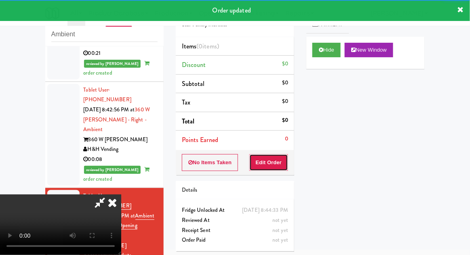
click at [268, 164] on button "Edit Order" at bounding box center [268, 162] width 39 height 17
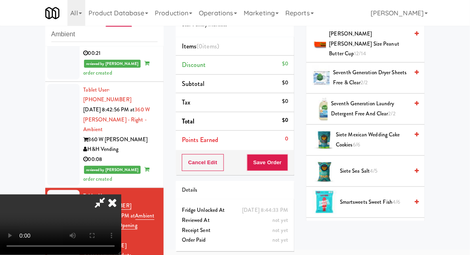
scroll to position [598, 0]
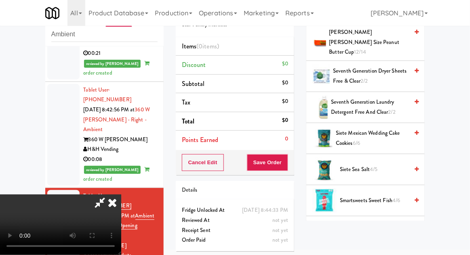
click at [391, 196] on span "Smartsweets Sweet Fish 4/6" at bounding box center [374, 201] width 69 height 10
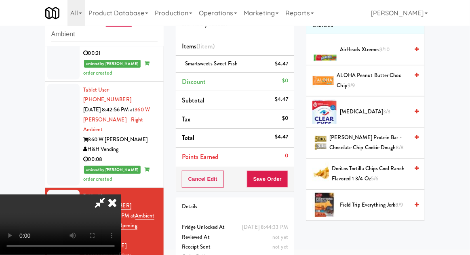
scroll to position [0, 0]
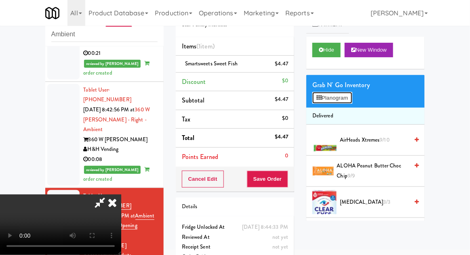
click at [346, 101] on button "Planogram" at bounding box center [332, 98] width 40 height 12
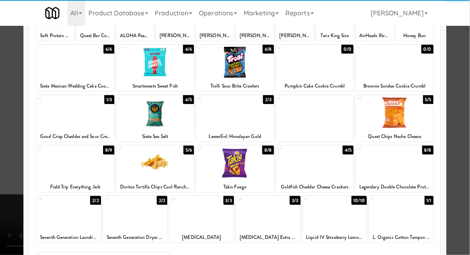
scroll to position [88, 0]
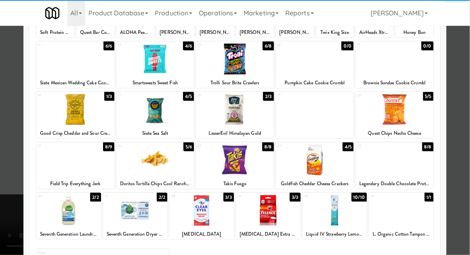
click at [415, 162] on div at bounding box center [395, 160] width 78 height 31
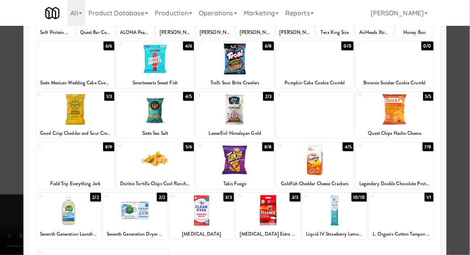
click at [464, 141] on div at bounding box center [235, 127] width 470 height 255
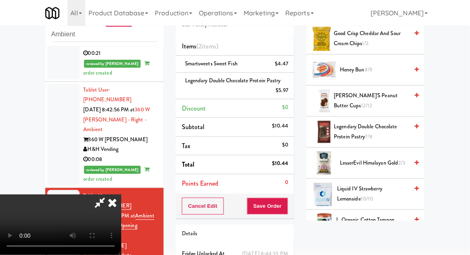
scroll to position [319, 0]
click at [295, 207] on div "Order # 5406755 Star Family Markets Items (2 items ) Smartsweets Sweet Fish $4.…" at bounding box center [235, 149] width 131 height 303
click at [287, 208] on button "Save Order" at bounding box center [267, 206] width 41 height 17
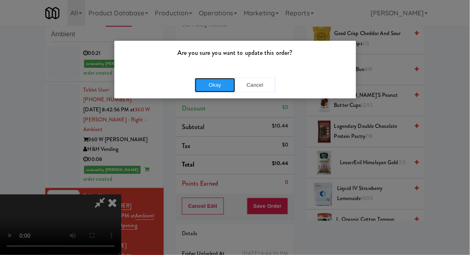
click at [216, 89] on button "Okay" at bounding box center [215, 85] width 40 height 15
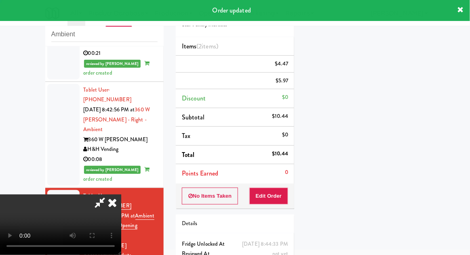
scroll to position [0, 0]
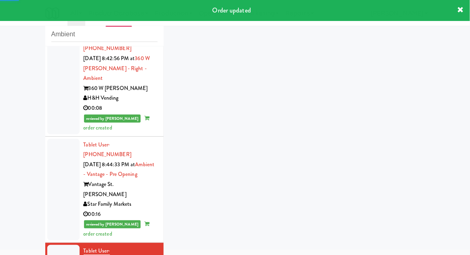
scroll to position [676, 0]
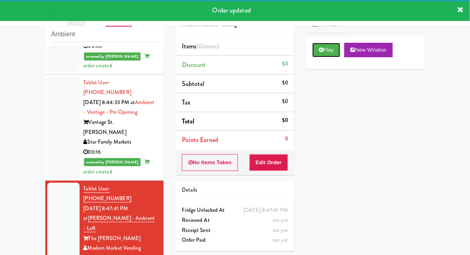
click at [319, 52] on button "Play" at bounding box center [326, 50] width 28 height 15
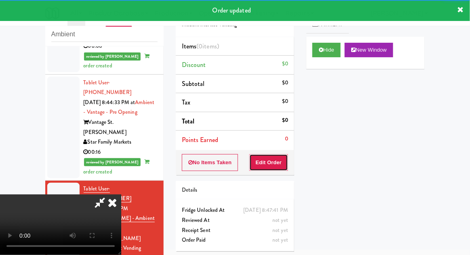
click at [268, 168] on button "Edit Order" at bounding box center [268, 162] width 39 height 17
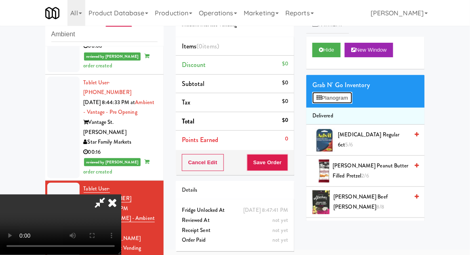
click at [348, 102] on button "Planogram" at bounding box center [332, 98] width 40 height 12
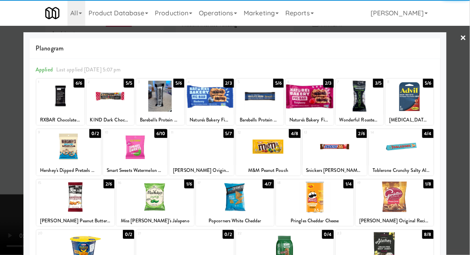
click at [333, 156] on div at bounding box center [335, 146] width 65 height 31
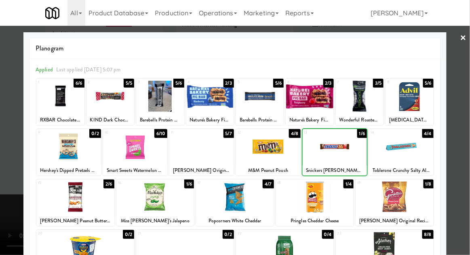
click at [469, 120] on div at bounding box center [235, 127] width 470 height 255
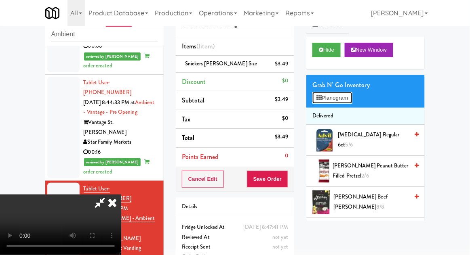
click at [352, 102] on button "Planogram" at bounding box center [332, 98] width 40 height 12
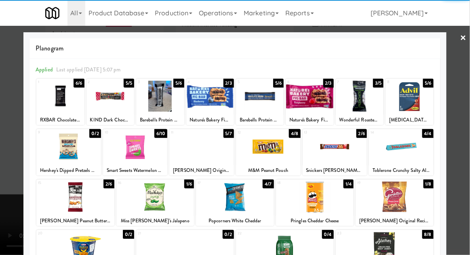
click at [269, 154] on div at bounding box center [268, 146] width 65 height 31
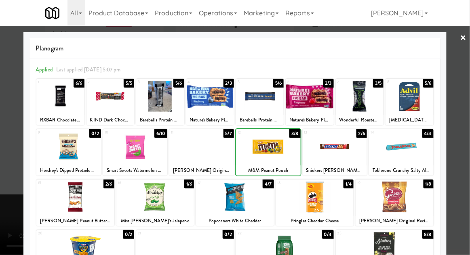
click at [468, 130] on div at bounding box center [235, 127] width 470 height 255
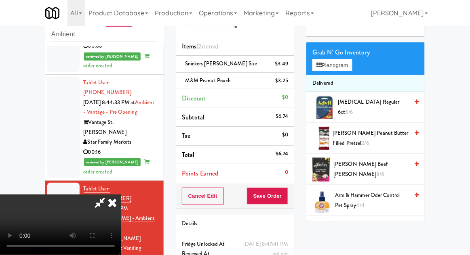
scroll to position [33, 0]
click at [345, 70] on button "Planogram" at bounding box center [332, 65] width 40 height 12
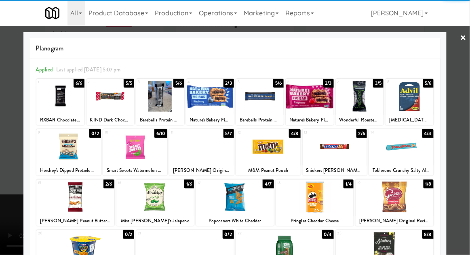
click at [466, 139] on div at bounding box center [235, 127] width 470 height 255
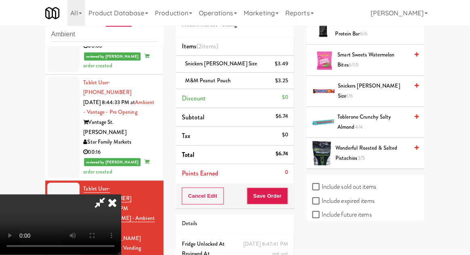
click at [368, 185] on label "Include sold out items" at bounding box center [344, 187] width 64 height 12
click at [322, 185] on input "Include sold out items" at bounding box center [316, 187] width 9 height 6
checkbox input "true"
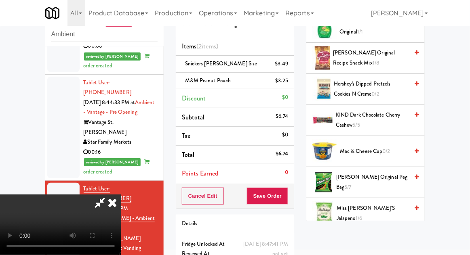
scroll to position [363, 0]
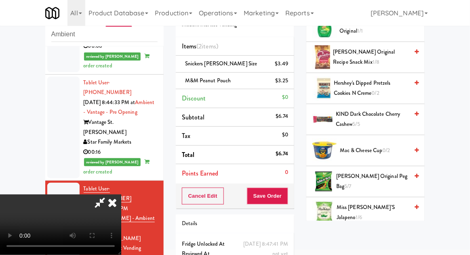
click at [385, 81] on span "Hershey's Dipped Pretzels Cookies N Creme 0/2" at bounding box center [371, 88] width 75 height 20
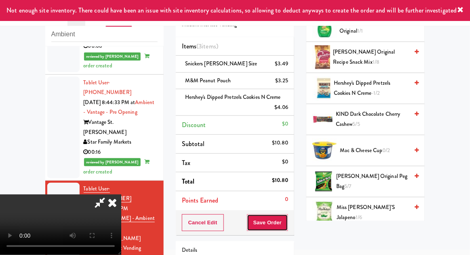
click at [286, 225] on button "Save Order" at bounding box center [267, 223] width 41 height 17
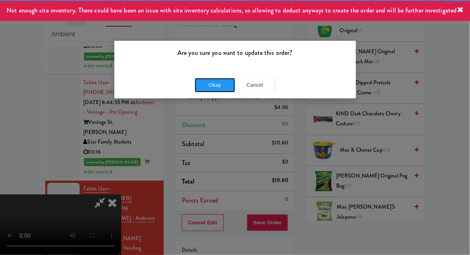
click at [204, 86] on button "Okay" at bounding box center [215, 85] width 40 height 15
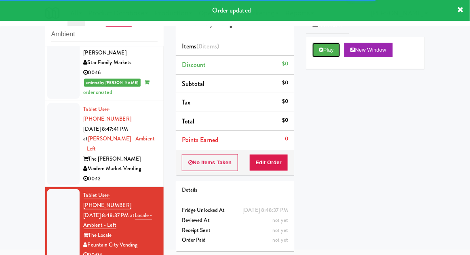
click at [322, 50] on icon at bounding box center [321, 49] width 4 height 5
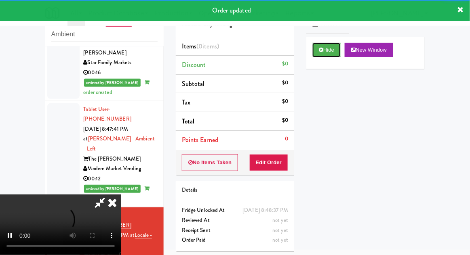
scroll to position [775, 0]
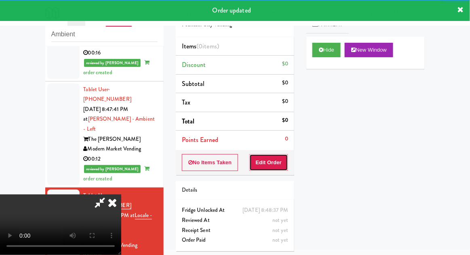
click at [276, 165] on button "Edit Order" at bounding box center [268, 162] width 39 height 17
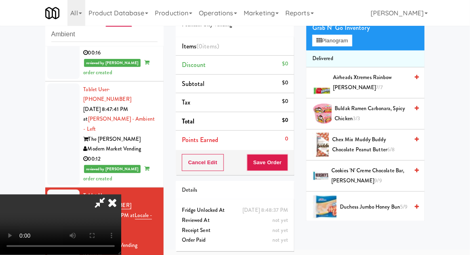
scroll to position [57, 0]
click at [384, 174] on span "Cookies 'n' Creme Chocolate Bar, [PERSON_NAME] 9/9" at bounding box center [370, 176] width 77 height 20
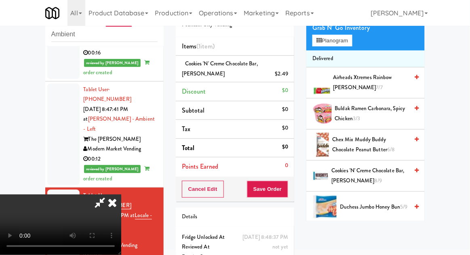
click at [386, 173] on span "Cookies 'n' Creme Chocolate Bar, Hershey's 8/9" at bounding box center [369, 176] width 77 height 20
click at [287, 193] on button "Save Order" at bounding box center [267, 189] width 41 height 17
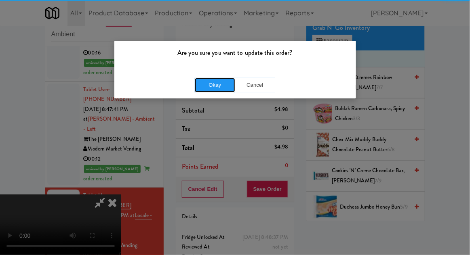
click at [220, 89] on button "Okay" at bounding box center [215, 85] width 40 height 15
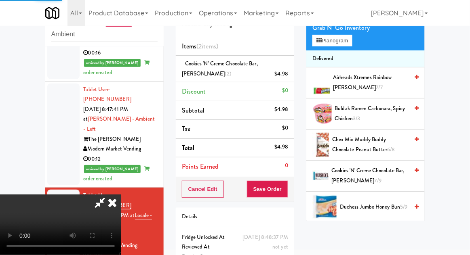
scroll to position [0, 0]
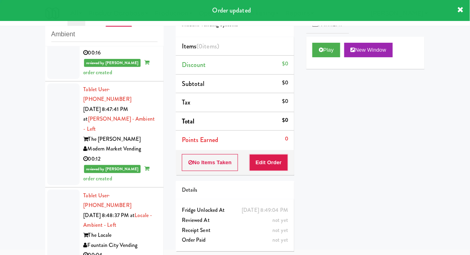
scroll to position [847, 0]
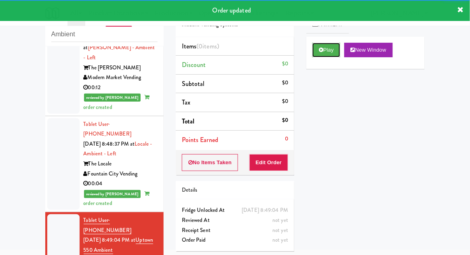
click at [319, 52] on icon at bounding box center [321, 49] width 4 height 5
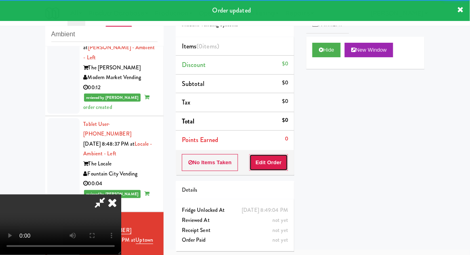
click at [276, 168] on button "Edit Order" at bounding box center [268, 162] width 39 height 17
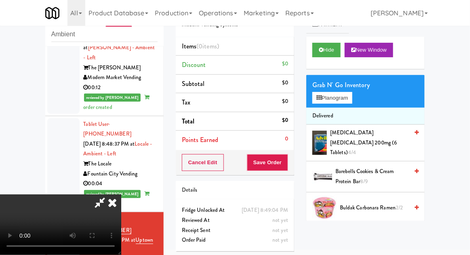
scroll to position [0, 0]
click at [350, 102] on button "Planogram" at bounding box center [332, 98] width 40 height 12
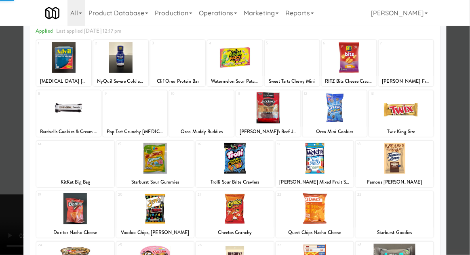
scroll to position [60, 0]
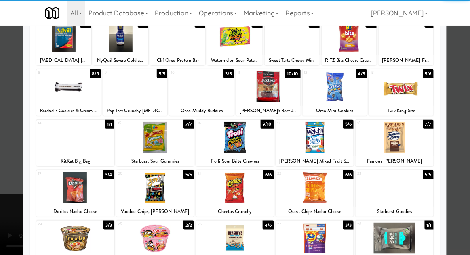
click at [310, 207] on div "Quest Chips Nacho Cheese" at bounding box center [315, 212] width 76 height 10
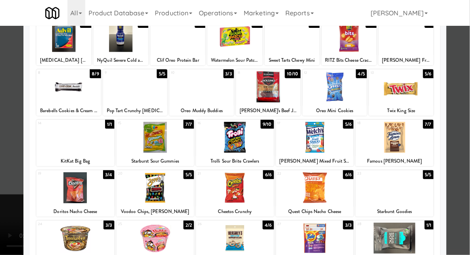
click at [307, 185] on div at bounding box center [315, 188] width 78 height 31
click at [466, 133] on div at bounding box center [235, 127] width 470 height 255
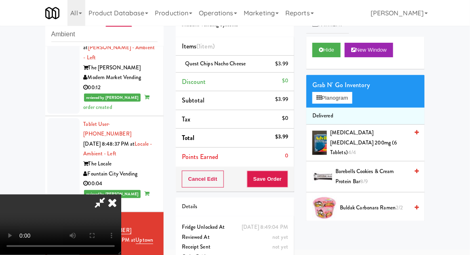
scroll to position [29, 0]
click at [345, 99] on button "Planogram" at bounding box center [332, 98] width 40 height 12
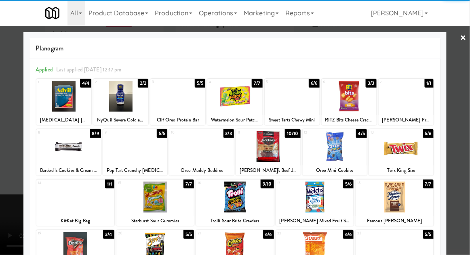
click at [322, 202] on div at bounding box center [315, 197] width 78 height 31
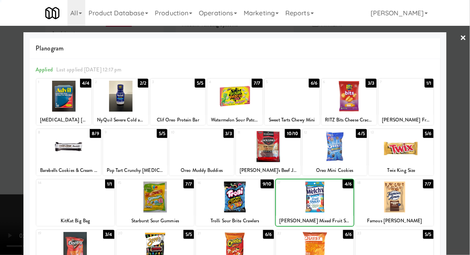
click at [467, 132] on div at bounding box center [235, 127] width 470 height 255
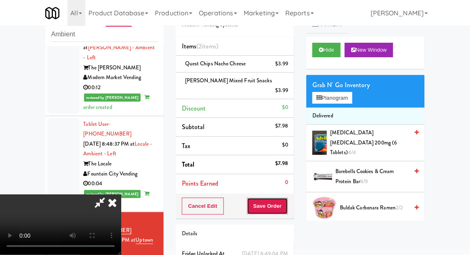
click at [287, 200] on button "Save Order" at bounding box center [267, 206] width 41 height 17
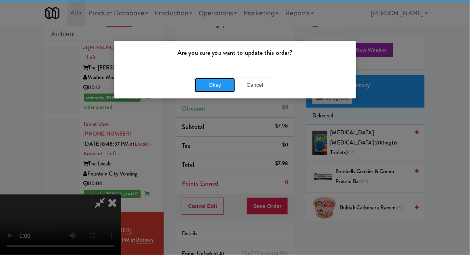
click at [211, 84] on button "Okay" at bounding box center [215, 85] width 40 height 15
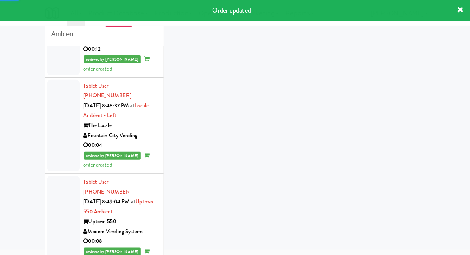
scroll to position [928, 0]
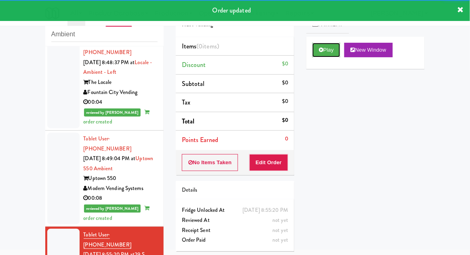
click at [322, 53] on button "Play" at bounding box center [326, 50] width 28 height 15
click at [275, 167] on button "Edit Order" at bounding box center [268, 162] width 39 height 17
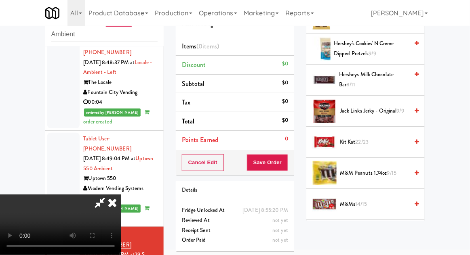
scroll to position [373, 0]
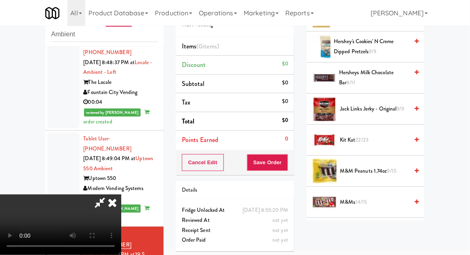
click at [391, 170] on span "9/15" at bounding box center [391, 171] width 9 height 8
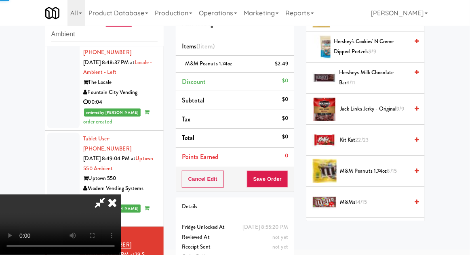
click at [390, 169] on span "8/15" at bounding box center [392, 171] width 10 height 8
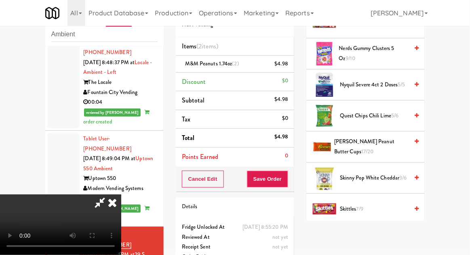
scroll to position [550, 0]
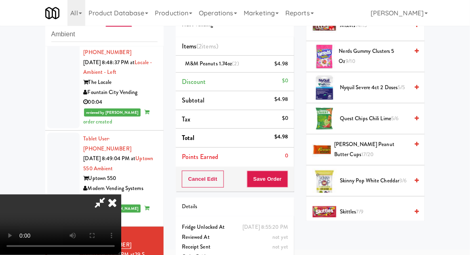
click at [399, 150] on span "[PERSON_NAME] Peanut Butter Cups 17/20" at bounding box center [371, 150] width 74 height 20
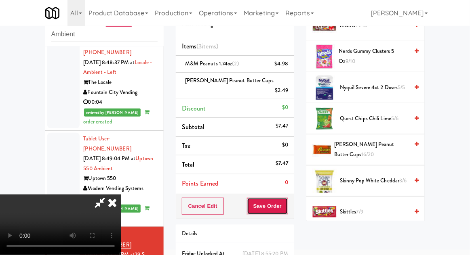
click at [288, 198] on button "Save Order" at bounding box center [267, 206] width 41 height 17
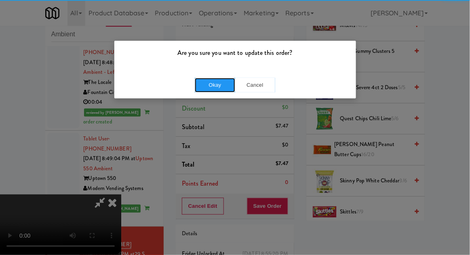
click at [206, 91] on button "Okay" at bounding box center [215, 85] width 40 height 15
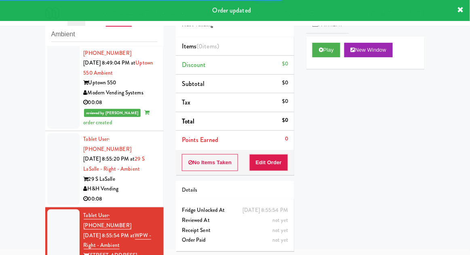
scroll to position [1044, 0]
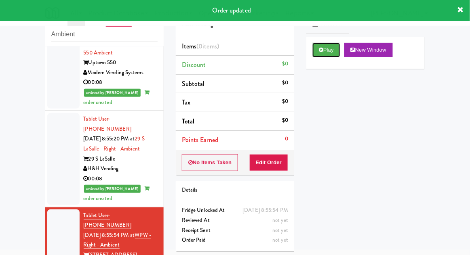
click at [319, 57] on button "Play" at bounding box center [326, 50] width 28 height 15
click at [270, 154] on button "Edit Order" at bounding box center [268, 162] width 39 height 17
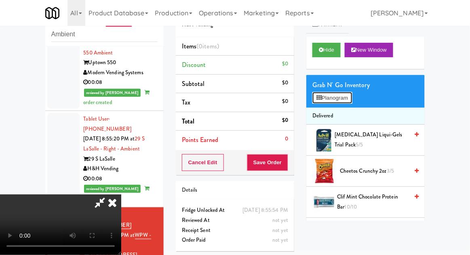
click at [350, 101] on button "Planogram" at bounding box center [332, 98] width 40 height 12
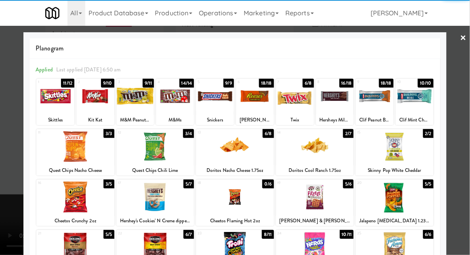
click at [229, 155] on div at bounding box center [235, 146] width 78 height 31
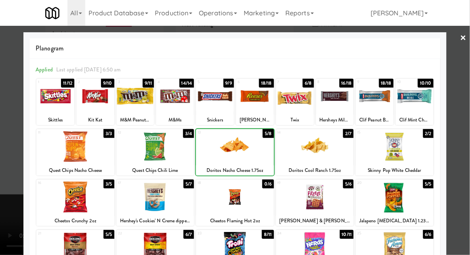
click at [466, 129] on div at bounding box center [235, 127] width 470 height 255
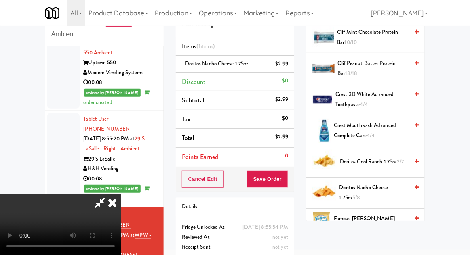
scroll to position [167, 0]
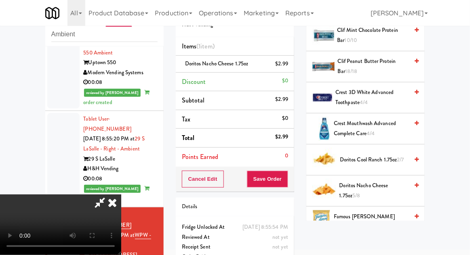
click at [382, 185] on span "Doritos Nacho Cheese 1.75oz 5/8" at bounding box center [374, 191] width 70 height 20
click at [283, 177] on button "Save Order" at bounding box center [267, 179] width 41 height 17
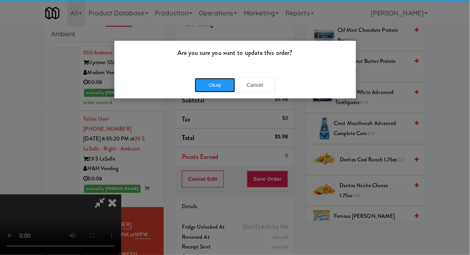
click at [207, 90] on button "Okay" at bounding box center [215, 85] width 40 height 15
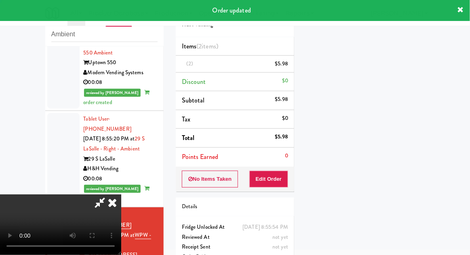
scroll to position [80, 0]
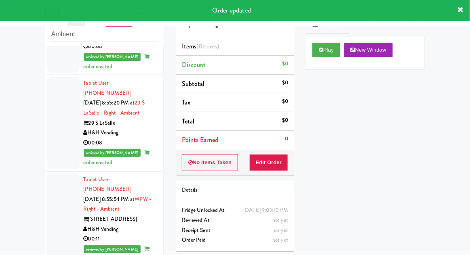
scroll to position [1097, 0]
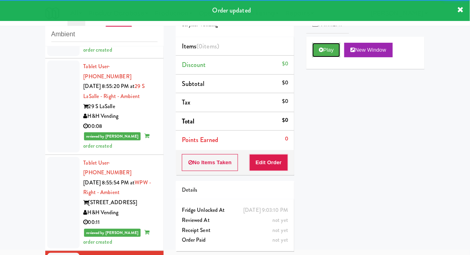
click at [324, 55] on button "Play" at bounding box center [326, 50] width 28 height 15
click at [273, 164] on button "Edit Order" at bounding box center [268, 162] width 39 height 17
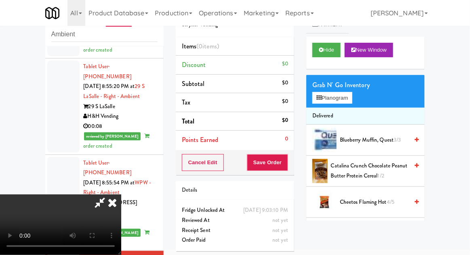
scroll to position [29, 0]
click at [343, 94] on button "Planogram" at bounding box center [332, 98] width 40 height 12
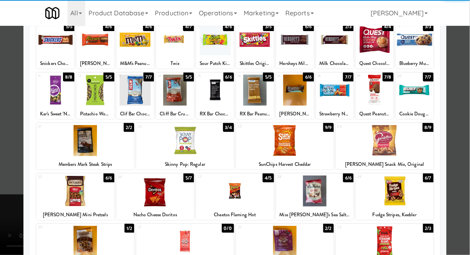
scroll to position [61, 0]
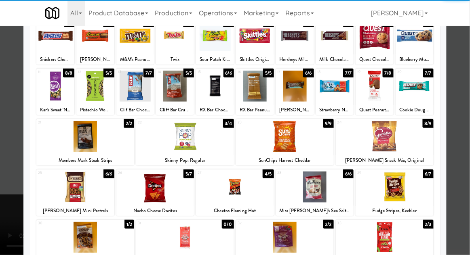
click at [81, 238] on div at bounding box center [85, 237] width 98 height 31
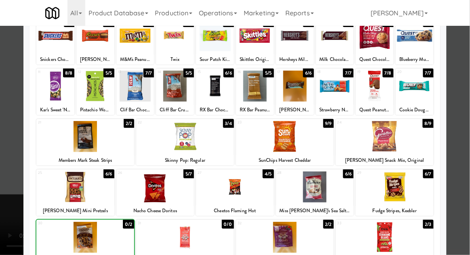
click at [465, 134] on div at bounding box center [235, 127] width 470 height 255
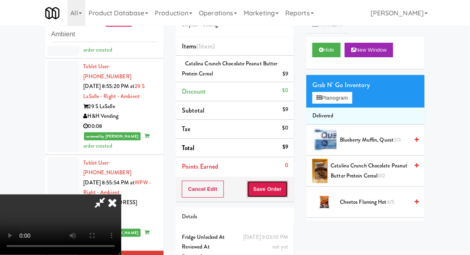
click at [288, 193] on button "Save Order" at bounding box center [267, 189] width 41 height 17
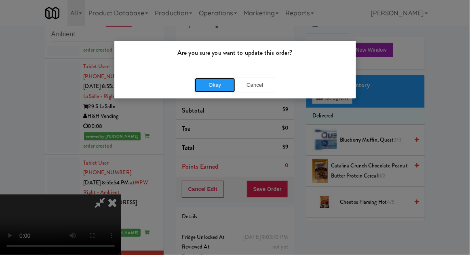
click at [219, 91] on button "Okay" at bounding box center [215, 85] width 40 height 15
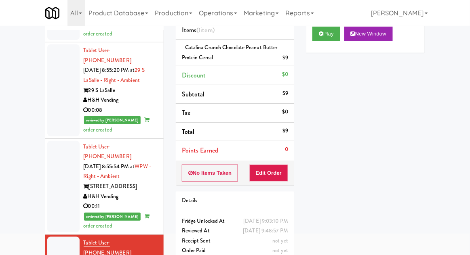
scroll to position [67, 0]
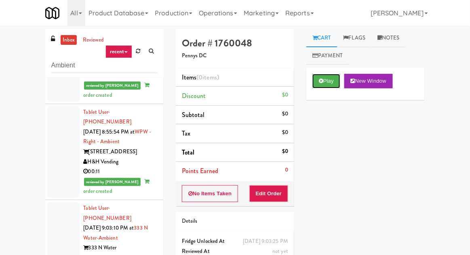
click at [318, 83] on button "Play" at bounding box center [326, 81] width 28 height 15
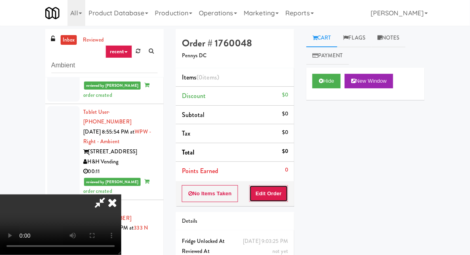
click at [277, 193] on button "Edit Order" at bounding box center [268, 193] width 39 height 17
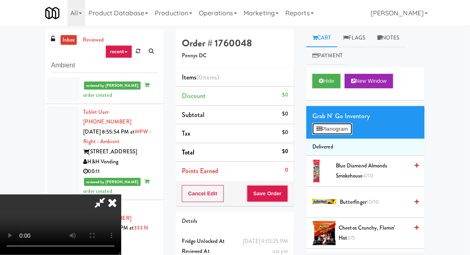
click at [339, 123] on button "Planogram" at bounding box center [332, 129] width 40 height 12
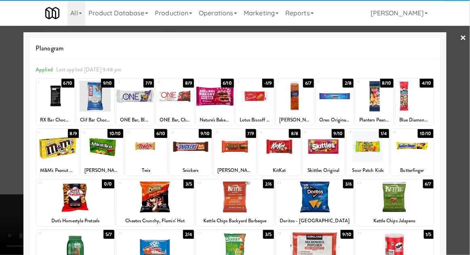
click at [49, 100] on div at bounding box center [55, 96] width 38 height 31
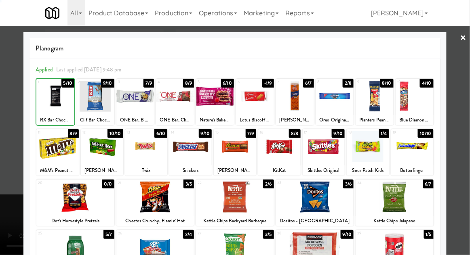
click at [468, 90] on div at bounding box center [235, 127] width 470 height 255
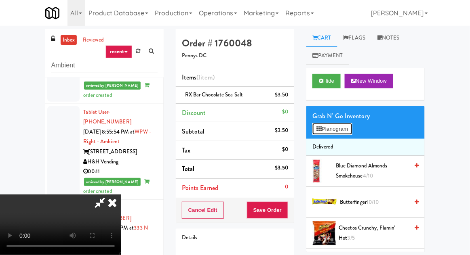
click at [341, 129] on button "Planogram" at bounding box center [332, 129] width 40 height 12
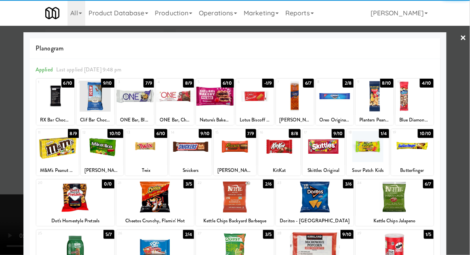
click at [420, 101] on div at bounding box center [415, 96] width 38 height 31
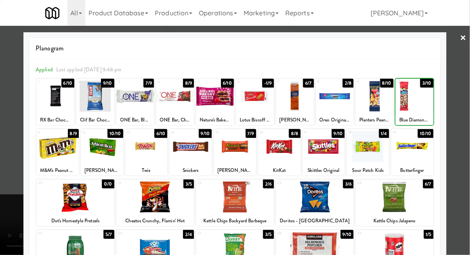
click at [458, 95] on div at bounding box center [235, 127] width 470 height 255
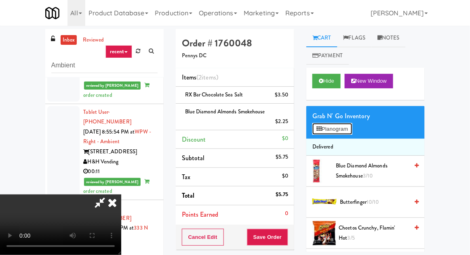
click at [351, 131] on button "Planogram" at bounding box center [332, 129] width 40 height 12
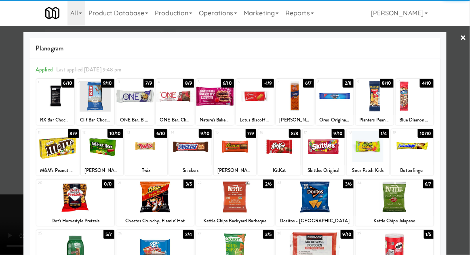
click at [133, 97] on div at bounding box center [135, 96] width 38 height 31
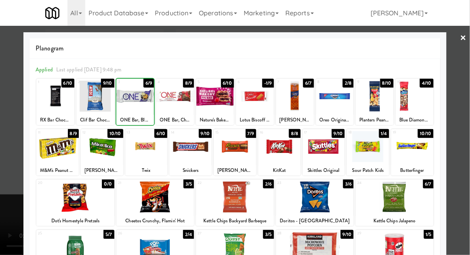
click at [467, 91] on div at bounding box center [235, 127] width 470 height 255
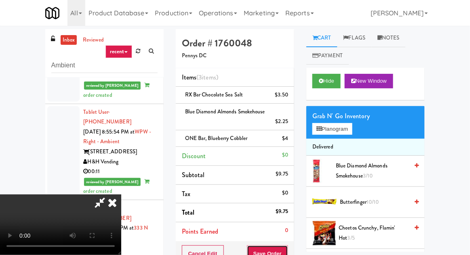
click at [286, 251] on button "Save Order" at bounding box center [267, 254] width 41 height 17
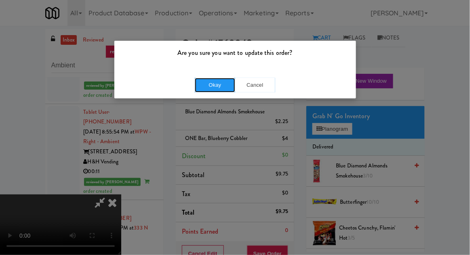
click at [223, 83] on button "Okay" at bounding box center [215, 85] width 40 height 15
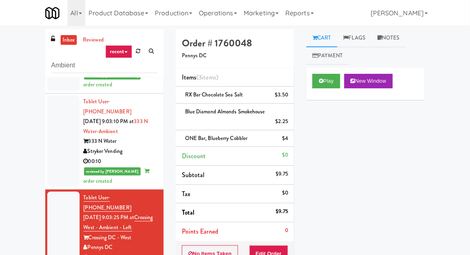
scroll to position [1285, 0]
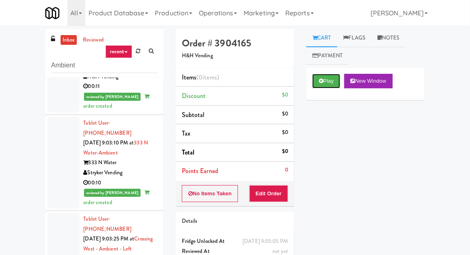
click at [316, 83] on button "Play" at bounding box center [326, 81] width 28 height 15
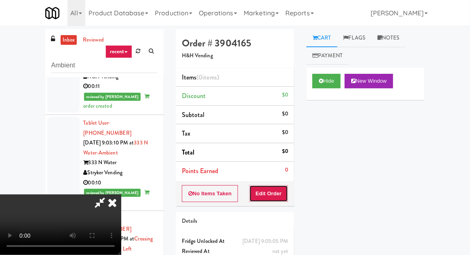
click at [272, 200] on button "Edit Order" at bounding box center [268, 193] width 39 height 17
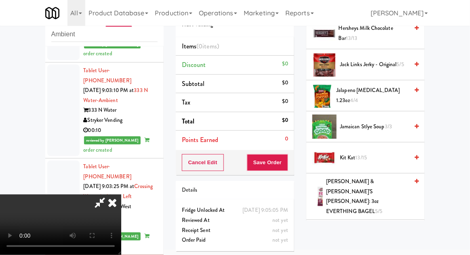
scroll to position [490, 0]
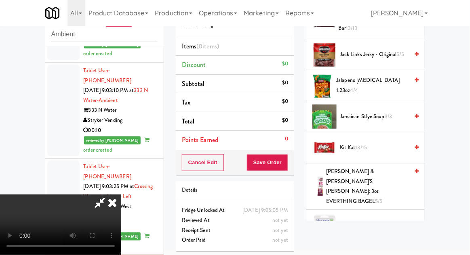
click at [389, 144] on span "Kit Kat 13/15" at bounding box center [374, 148] width 69 height 10
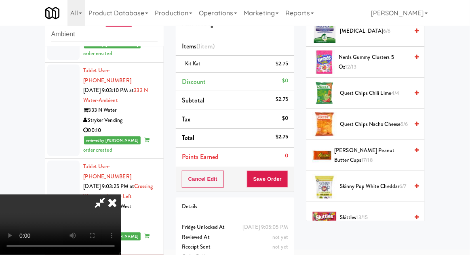
scroll to position [685, 0]
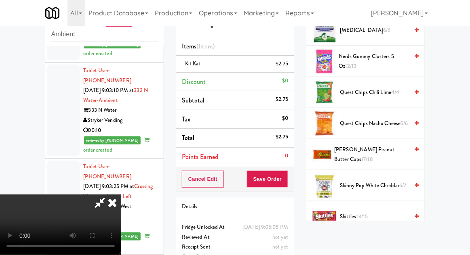
click at [390, 145] on span "[PERSON_NAME] Peanut Butter Cups 17/18" at bounding box center [372, 155] width 74 height 20
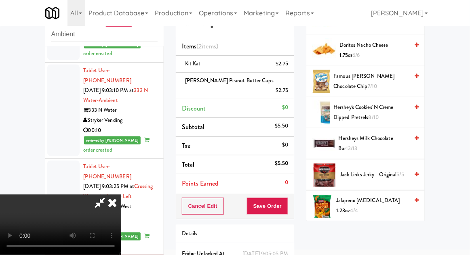
scroll to position [366, 0]
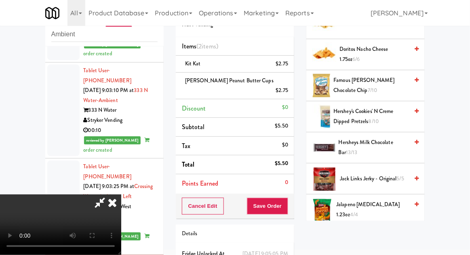
click at [388, 144] on span "Hersheys Milk Chocolate Bar 13/13" at bounding box center [374, 148] width 70 height 20
click at [387, 145] on span "Hersheys Milk Chocolate Bar 13/13" at bounding box center [374, 148] width 70 height 20
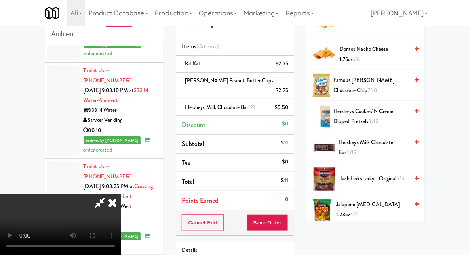
click at [291, 100] on li "Hersheys Milk Chocolate Bar (2) $5.50" at bounding box center [235, 107] width 118 height 17
click at [290, 108] on icon at bounding box center [289, 110] width 4 height 5
click at [109, 195] on icon at bounding box center [100, 203] width 19 height 16
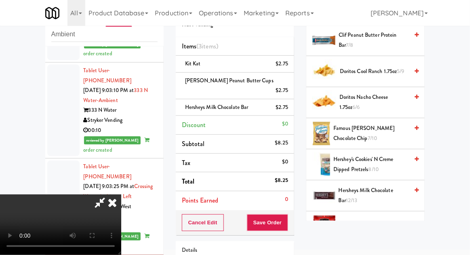
scroll to position [316, 0]
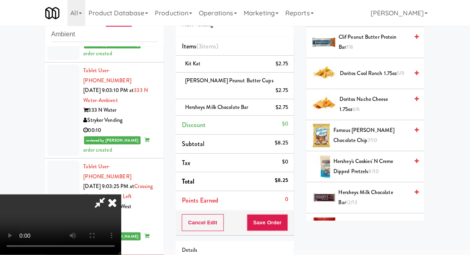
click at [391, 133] on span "Famous [PERSON_NAME] Chocolate Chip 7/10" at bounding box center [371, 136] width 75 height 20
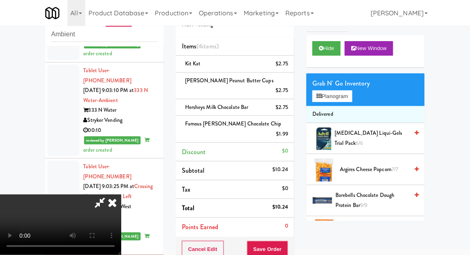
scroll to position [0, 0]
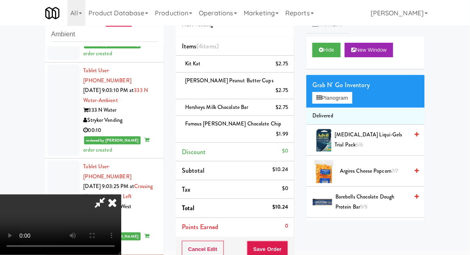
click at [389, 168] on span "Argires Cheese Popcorn 7/7" at bounding box center [374, 171] width 69 height 10
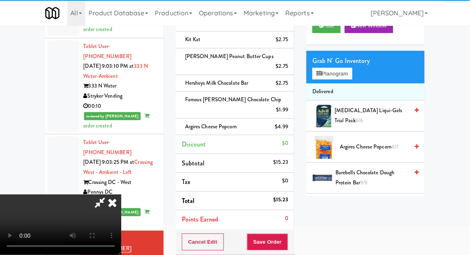
scroll to position [87, 0]
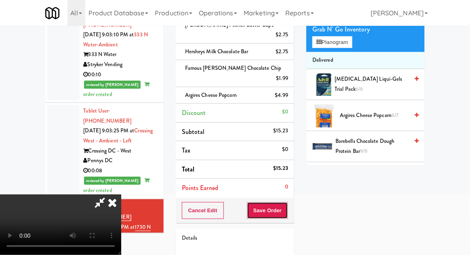
click at [284, 202] on button "Save Order" at bounding box center [267, 210] width 41 height 17
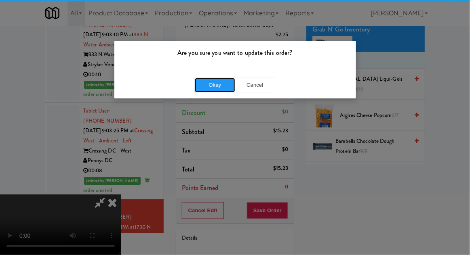
click at [216, 78] on button "Okay" at bounding box center [215, 85] width 40 height 15
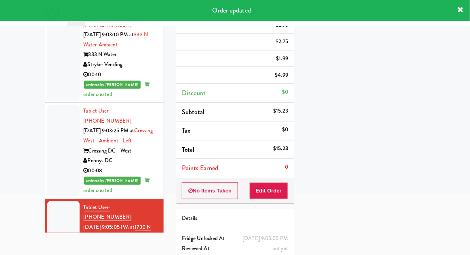
scroll to position [0, 0]
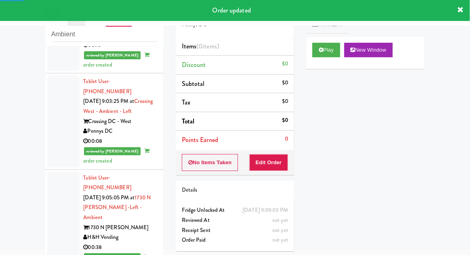
scroll to position [1371, 0]
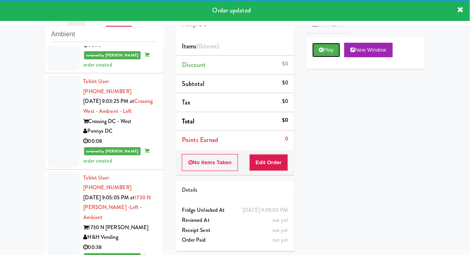
click at [319, 51] on icon at bounding box center [321, 49] width 4 height 5
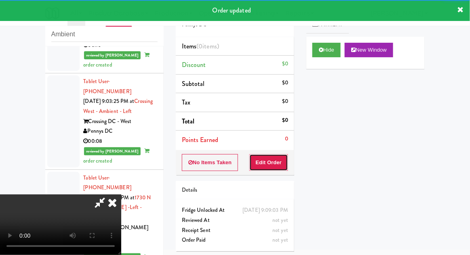
click at [278, 167] on button "Edit Order" at bounding box center [268, 162] width 39 height 17
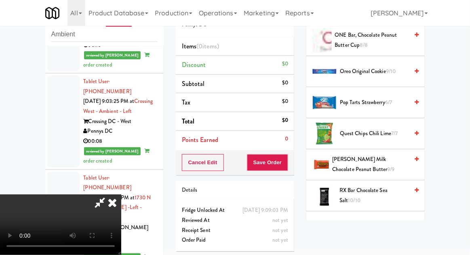
scroll to position [758, 0]
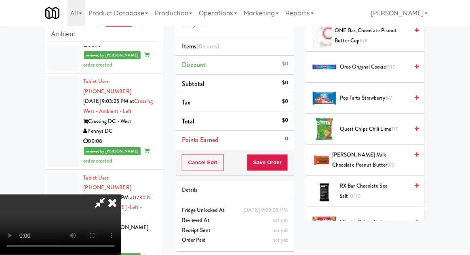
click at [386, 158] on span "[PERSON_NAME] Milk Chocolate Peanut Butter 9/9" at bounding box center [370, 160] width 76 height 20
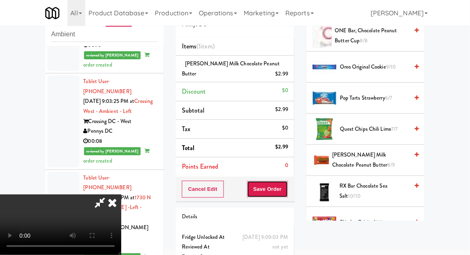
click at [287, 195] on button "Save Order" at bounding box center [267, 189] width 41 height 17
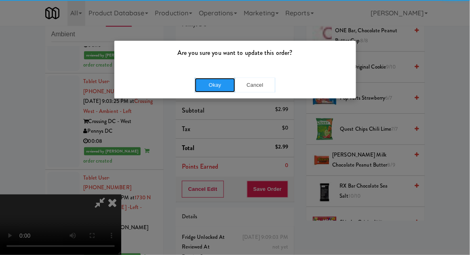
click at [211, 82] on button "Okay" at bounding box center [215, 85] width 40 height 15
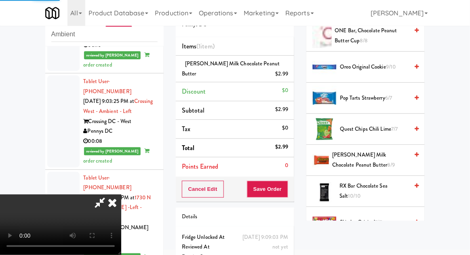
scroll to position [80, 0]
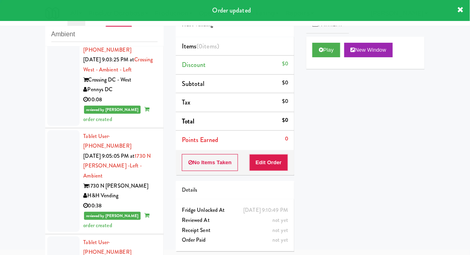
scroll to position [1446, 0]
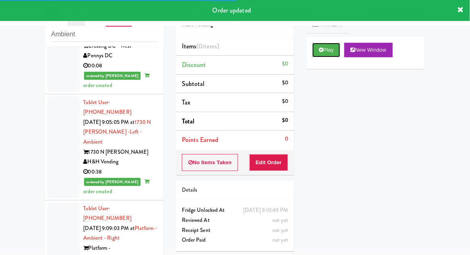
click at [324, 52] on button "Play" at bounding box center [326, 50] width 28 height 15
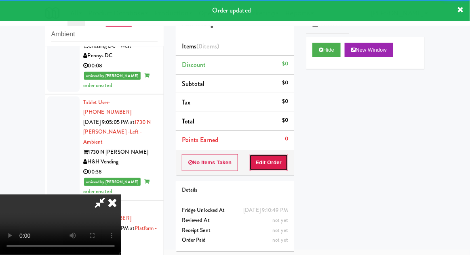
click at [267, 163] on button "Edit Order" at bounding box center [268, 162] width 39 height 17
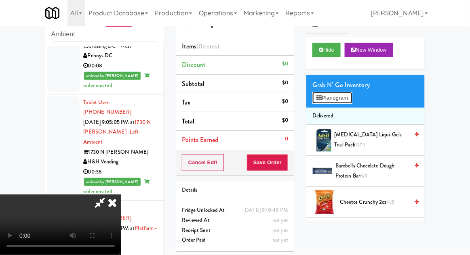
click at [351, 95] on button "Planogram" at bounding box center [332, 98] width 40 height 12
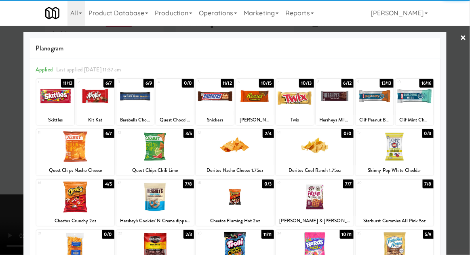
click at [147, 194] on div at bounding box center [155, 197] width 78 height 31
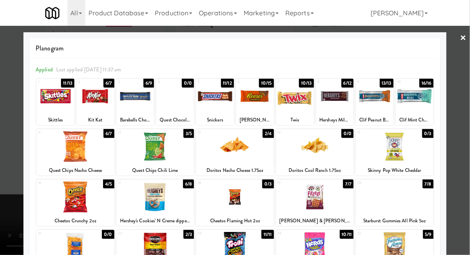
click at [377, 250] on div at bounding box center [395, 247] width 78 height 31
click at [468, 137] on div at bounding box center [235, 127] width 470 height 255
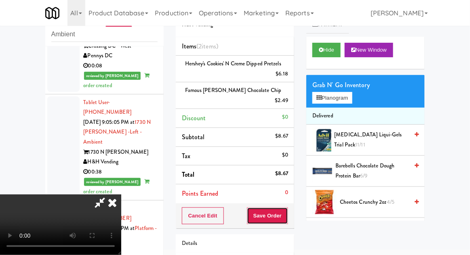
click at [288, 212] on button "Save Order" at bounding box center [267, 216] width 41 height 17
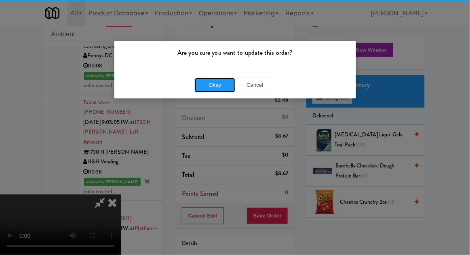
click at [204, 91] on button "Okay" at bounding box center [215, 85] width 40 height 15
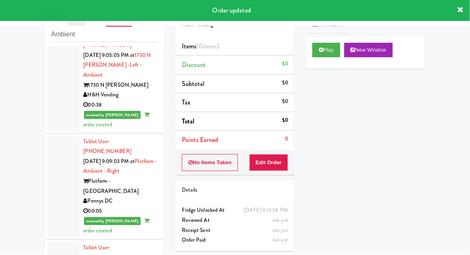
scroll to position [1520, 0]
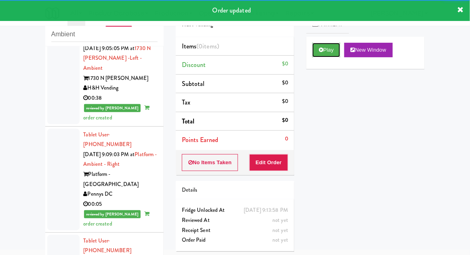
click at [319, 52] on icon at bounding box center [321, 49] width 4 height 5
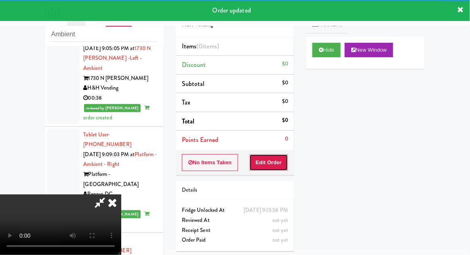
click at [281, 168] on button "Edit Order" at bounding box center [268, 162] width 39 height 17
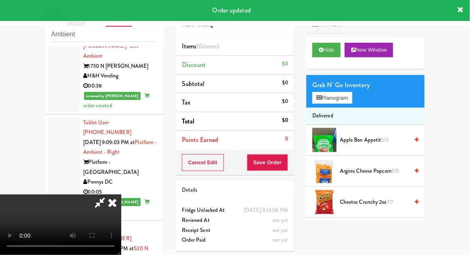
scroll to position [1540, 0]
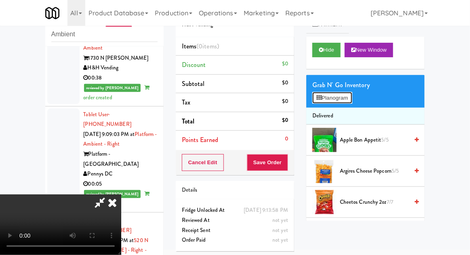
click at [348, 97] on button "Planogram" at bounding box center [332, 98] width 40 height 12
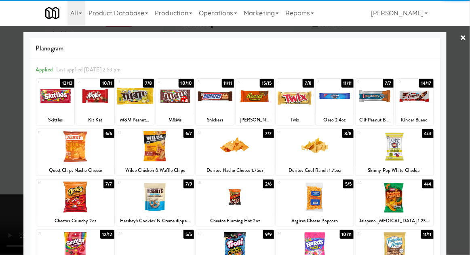
click at [337, 108] on div at bounding box center [335, 96] width 38 height 31
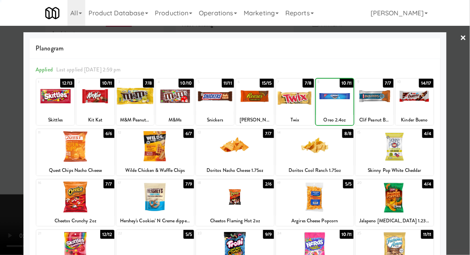
click at [15, 236] on div at bounding box center [235, 127] width 470 height 255
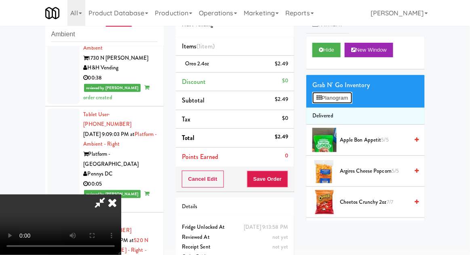
click at [326, 92] on button "Planogram" at bounding box center [332, 98] width 40 height 12
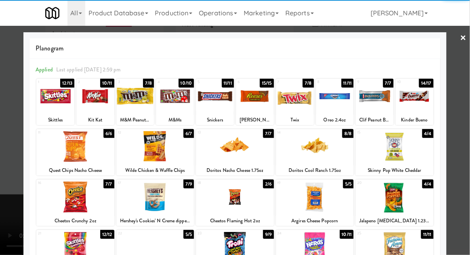
click at [421, 110] on div at bounding box center [415, 96] width 38 height 31
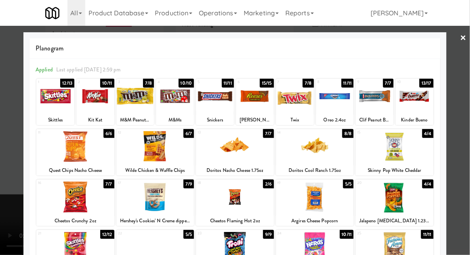
click at [465, 109] on div at bounding box center [235, 127] width 470 height 255
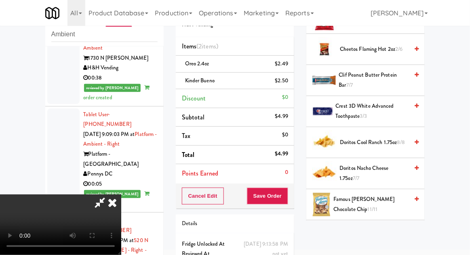
scroll to position [188, 0]
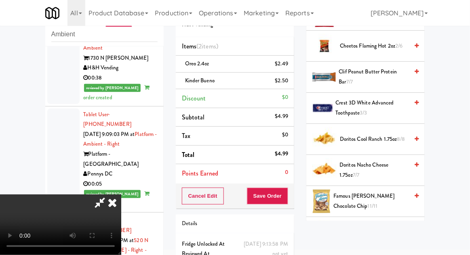
click at [392, 138] on span "Doritos Cool Ranch 1.75oz 8/8" at bounding box center [374, 140] width 69 height 10
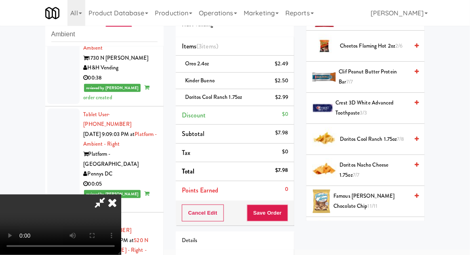
click at [384, 165] on span "Doritos Nacho Cheese 1.75oz 7/7" at bounding box center [374, 170] width 69 height 20
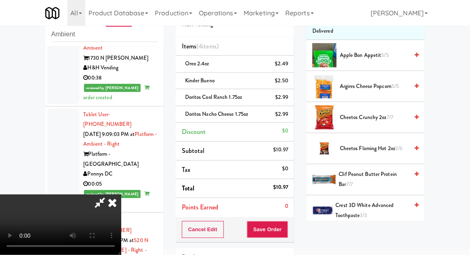
scroll to position [87, 0]
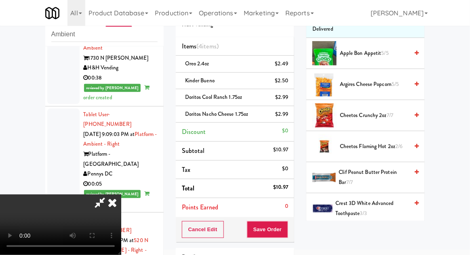
click at [396, 136] on li "Cheetos Flaming Hot 2oz 2/6" at bounding box center [365, 146] width 118 height 31
click at [392, 145] on span "Cheetos Flaming Hot 2oz 2/6" at bounding box center [374, 147] width 69 height 10
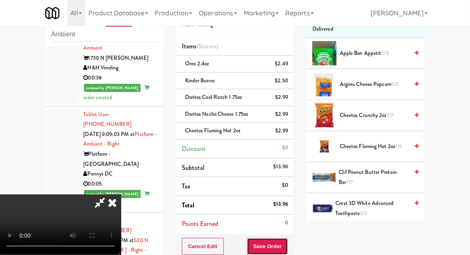
click at [287, 249] on button "Save Order" at bounding box center [267, 246] width 41 height 17
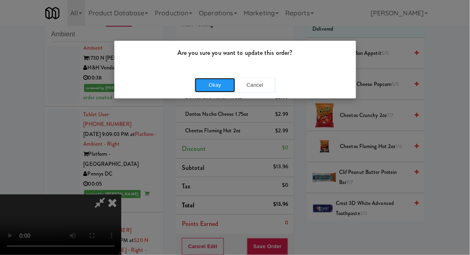
click at [211, 88] on button "Okay" at bounding box center [215, 85] width 40 height 15
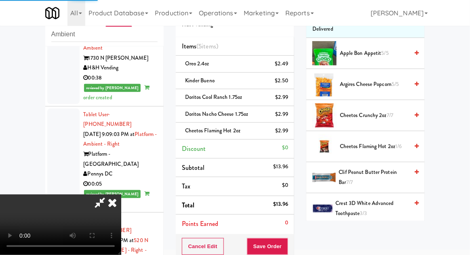
scroll to position [80, 0]
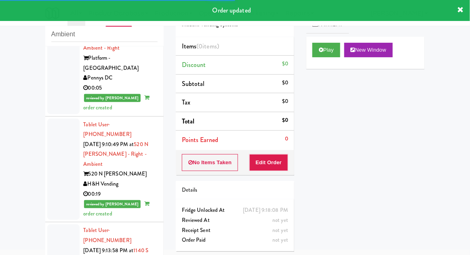
scroll to position [1637, 0]
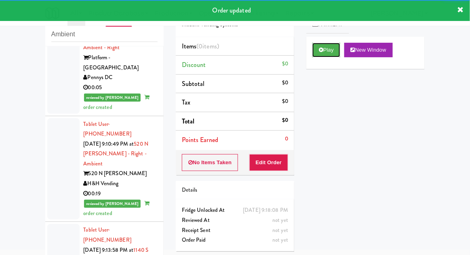
click at [324, 50] on button "Play" at bounding box center [326, 50] width 28 height 15
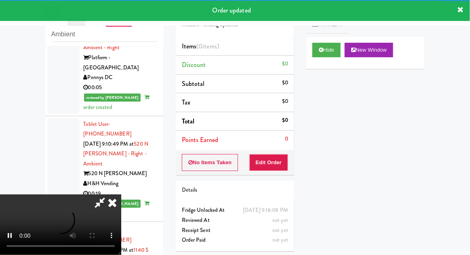
click at [263, 146] on li "Points Earned 0" at bounding box center [235, 140] width 118 height 19
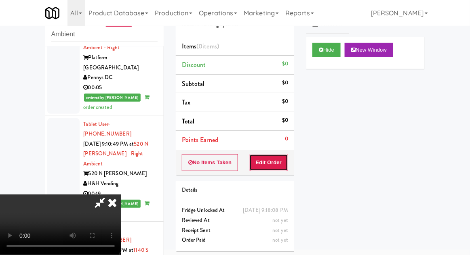
click at [287, 160] on button "Edit Order" at bounding box center [268, 162] width 39 height 17
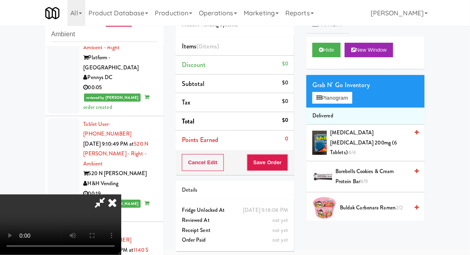
scroll to position [29, 0]
click at [344, 99] on button "Planogram" at bounding box center [332, 98] width 40 height 12
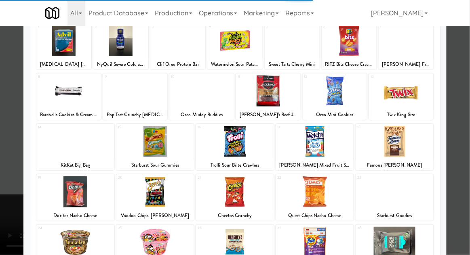
scroll to position [58, 0]
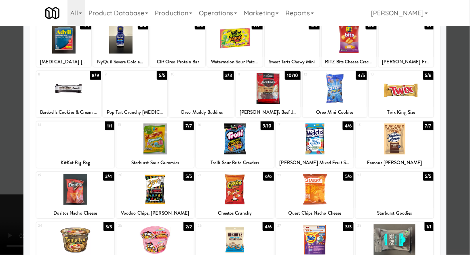
click at [421, 184] on div at bounding box center [395, 189] width 78 height 31
click at [464, 170] on div at bounding box center [235, 127] width 470 height 255
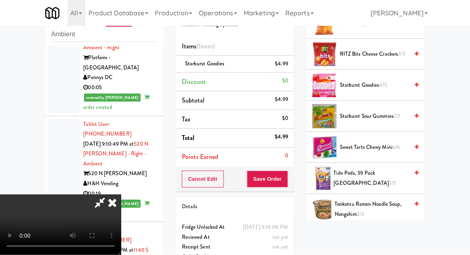
scroll to position [589, 0]
click at [293, 58] on li "Starburst Goodies $4.99" at bounding box center [235, 64] width 118 height 17
click at [289, 66] on icon at bounding box center [289, 66] width 4 height 5
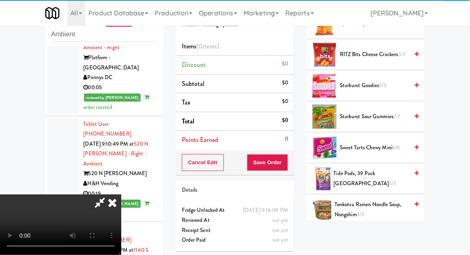
click at [369, 112] on span "Starburst Sour Gummies 7/7" at bounding box center [374, 117] width 69 height 10
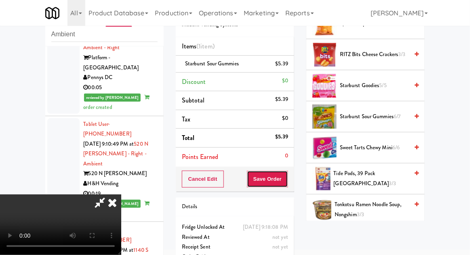
click at [284, 185] on button "Save Order" at bounding box center [267, 179] width 41 height 17
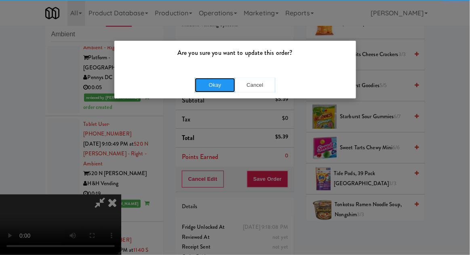
click at [213, 82] on button "Okay" at bounding box center [215, 85] width 40 height 15
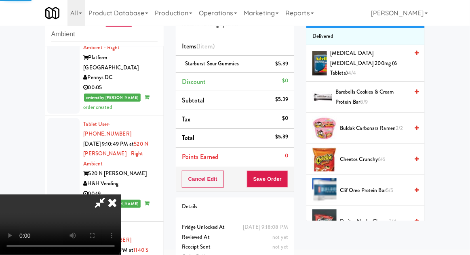
scroll to position [0, 0]
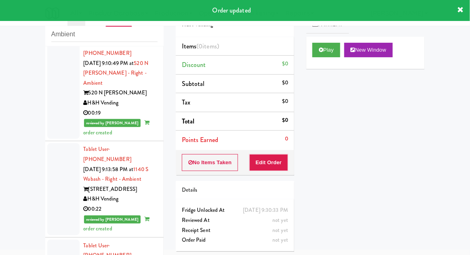
scroll to position [1719, 0]
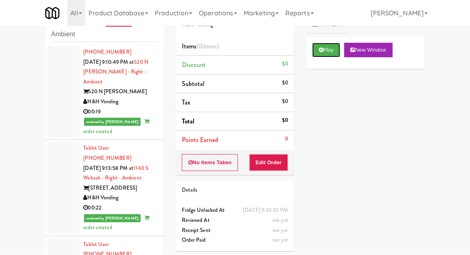
click at [323, 46] on button "Play" at bounding box center [326, 50] width 28 height 15
click at [272, 160] on button "Edit Order" at bounding box center [268, 162] width 39 height 17
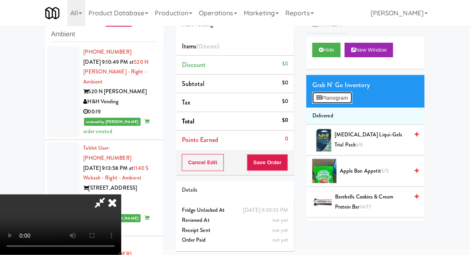
click at [319, 102] on button "Planogram" at bounding box center [332, 98] width 40 height 12
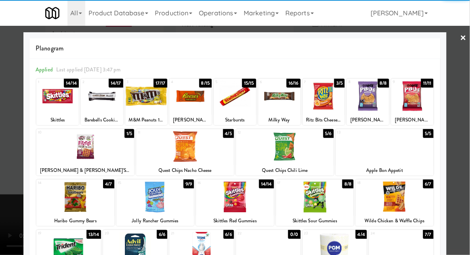
click at [68, 149] on div at bounding box center [85, 146] width 98 height 31
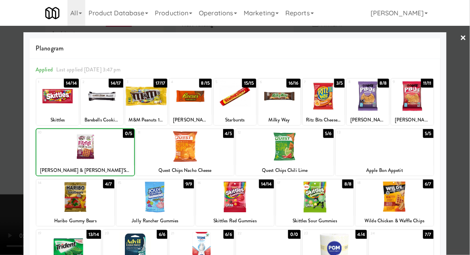
click at [464, 185] on div at bounding box center [235, 127] width 470 height 255
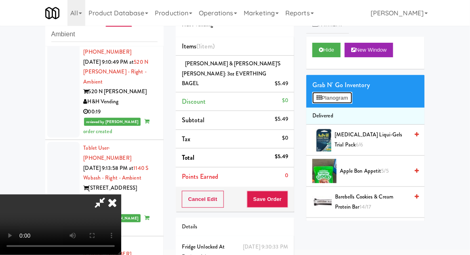
click at [325, 102] on button "Planogram" at bounding box center [332, 98] width 40 height 12
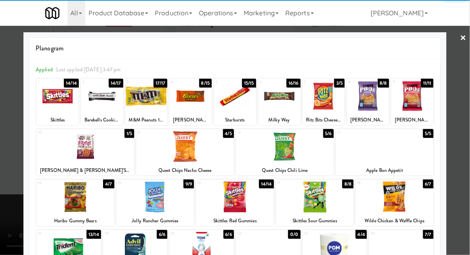
click at [67, 199] on div at bounding box center [75, 197] width 78 height 31
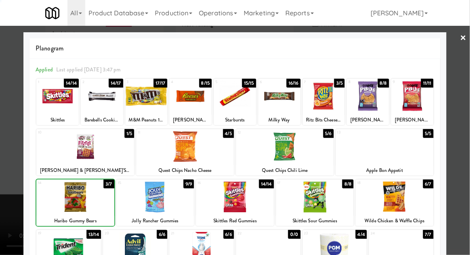
click at [465, 189] on div at bounding box center [235, 127] width 470 height 255
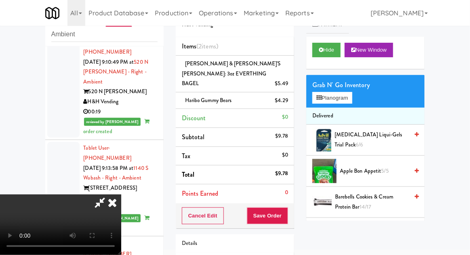
click at [292, 205] on div "Cancel Edit Save Order" at bounding box center [235, 216] width 118 height 25
click at [287, 208] on button "Save Order" at bounding box center [267, 216] width 41 height 17
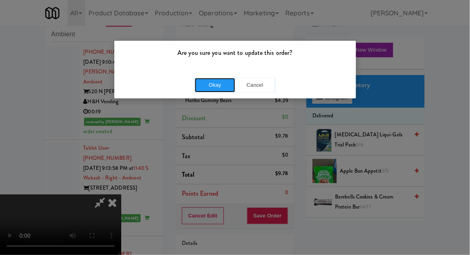
click at [204, 81] on button "Okay" at bounding box center [215, 85] width 40 height 15
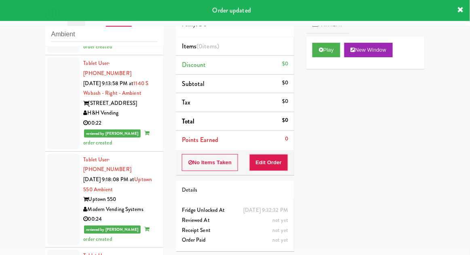
scroll to position [1804, 0]
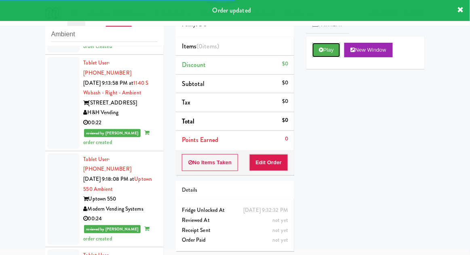
click at [319, 45] on button "Play" at bounding box center [326, 50] width 28 height 15
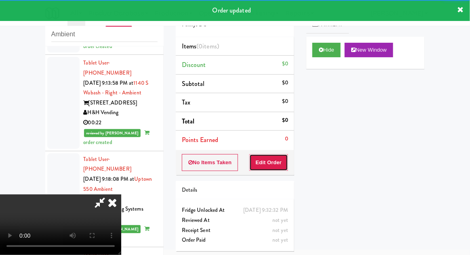
click at [266, 156] on button "Edit Order" at bounding box center [268, 162] width 39 height 17
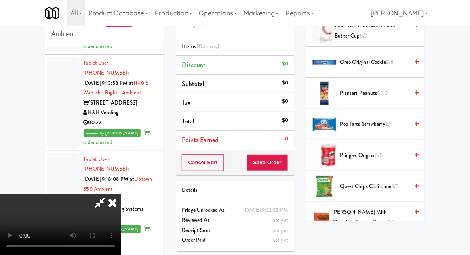
scroll to position [609, 0]
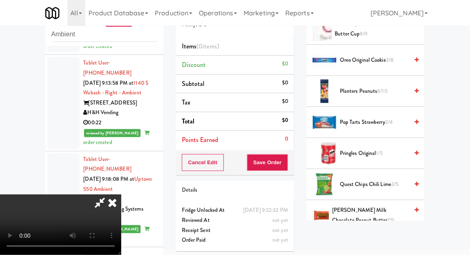
click at [388, 215] on span "[PERSON_NAME] Milk Chocolate Peanut Butter 7/9" at bounding box center [370, 216] width 76 height 20
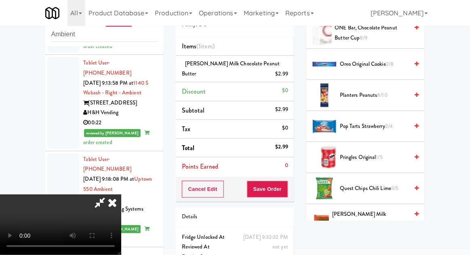
scroll to position [605, 0]
click at [388, 125] on span "2/4" at bounding box center [389, 127] width 8 height 8
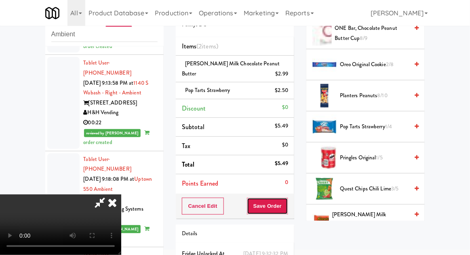
click at [286, 209] on button "Save Order" at bounding box center [267, 206] width 41 height 17
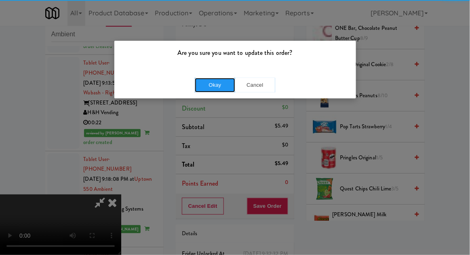
click at [223, 90] on button "Okay" at bounding box center [215, 85] width 40 height 15
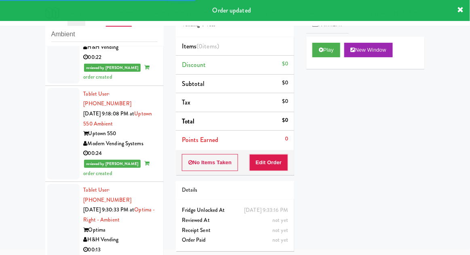
scroll to position [1890, 0]
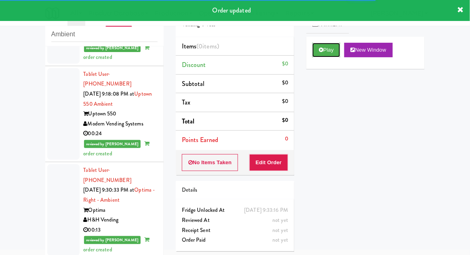
click at [325, 55] on button "Play" at bounding box center [326, 50] width 28 height 15
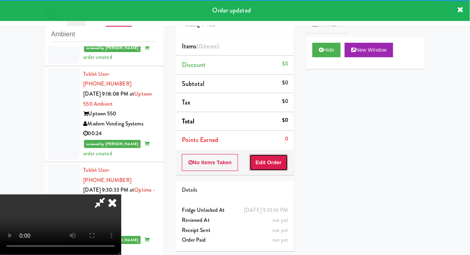
click at [262, 162] on button "Edit Order" at bounding box center [268, 162] width 39 height 17
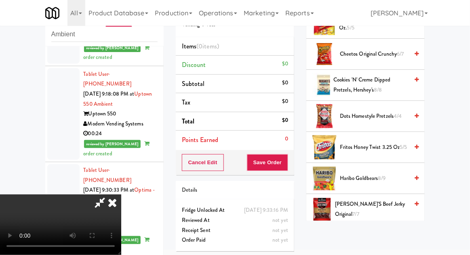
scroll to position [273, 0]
click at [387, 86] on span "Cookies 'N' Creme Dipped Pretzels, Hershey's 8/8" at bounding box center [370, 85] width 75 height 20
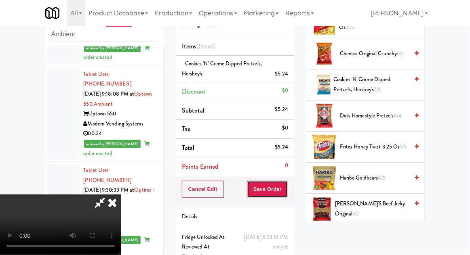
click at [285, 196] on button "Save Order" at bounding box center [267, 189] width 41 height 17
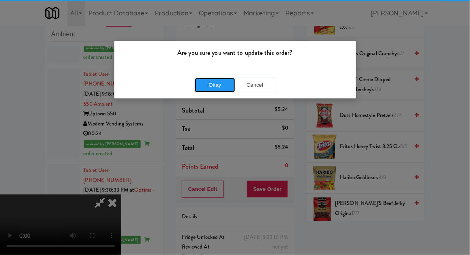
click at [201, 81] on button "Okay" at bounding box center [215, 85] width 40 height 15
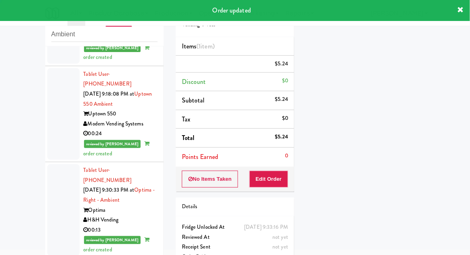
scroll to position [0, 0]
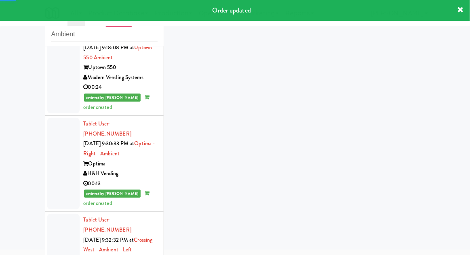
scroll to position [1971, 0]
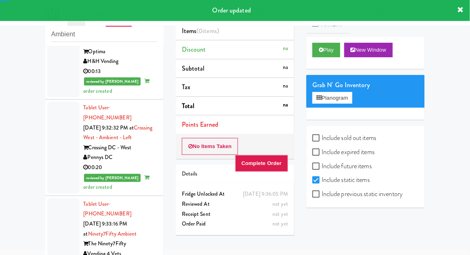
scroll to position [2049, 0]
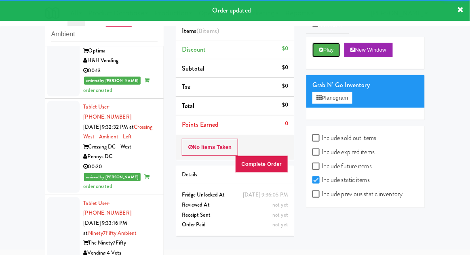
click at [323, 54] on button "Play" at bounding box center [326, 50] width 28 height 15
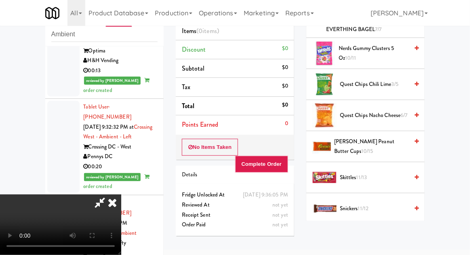
scroll to position [537, 0]
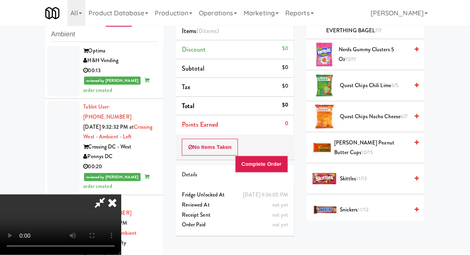
click at [390, 205] on span "Snickers 11/12" at bounding box center [374, 210] width 69 height 10
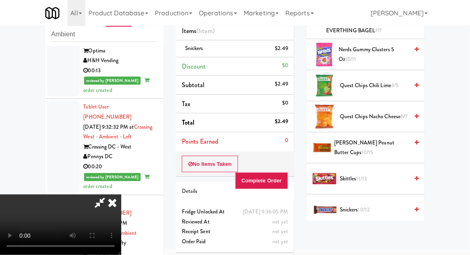
click at [121, 195] on icon at bounding box center [112, 203] width 18 height 16
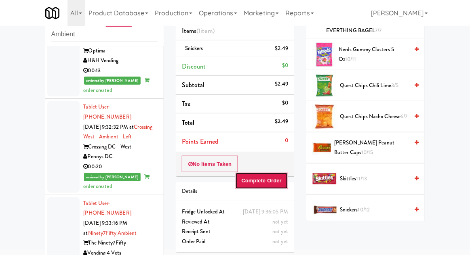
click at [270, 177] on button "Complete Order" at bounding box center [261, 181] width 53 height 17
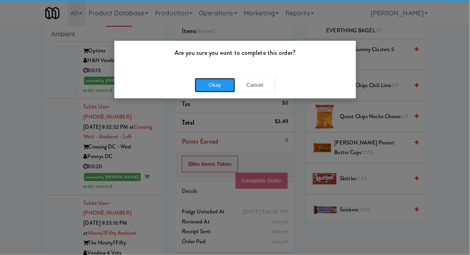
click at [217, 90] on button "Okay" at bounding box center [215, 85] width 40 height 15
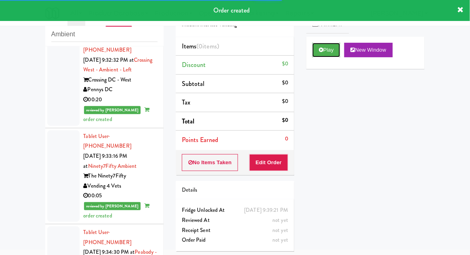
click at [331, 57] on button "Play" at bounding box center [326, 50] width 28 height 15
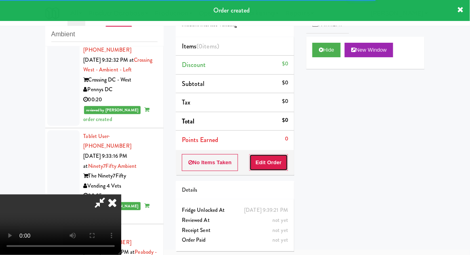
click at [267, 155] on button "Edit Order" at bounding box center [268, 162] width 39 height 17
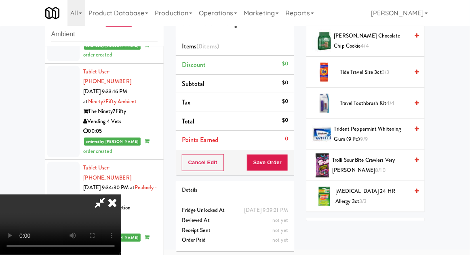
scroll to position [815, 0]
click at [383, 162] on span "Trolli Sour Bite Crawlers Very [PERSON_NAME] 8/10" at bounding box center [370, 165] width 76 height 20
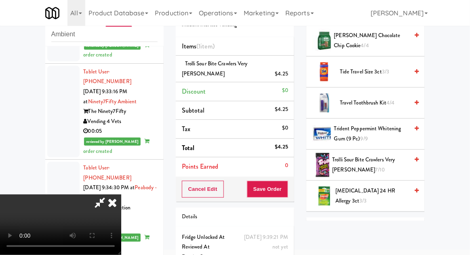
click at [289, 191] on div "Order # 3587318 Modern Market Vending Items (1 item ) Trolli Sour Bite Crawlers…" at bounding box center [235, 141] width 131 height 287
click at [286, 181] on button "Save Order" at bounding box center [267, 189] width 41 height 17
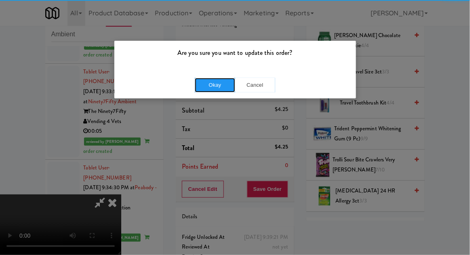
click at [215, 80] on button "Okay" at bounding box center [215, 85] width 40 height 15
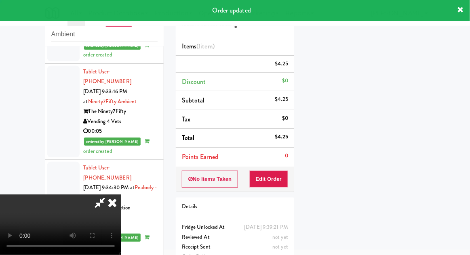
scroll to position [0, 0]
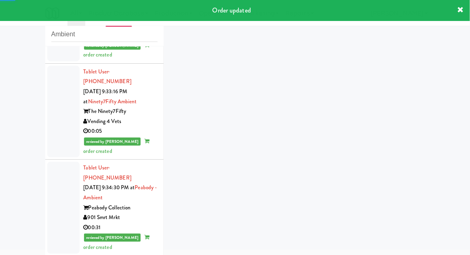
scroll to position [2201, 0]
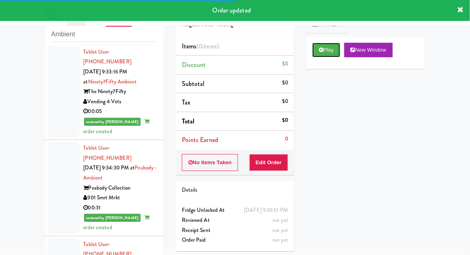
click at [319, 54] on button "Play" at bounding box center [326, 50] width 28 height 15
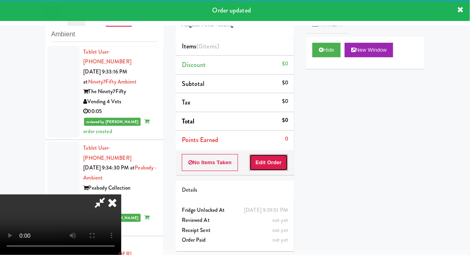
click at [257, 162] on button "Edit Order" at bounding box center [268, 162] width 39 height 17
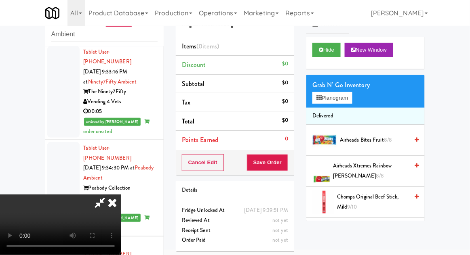
scroll to position [0, 0]
click at [352, 94] on button "Planogram" at bounding box center [332, 98] width 40 height 12
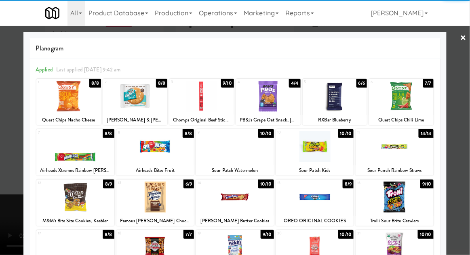
click at [235, 150] on div at bounding box center [235, 146] width 78 height 31
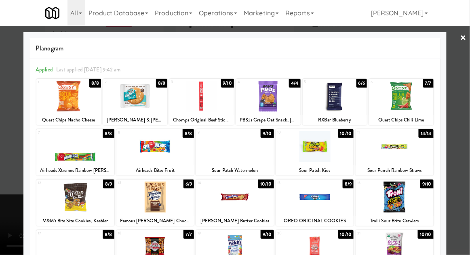
click at [463, 127] on div at bounding box center [235, 127] width 470 height 255
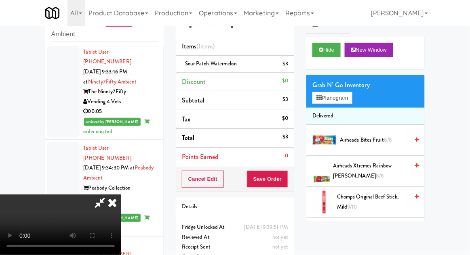
scroll to position [29, 0]
click at [284, 176] on button "Save Order" at bounding box center [267, 179] width 41 height 17
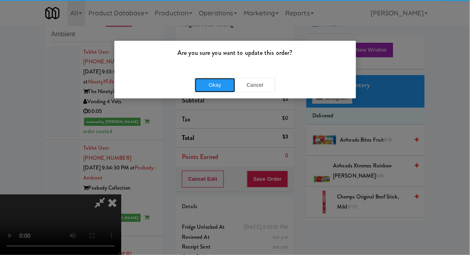
click at [221, 84] on button "Okay" at bounding box center [215, 85] width 40 height 15
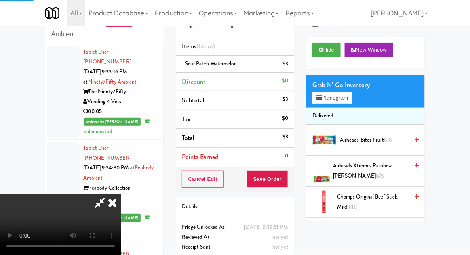
scroll to position [0, 0]
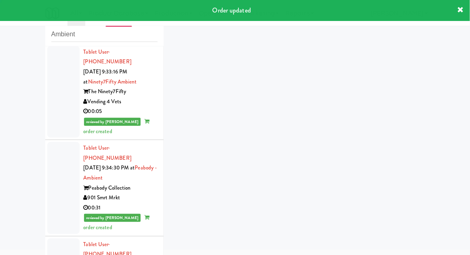
scroll to position [2221, 0]
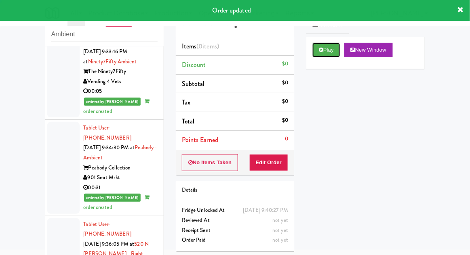
click at [326, 51] on button "Play" at bounding box center [326, 50] width 28 height 15
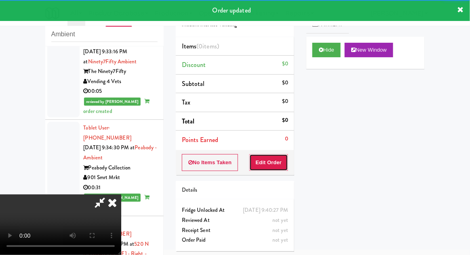
click at [268, 162] on button "Edit Order" at bounding box center [268, 162] width 39 height 17
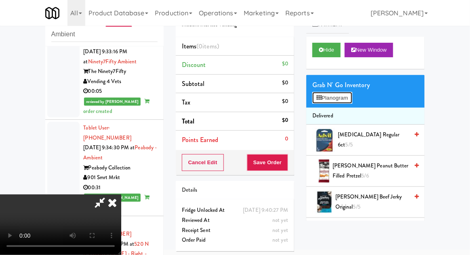
click at [339, 97] on button "Planogram" at bounding box center [332, 98] width 40 height 12
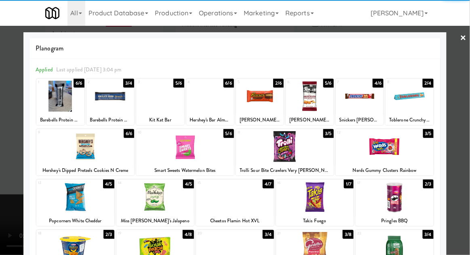
click at [423, 92] on div at bounding box center [410, 96] width 48 height 31
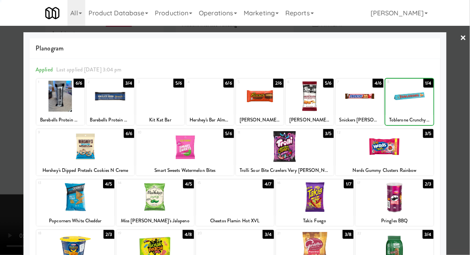
click at [464, 90] on div at bounding box center [235, 127] width 470 height 255
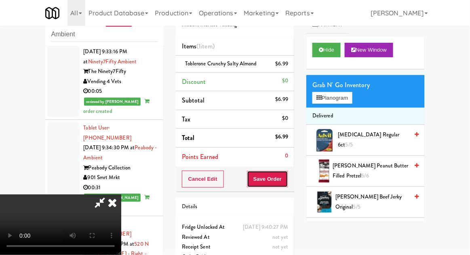
click at [288, 179] on button "Save Order" at bounding box center [267, 179] width 41 height 17
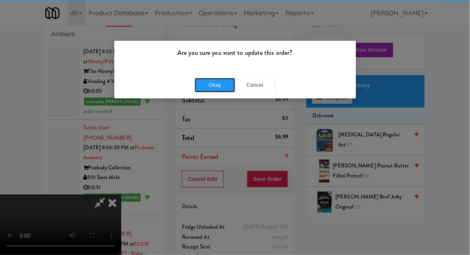
click at [212, 82] on button "Okay" at bounding box center [215, 85] width 40 height 15
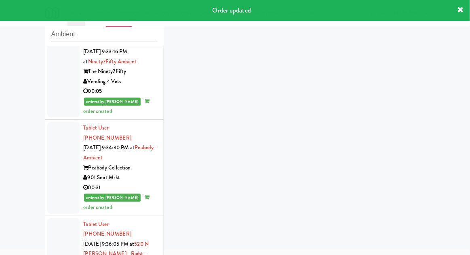
scroll to position [2241, 0]
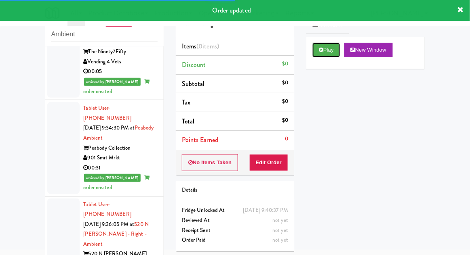
click at [318, 55] on button "Play" at bounding box center [326, 50] width 28 height 15
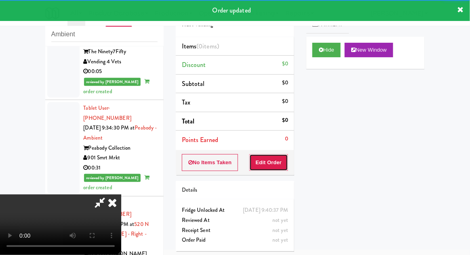
click at [260, 166] on button "Edit Order" at bounding box center [268, 162] width 39 height 17
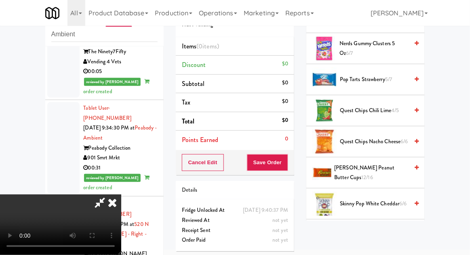
scroll to position [605, 0]
click at [386, 164] on span "[PERSON_NAME] Peanut Butter Cups 12/16" at bounding box center [372, 174] width 74 height 20
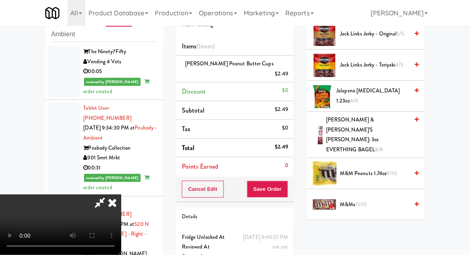
scroll to position [414, 0]
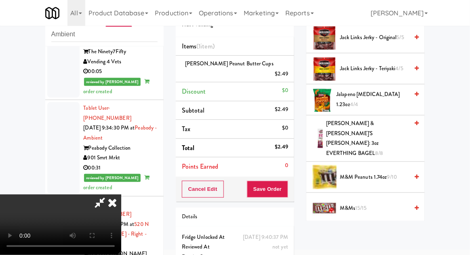
click at [383, 230] on span "Nerds Gummy Clusters 5 oz 6/7" at bounding box center [373, 240] width 69 height 20
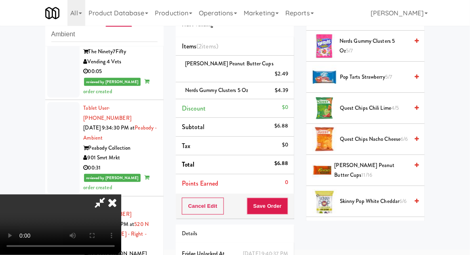
scroll to position [607, 0]
click at [396, 197] on span "Skinny Pop White Cheddar 6/6" at bounding box center [374, 202] width 69 height 10
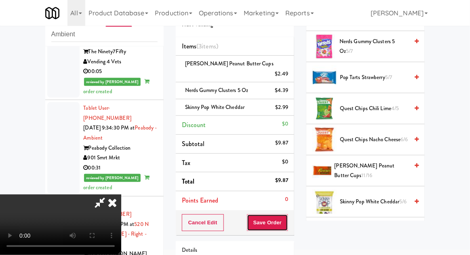
click at [285, 219] on button "Save Order" at bounding box center [267, 223] width 41 height 17
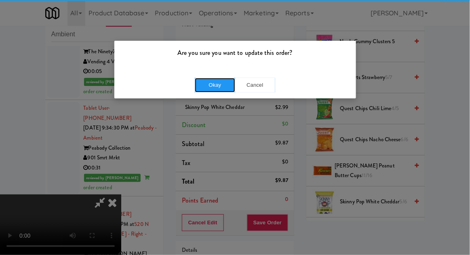
click at [216, 91] on button "Okay" at bounding box center [215, 85] width 40 height 15
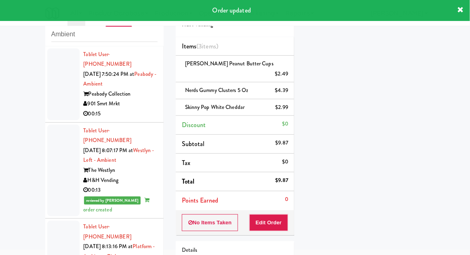
scroll to position [0, 0]
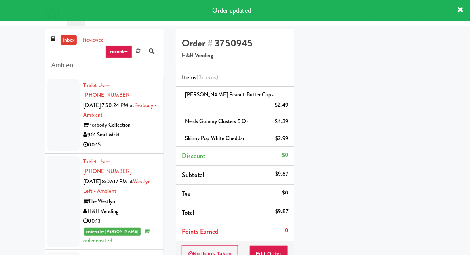
click at [61, 78] on li "Tablet User · (615) 891-8915 [DATE] 7:50:24 PM at [GEOGRAPHIC_DATA] - Ambient P…" at bounding box center [104, 116] width 118 height 76
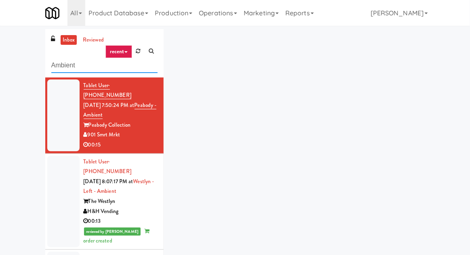
click at [60, 66] on input "Ambient" at bounding box center [104, 65] width 106 height 15
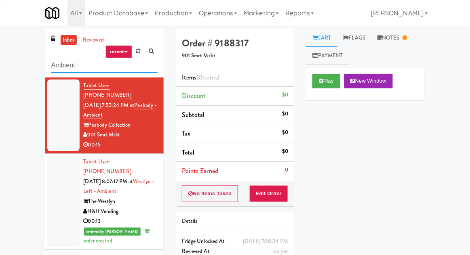
click at [56, 67] on input "Ambient" at bounding box center [104, 65] width 106 height 15
click at [57, 66] on input "Ambient" at bounding box center [104, 65] width 106 height 15
type input "Combo"
click at [34, 53] on div "inbox reviewed recent all unclear take inventory issue suspicious failed recent…" at bounding box center [235, 177] width 470 height 297
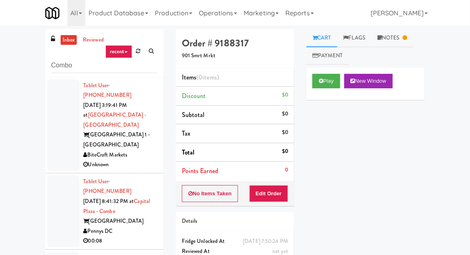
click at [52, 115] on div at bounding box center [63, 126] width 32 height 92
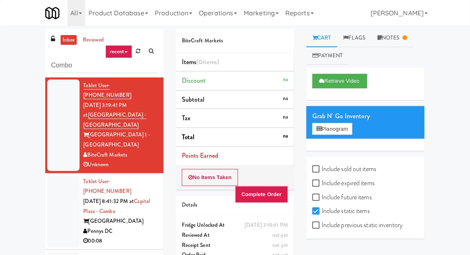
click at [57, 176] on div at bounding box center [63, 212] width 32 height 72
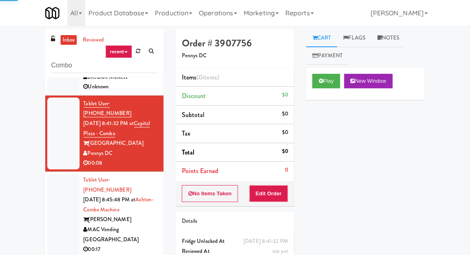
scroll to position [71, 0]
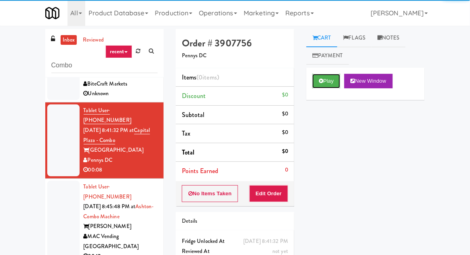
click at [327, 81] on button "Play" at bounding box center [326, 81] width 28 height 15
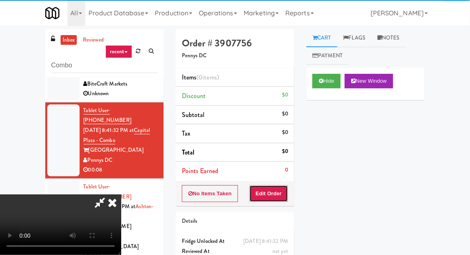
click at [260, 199] on button "Edit Order" at bounding box center [268, 193] width 39 height 17
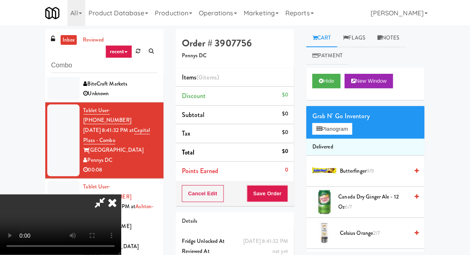
scroll to position [31, 0]
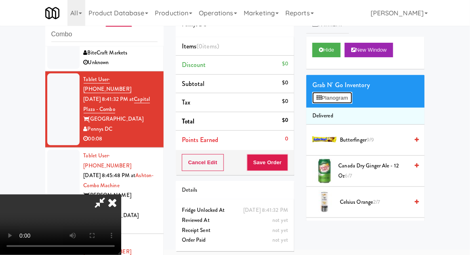
click at [338, 99] on button "Planogram" at bounding box center [332, 98] width 40 height 12
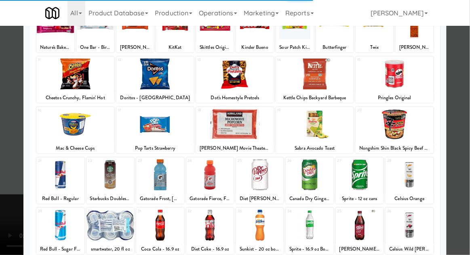
scroll to position [82, 0]
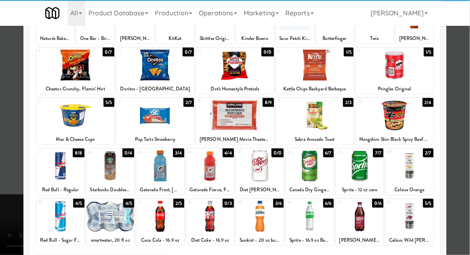
click at [105, 216] on div at bounding box center [110, 216] width 48 height 31
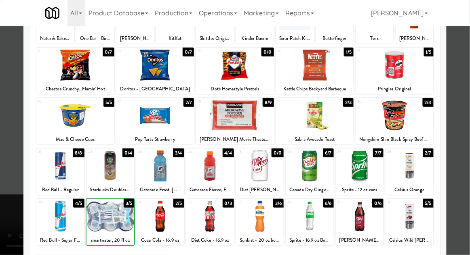
click at [461, 198] on div at bounding box center [235, 127] width 470 height 255
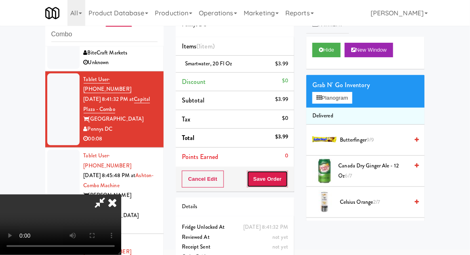
click at [287, 183] on button "Save Order" at bounding box center [267, 179] width 41 height 17
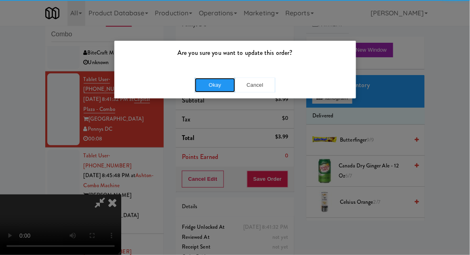
click at [215, 86] on button "Okay" at bounding box center [215, 85] width 40 height 15
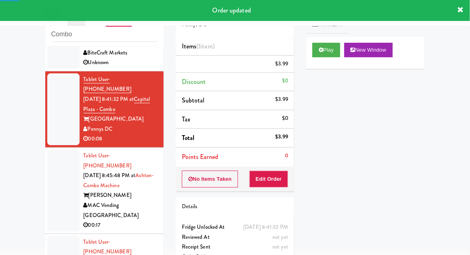
click at [59, 151] on div at bounding box center [63, 191] width 32 height 82
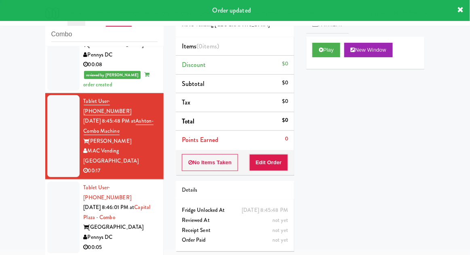
scroll to position [149, 0]
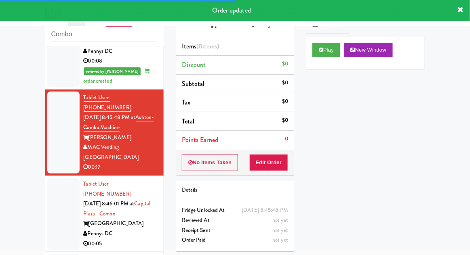
click at [61, 178] on div at bounding box center [63, 214] width 32 height 72
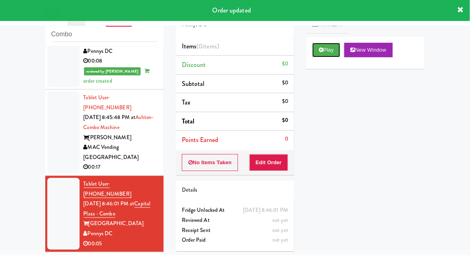
click at [319, 56] on button "Play" at bounding box center [326, 50] width 28 height 15
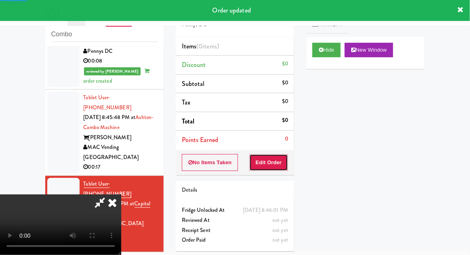
click at [256, 166] on button "Edit Order" at bounding box center [268, 162] width 39 height 17
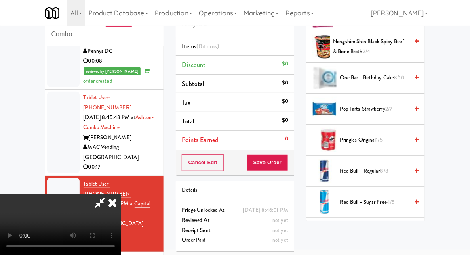
scroll to position [530, 0]
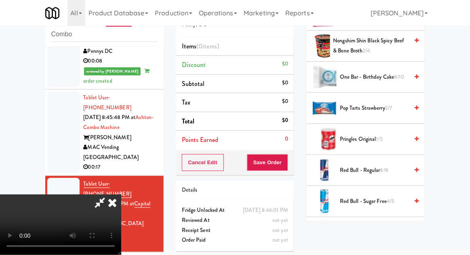
click at [381, 225] on span "[PERSON_NAME] Milk Chocolate Peanut Butter 7/9" at bounding box center [370, 233] width 76 height 20
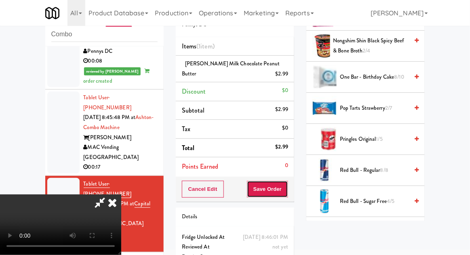
click at [287, 192] on button "Save Order" at bounding box center [267, 189] width 41 height 17
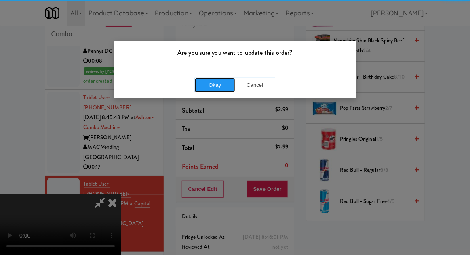
click at [221, 78] on button "Okay" at bounding box center [215, 85] width 40 height 15
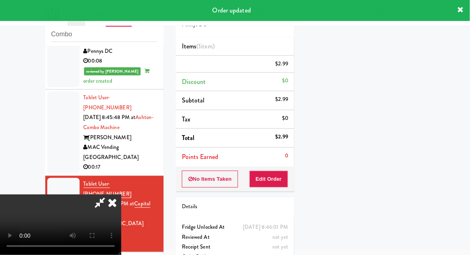
scroll to position [80, 0]
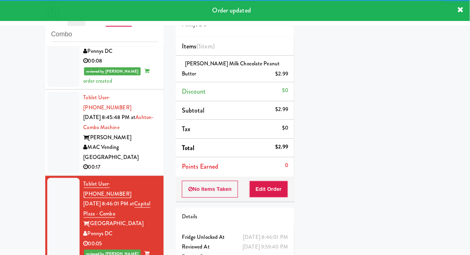
click at [51, 99] on div at bounding box center [63, 133] width 32 height 82
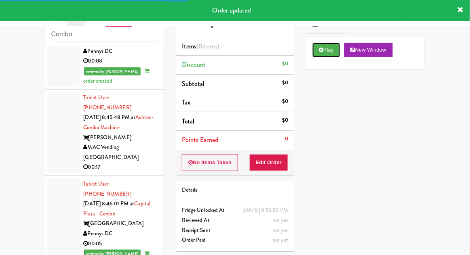
click at [326, 55] on button "Play" at bounding box center [326, 50] width 28 height 15
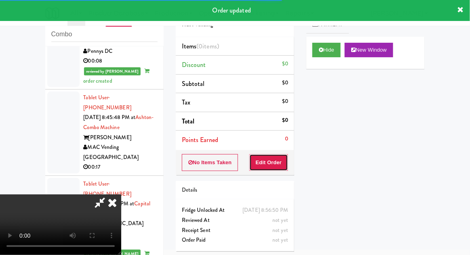
click at [268, 163] on button "Edit Order" at bounding box center [268, 162] width 39 height 17
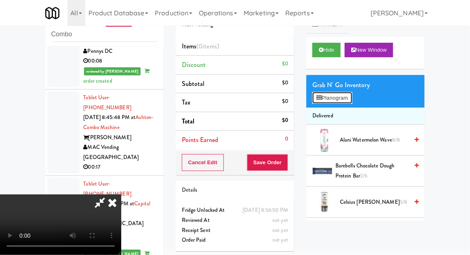
click at [352, 94] on button "Planogram" at bounding box center [332, 98] width 40 height 12
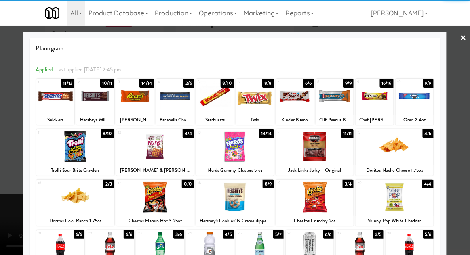
click at [361, 247] on div at bounding box center [360, 247] width 48 height 31
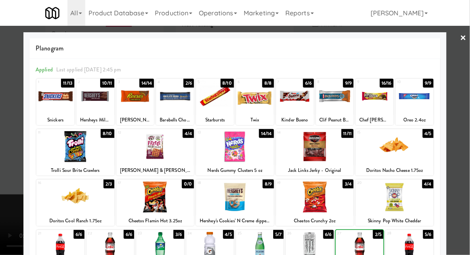
click at [469, 172] on div at bounding box center [235, 127] width 470 height 255
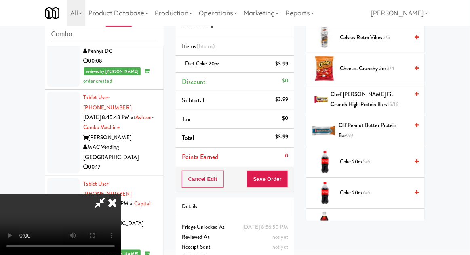
scroll to position [199, 0]
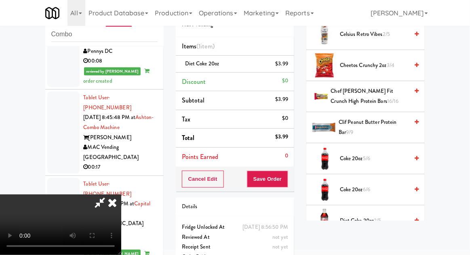
click at [368, 219] on span "Diet Coke 20oz 2/5" at bounding box center [374, 221] width 69 height 10
click at [288, 174] on button "Save Order" at bounding box center [267, 179] width 41 height 17
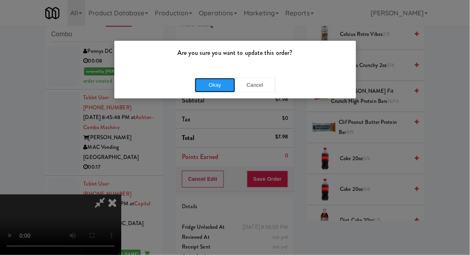
click at [217, 91] on button "Okay" at bounding box center [215, 85] width 40 height 15
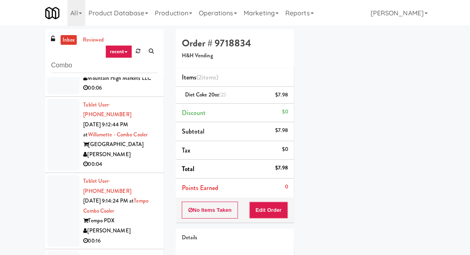
scroll to position [551, 0]
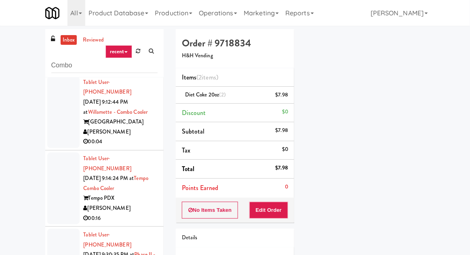
click at [64, 36] on link "inbox" at bounding box center [69, 40] width 17 height 10
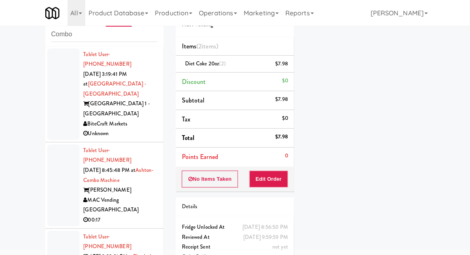
scroll to position [78, 0]
